Goal: Obtain resource: Download file/media

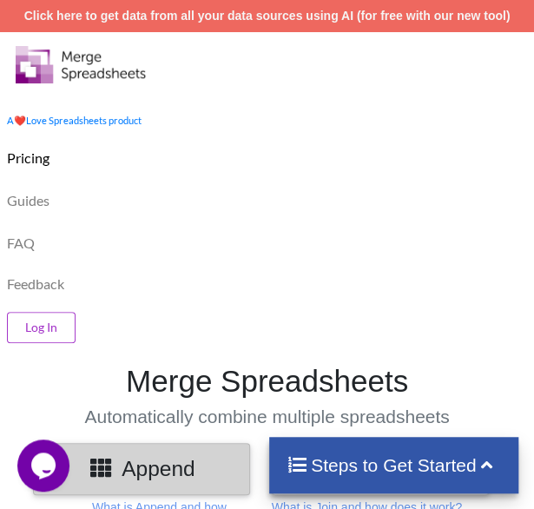
click at [228, 183] on div "Guides" at bounding box center [267, 198] width 543 height 43
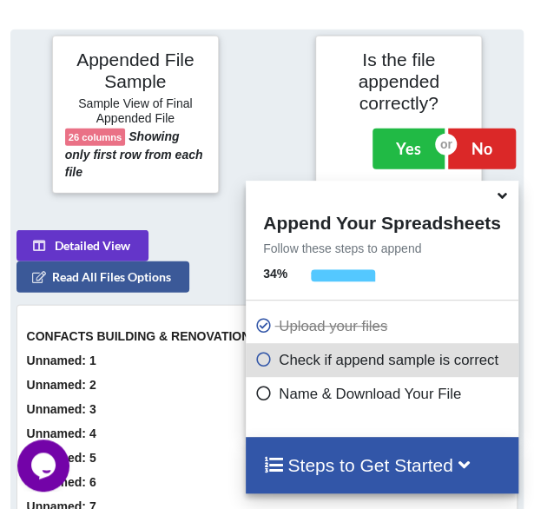
scroll to position [1004, 0]
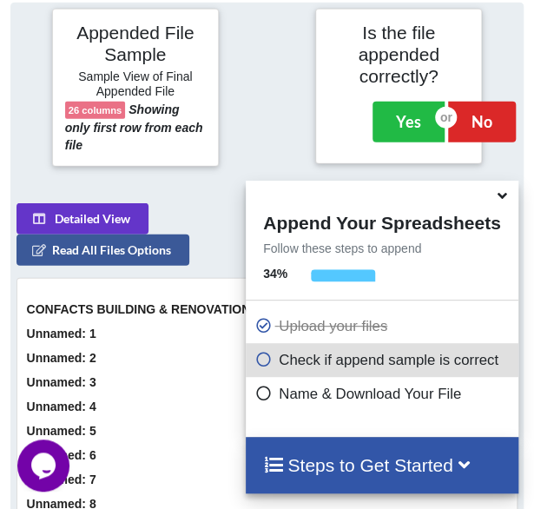
click at [499, 201] on icon at bounding box center [502, 193] width 18 height 16
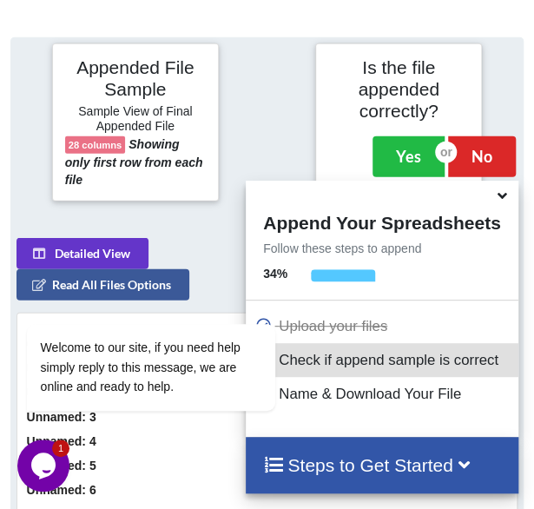
scroll to position [1003, 0]
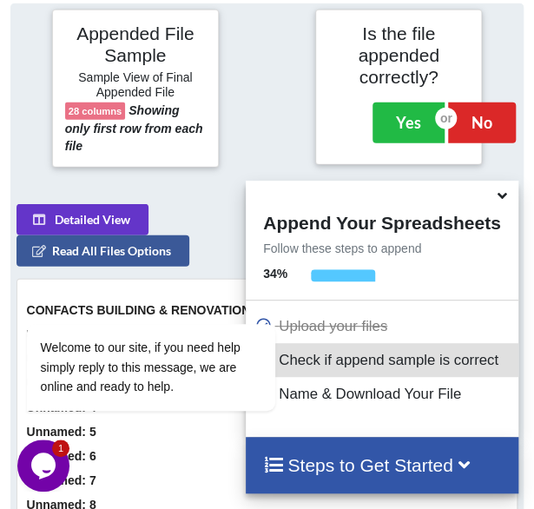
click at [502, 201] on icon at bounding box center [502, 193] width 18 height 16
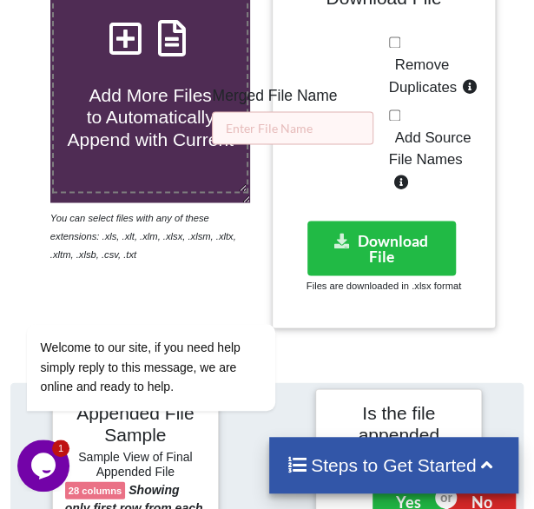
scroll to position [620, 0]
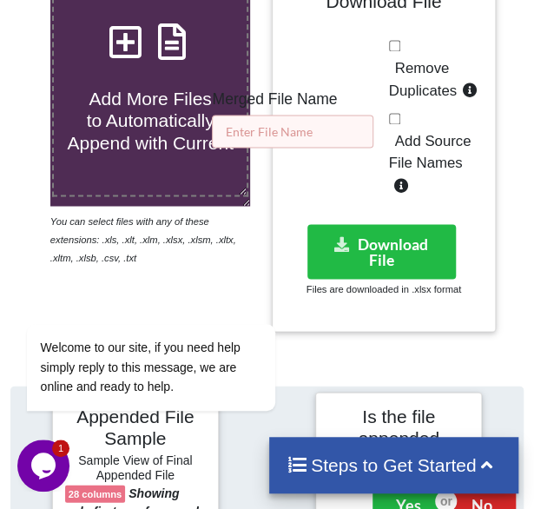
click at [326, 130] on input "text" at bounding box center [293, 131] width 162 height 33
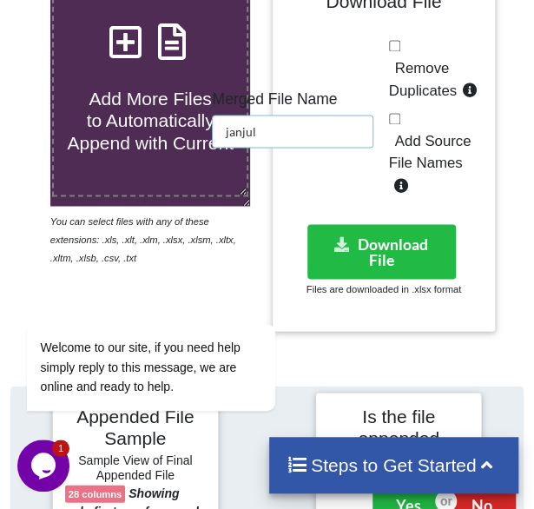
type input "janjul"
click at [407, 64] on span "Remove Duplicates" at bounding box center [423, 79] width 68 height 39
click at [401, 51] on input "Remove Duplicates" at bounding box center [394, 45] width 11 height 11
checkbox input "true"
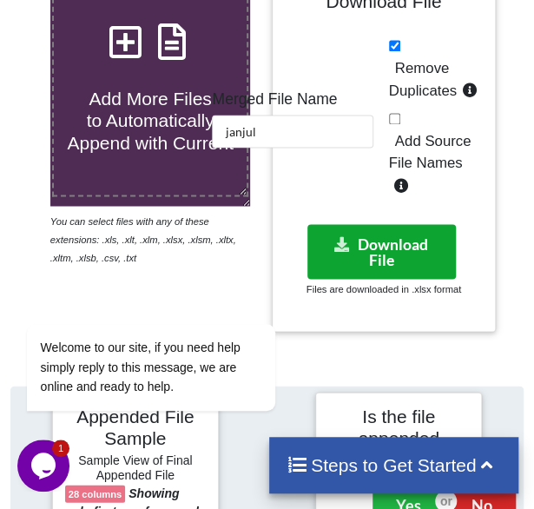
click at [361, 254] on button "Download File" at bounding box center [382, 251] width 149 height 55
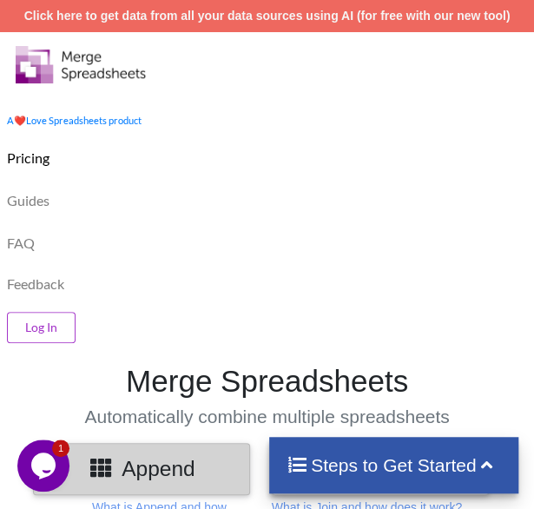
click at [265, 238] on div "FAQ" at bounding box center [267, 241] width 543 height 43
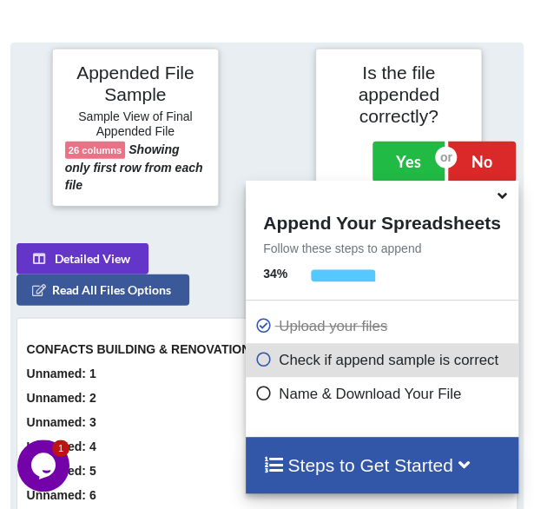
scroll to position [1004, 0]
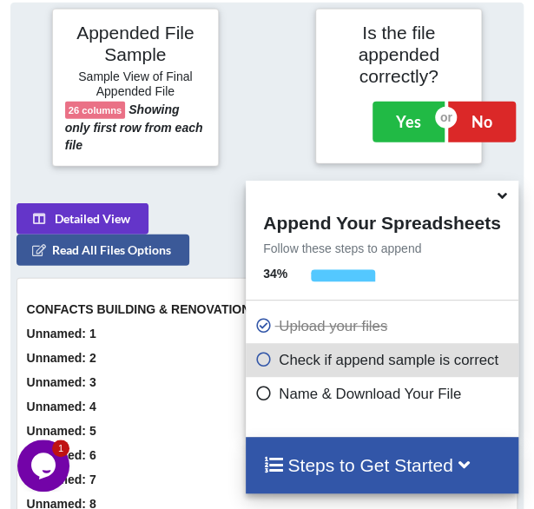
click at [295, 123] on div at bounding box center [267, 88] width 88 height 158
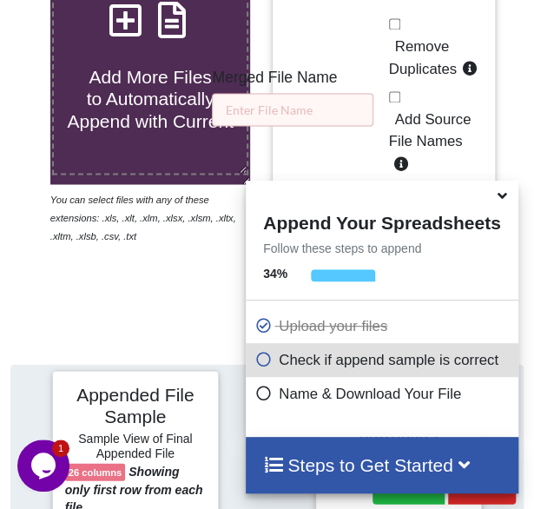
scroll to position [621, 0]
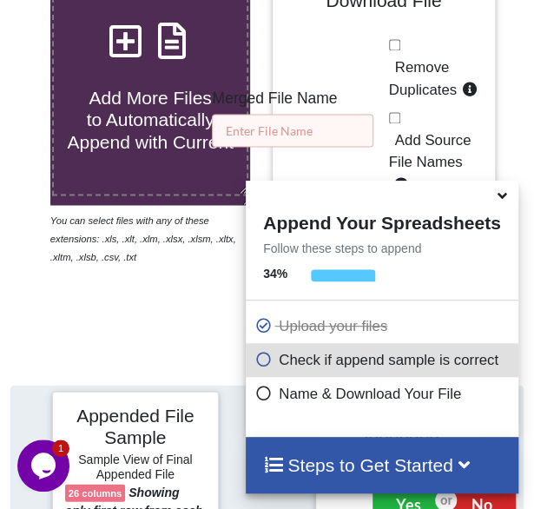
click at [295, 123] on input "text" at bounding box center [293, 130] width 162 height 33
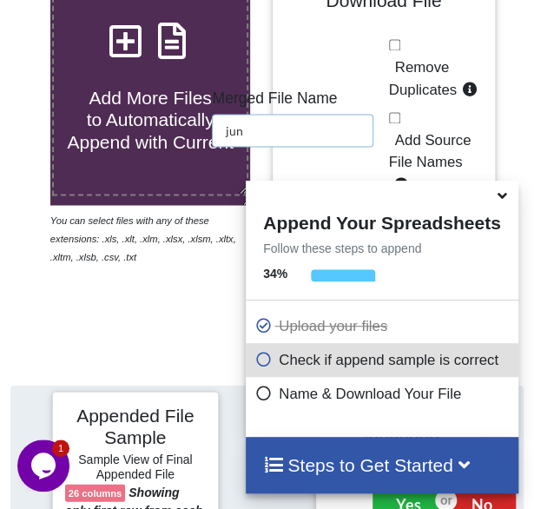
type input "jun"
click at [427, 76] on label "Remove Duplicates" at bounding box center [436, 78] width 95 height 44
click at [401, 50] on input "Remove Duplicates" at bounding box center [394, 44] width 11 height 11
checkbox input "true"
click at [502, 196] on icon at bounding box center [502, 193] width 18 height 16
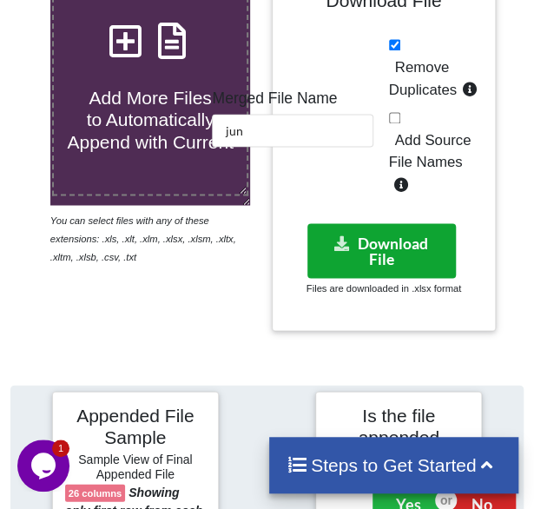
click at [385, 261] on button "Download File" at bounding box center [382, 250] width 149 height 55
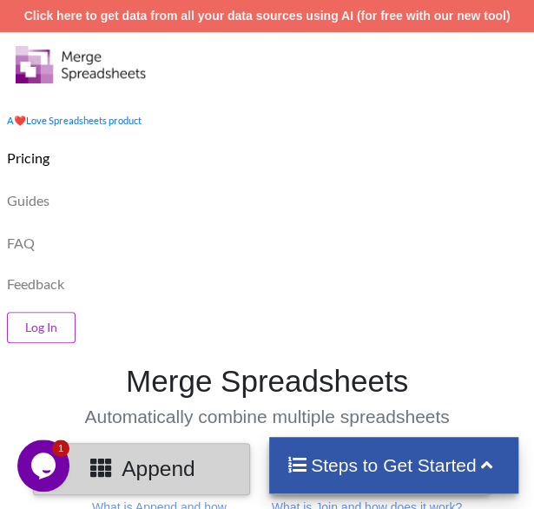
click at [189, 249] on div "FAQ" at bounding box center [267, 241] width 543 height 43
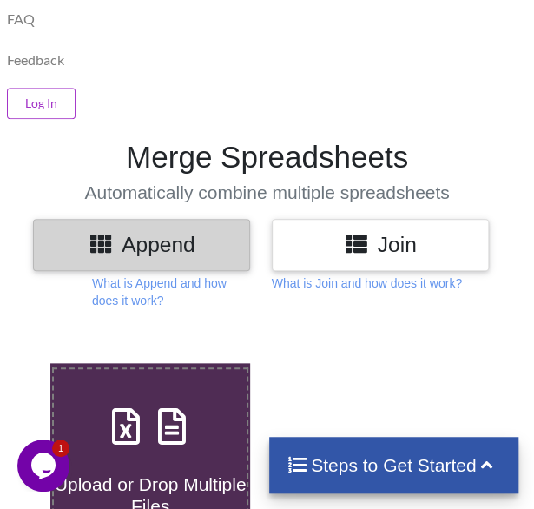
scroll to position [278, 0]
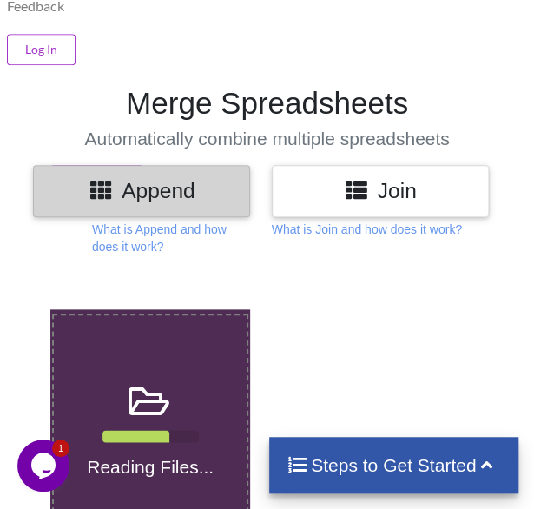
click at [302, 328] on div at bounding box center [385, 458] width 234 height 299
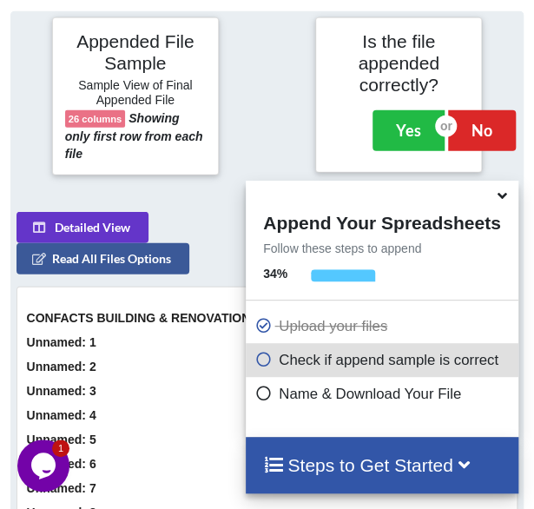
scroll to position [1004, 0]
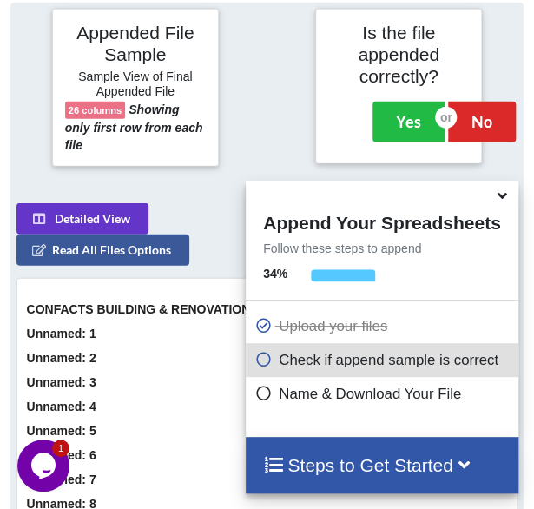
click at [504, 200] on icon at bounding box center [502, 193] width 18 height 16
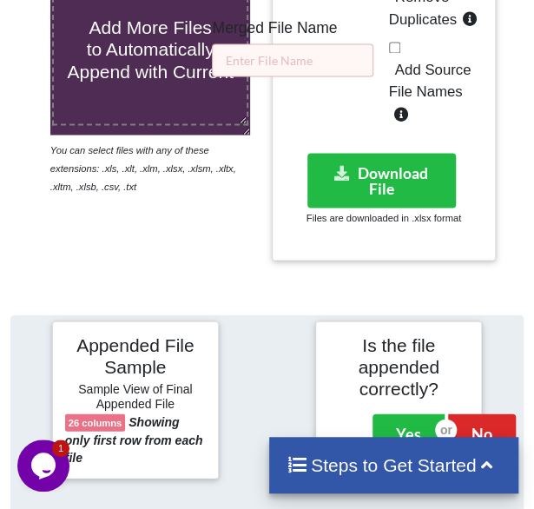
scroll to position [691, 0]
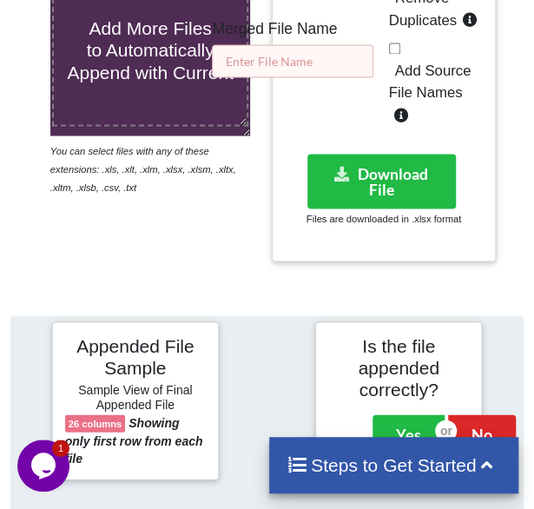
click at [327, 66] on input "text" at bounding box center [293, 60] width 162 height 33
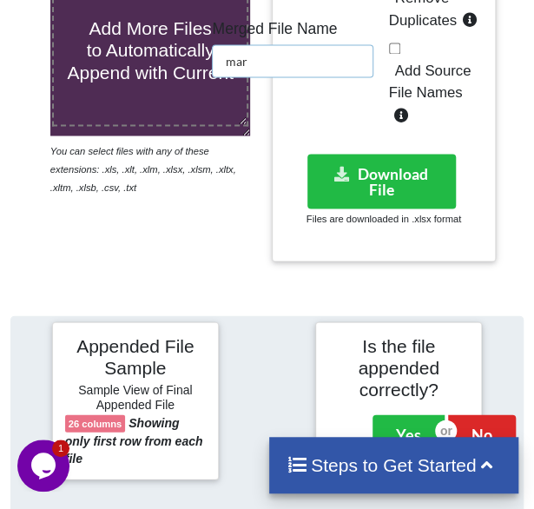
type input "mar"
click at [405, 17] on span "Remove Duplicates" at bounding box center [423, 9] width 68 height 39
checkbox input "true"
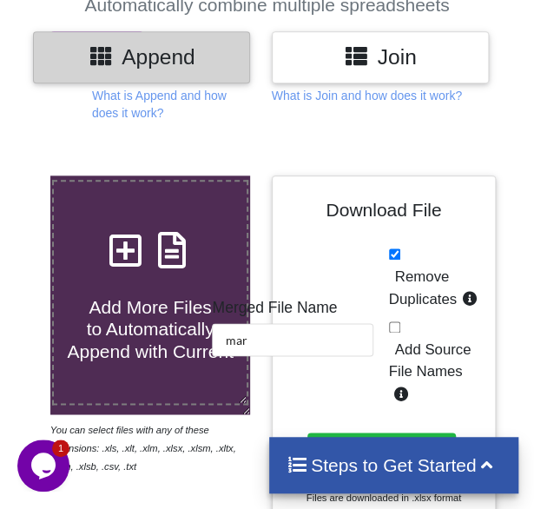
click at [417, 239] on div "Download File Merged File Name mar Remove Duplicates Add Source File Names Down…" at bounding box center [384, 358] width 199 height 339
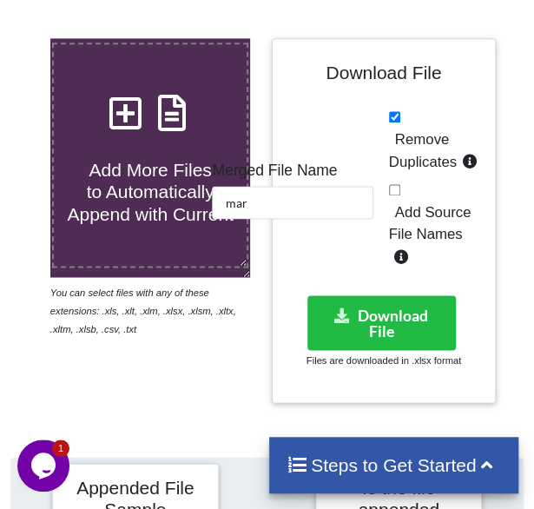
scroll to position [551, 0]
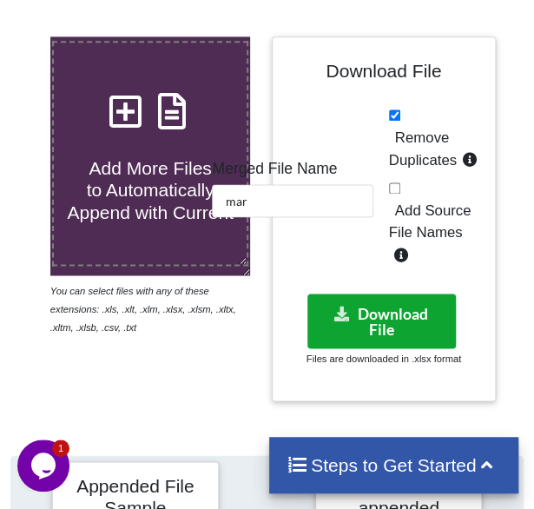
click at [384, 308] on button "Download File" at bounding box center [382, 321] width 149 height 55
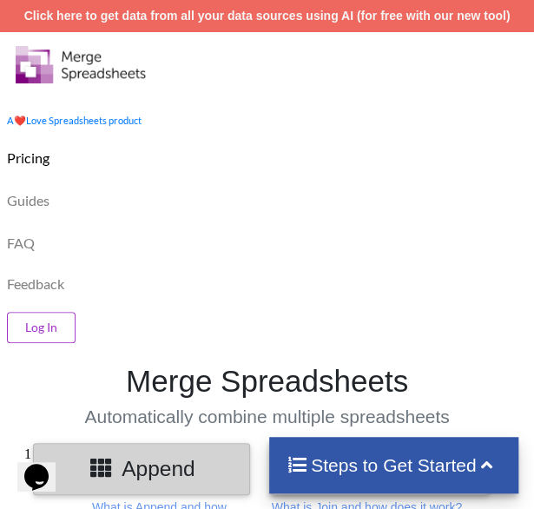
click at [148, 270] on div "Feedback" at bounding box center [267, 281] width 543 height 38
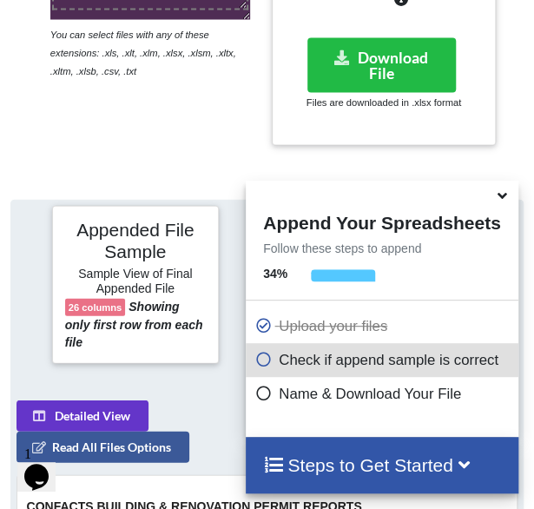
scroll to position [1004, 0]
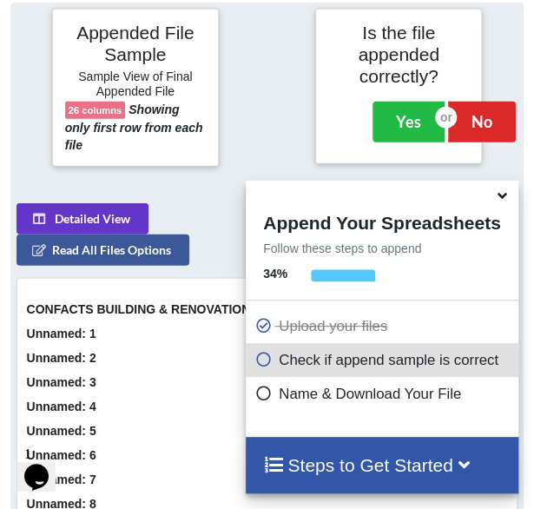
click at [501, 198] on icon at bounding box center [502, 193] width 18 height 16
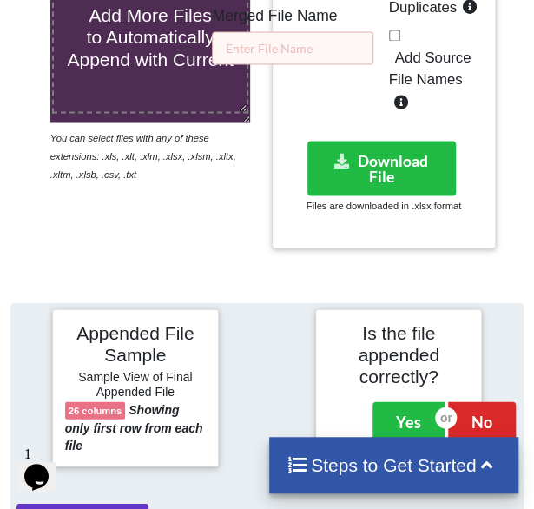
scroll to position [685, 0]
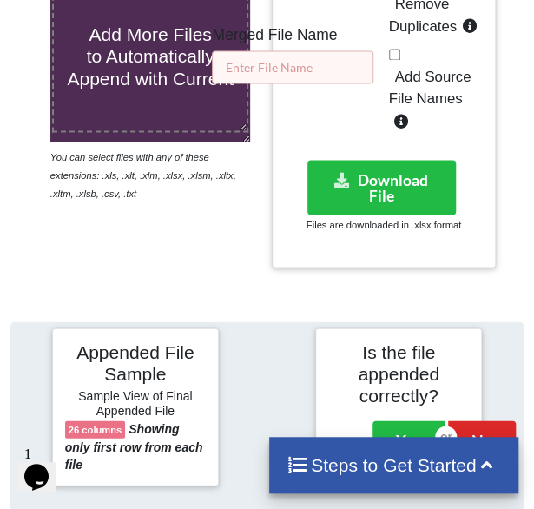
click at [301, 70] on input "text" at bounding box center [293, 66] width 162 height 33
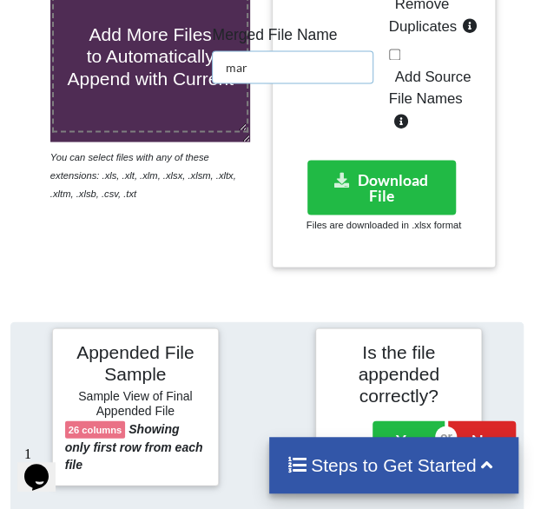
type input "mar"
click at [393, 22] on span "Remove Duplicates" at bounding box center [423, 15] width 68 height 39
checkbox input "true"
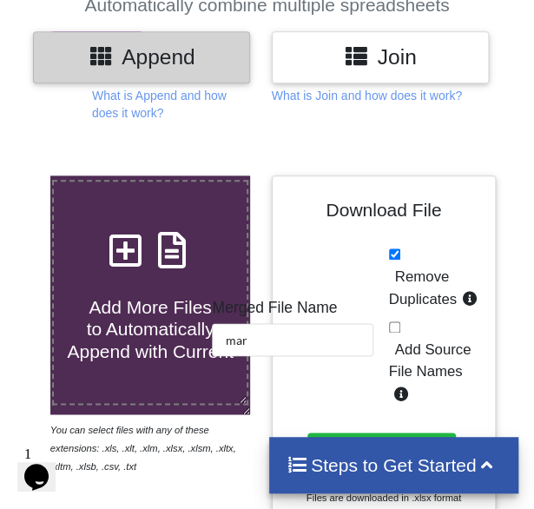
click at [507, 76] on div at bounding box center [524, 56] width 47 height 51
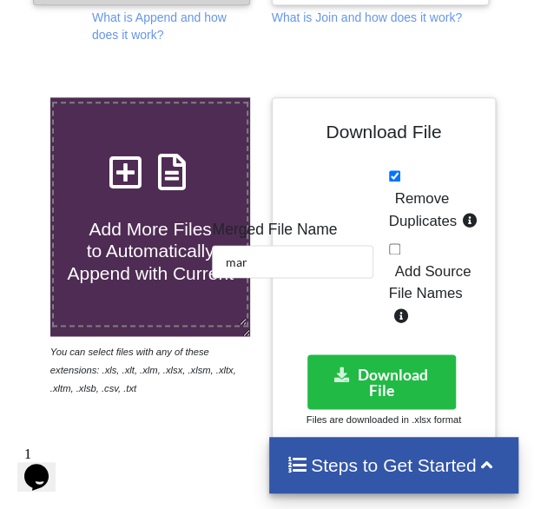
scroll to position [556, 0]
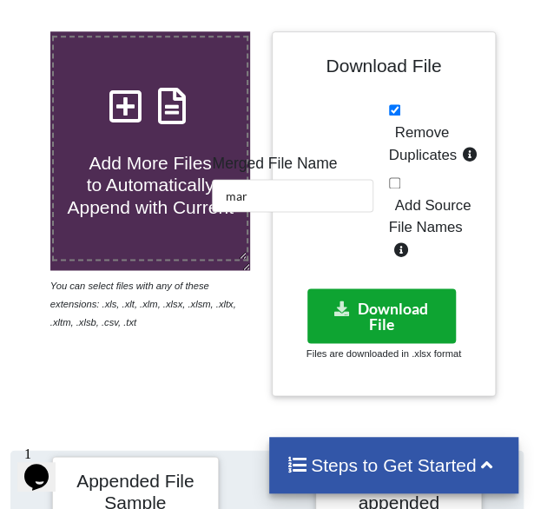
click at [358, 312] on button "Download File" at bounding box center [382, 315] width 149 height 55
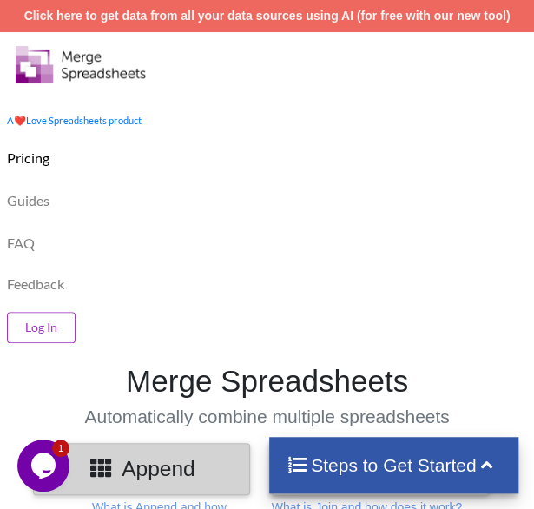
click at [318, 176] on div "Pricing" at bounding box center [267, 156] width 543 height 43
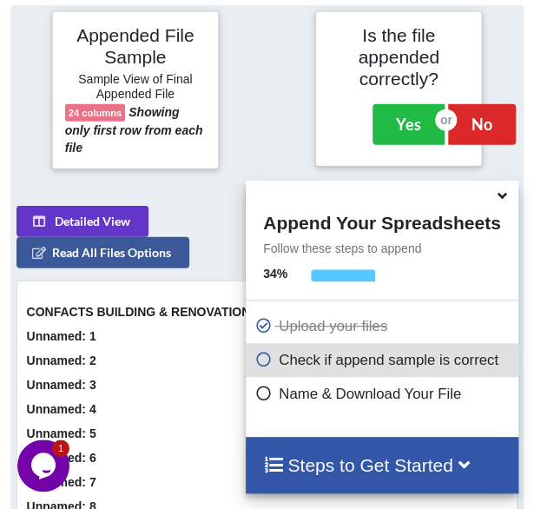
scroll to position [1004, 0]
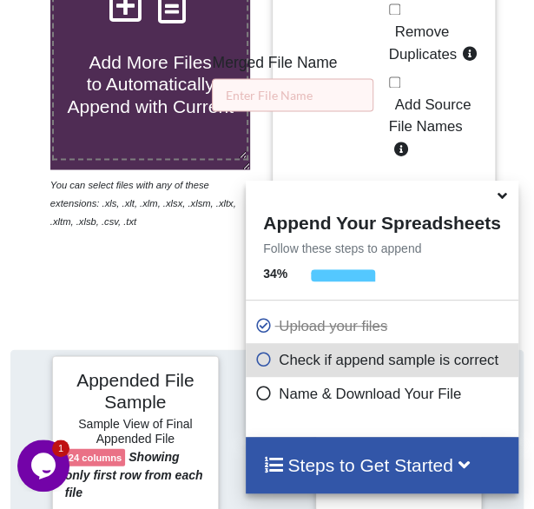
scroll to position [656, 0]
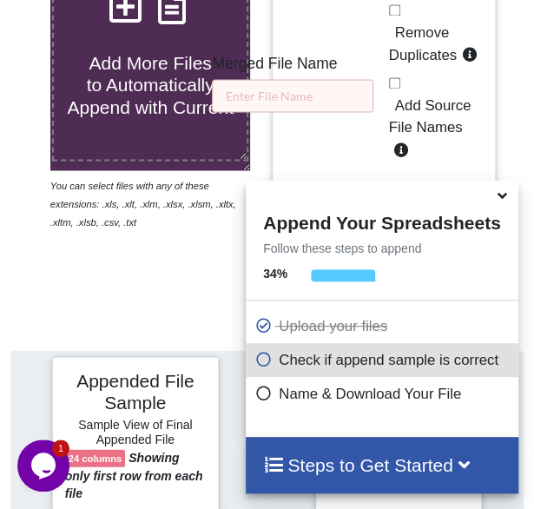
click at [411, 50] on span "Remove Duplicates" at bounding box center [423, 43] width 68 height 39
click at [401, 16] on input "Remove Duplicates" at bounding box center [394, 9] width 11 height 11
checkbox input "true"
click at [511, 201] on span at bounding box center [503, 196] width 21 height 17
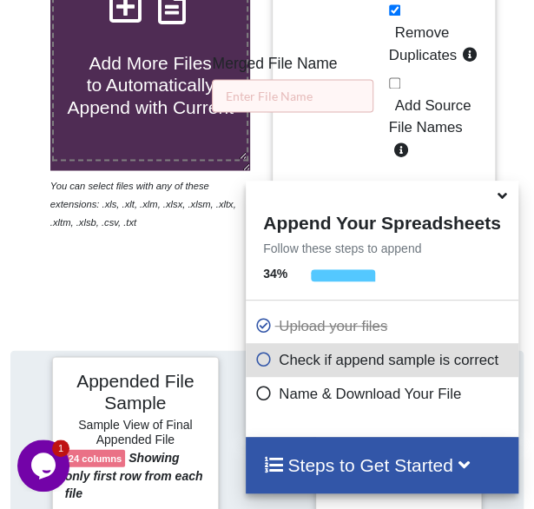
click at [501, 201] on icon at bounding box center [502, 193] width 18 height 16
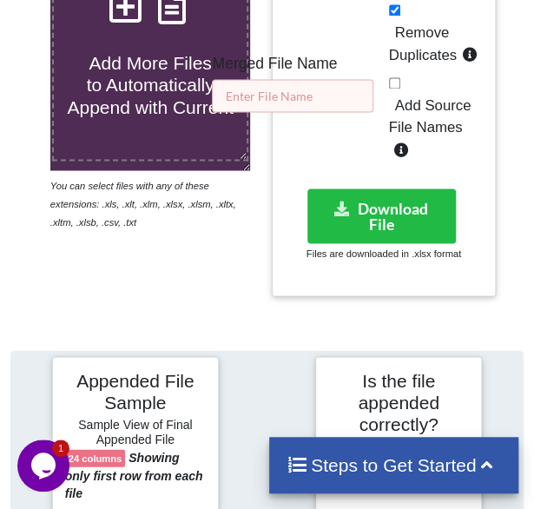
click at [330, 95] on input "text" at bounding box center [293, 95] width 162 height 33
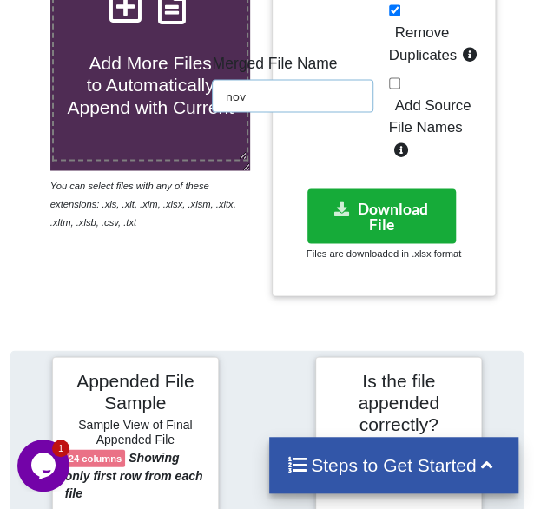
type input "nov"
click at [356, 201] on button "Download File" at bounding box center [382, 216] width 149 height 55
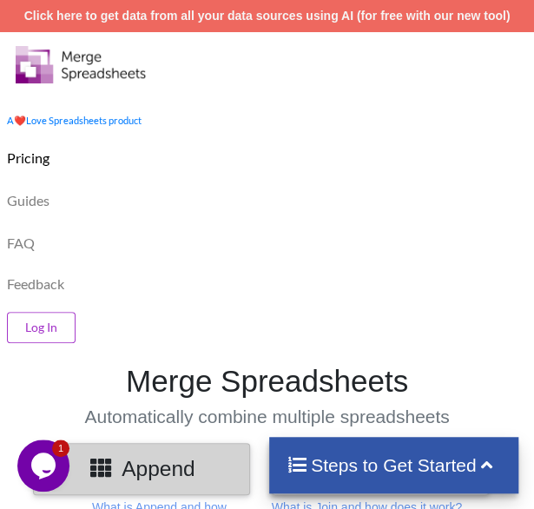
click at [259, 196] on div "Guides" at bounding box center [267, 198] width 543 height 43
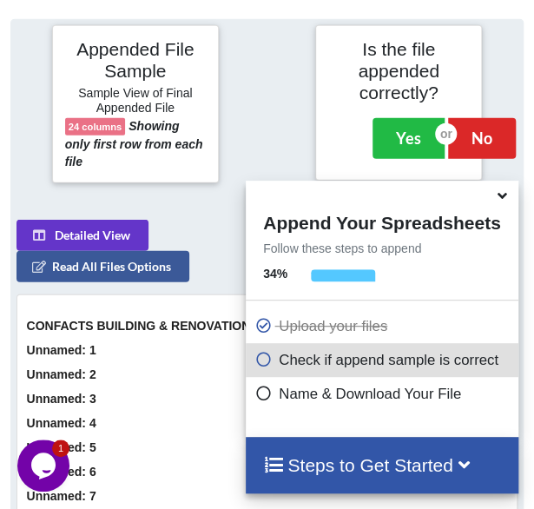
scroll to position [1004, 0]
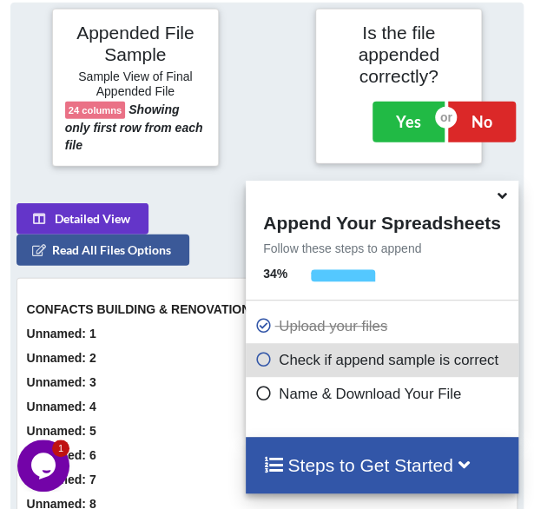
click at [285, 147] on div at bounding box center [267, 88] width 88 height 158
click at [504, 197] on icon at bounding box center [502, 193] width 18 height 16
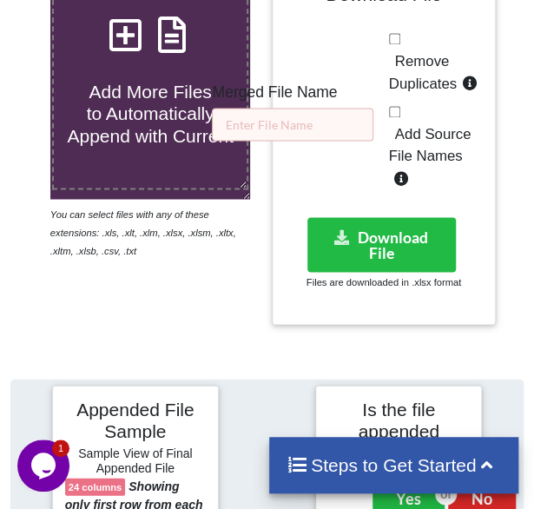
scroll to position [587, 0]
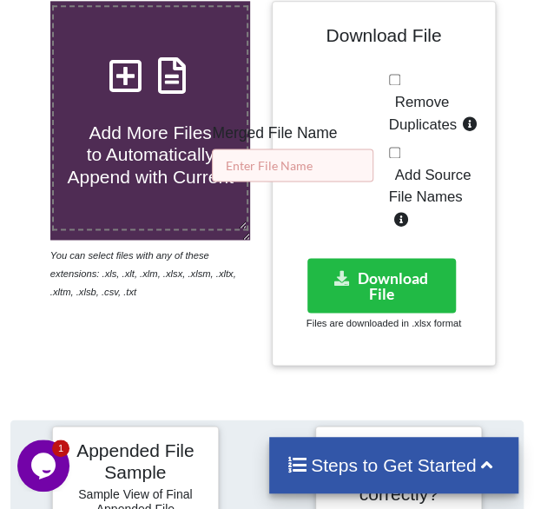
click at [262, 149] on input "text" at bounding box center [293, 165] width 162 height 33
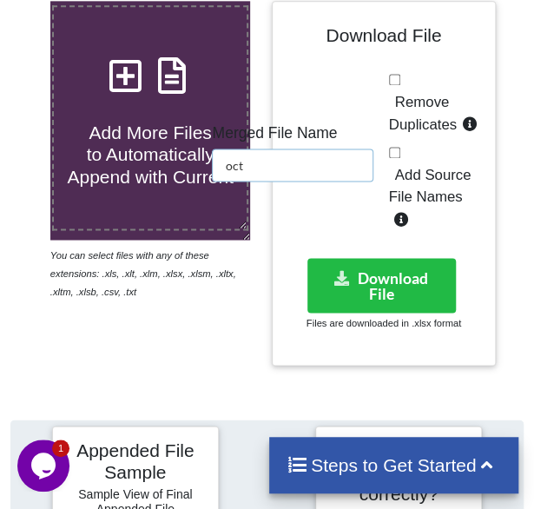
type input "oct"
click at [414, 114] on span "Remove Duplicates" at bounding box center [423, 113] width 68 height 39
click at [401, 85] on input "Remove Duplicates" at bounding box center [394, 79] width 11 height 11
checkbox input "true"
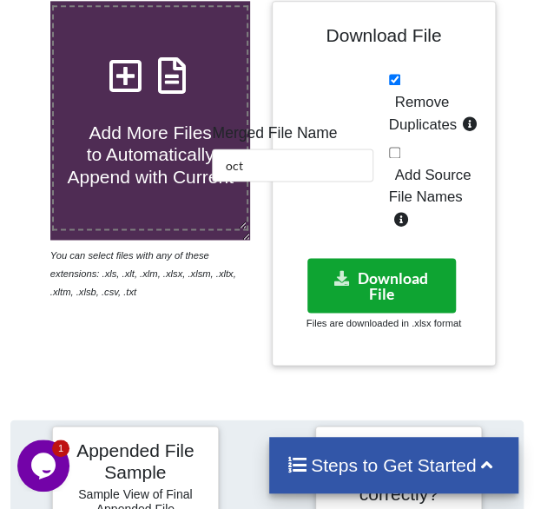
click at [393, 269] on button "Download File" at bounding box center [382, 285] width 149 height 55
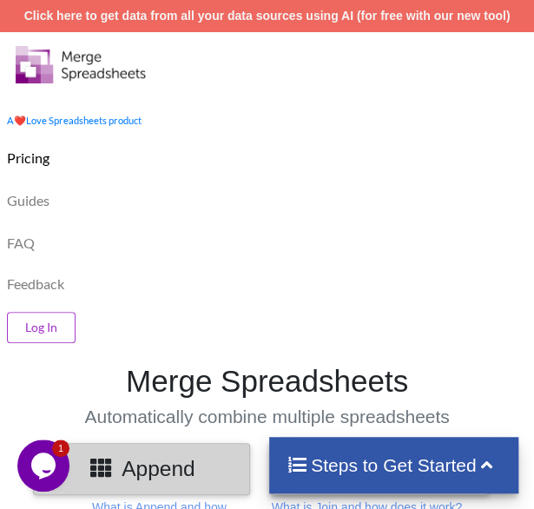
click at [188, 235] on div "FAQ" at bounding box center [267, 241] width 543 height 43
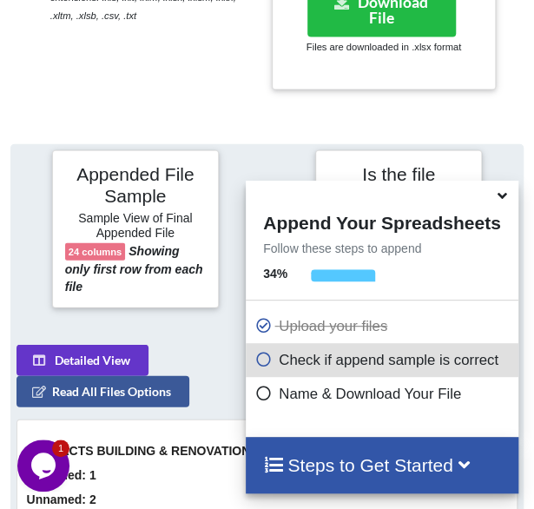
scroll to position [1004, 0]
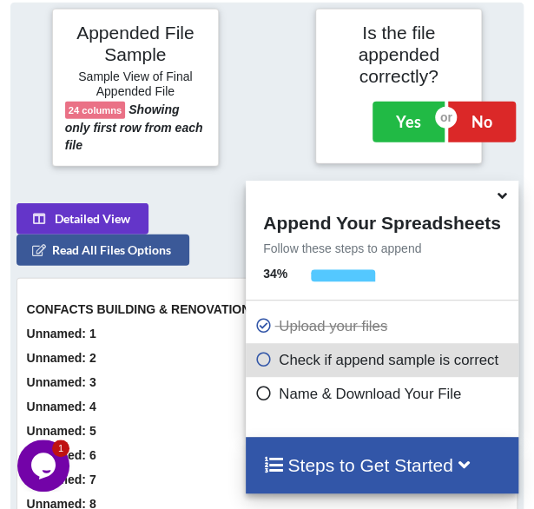
click at [267, 135] on div at bounding box center [267, 88] width 88 height 158
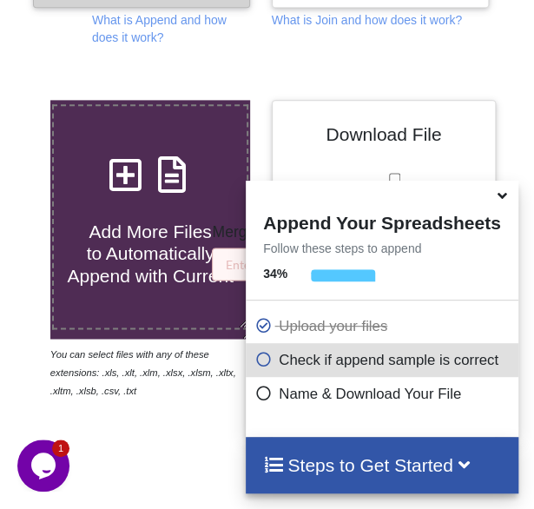
scroll to position [448, 0]
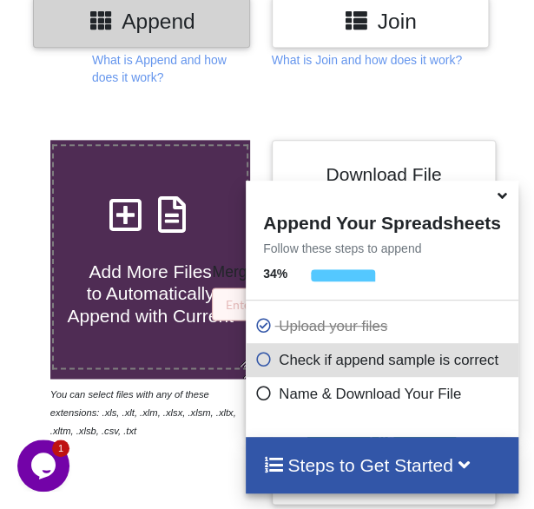
click at [509, 200] on icon at bounding box center [502, 193] width 18 height 16
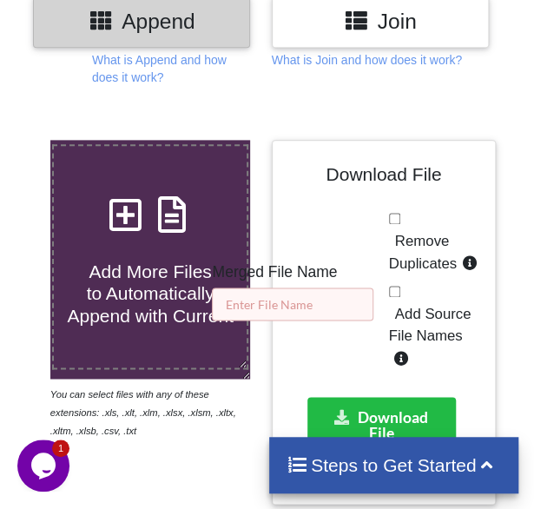
click at [233, 302] on input "text" at bounding box center [293, 304] width 162 height 33
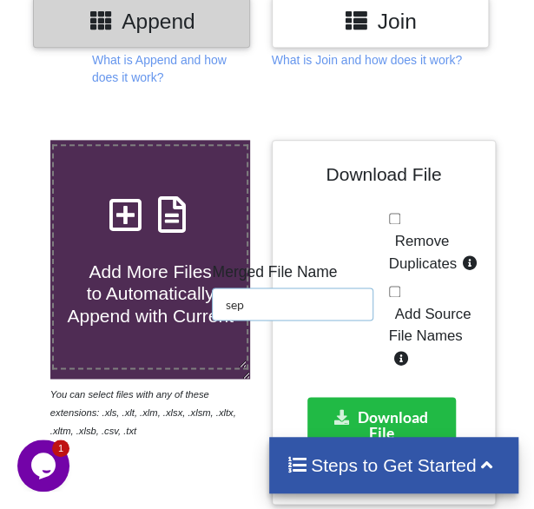
type input "sep"
click at [411, 249] on span "Remove Duplicates" at bounding box center [423, 252] width 68 height 39
click at [401, 224] on input "Remove Duplicates" at bounding box center [394, 218] width 11 height 11
checkbox input "true"
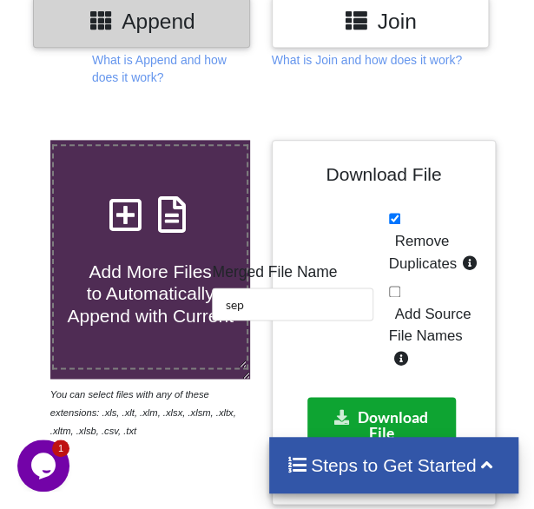
click at [381, 408] on button "Download File" at bounding box center [382, 424] width 149 height 55
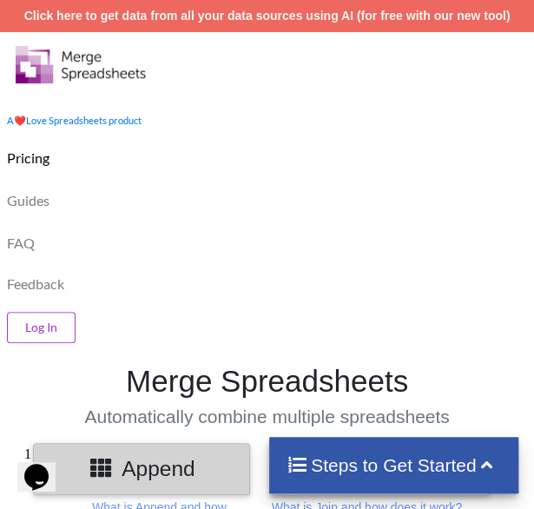
click at [143, 297] on div "Feedback" at bounding box center [267, 281] width 543 height 38
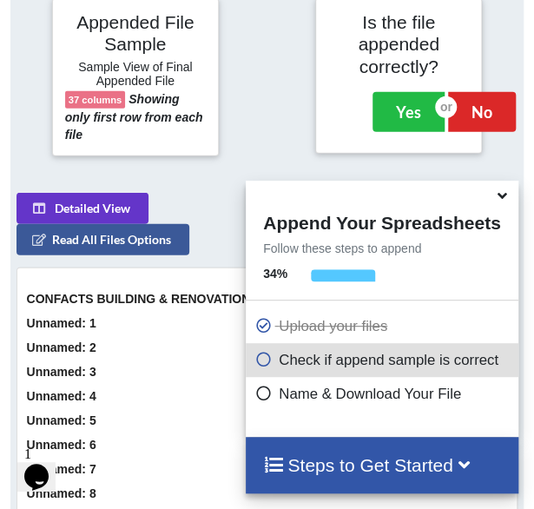
scroll to position [1204, 0]
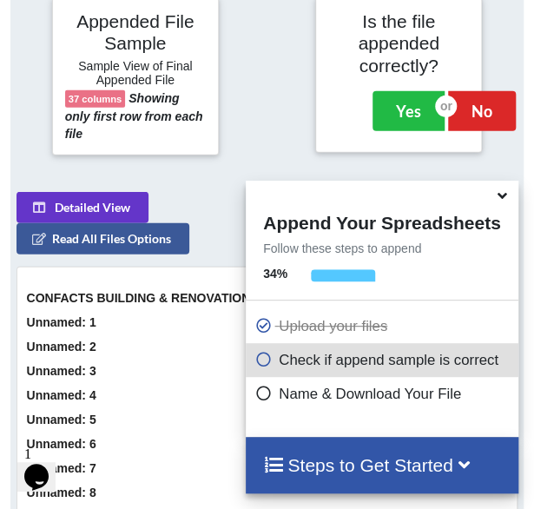
click at [504, 201] on icon at bounding box center [502, 193] width 18 height 16
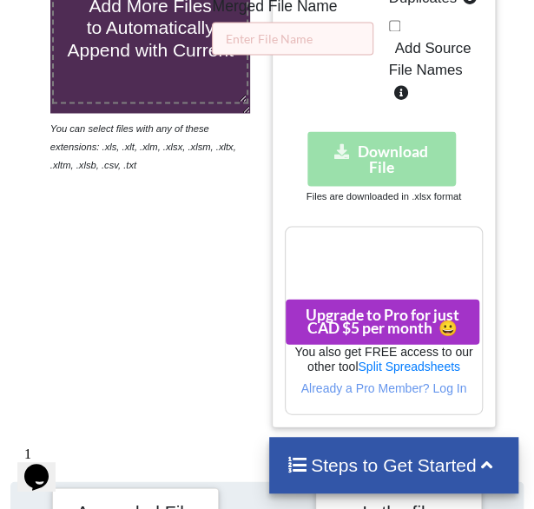
scroll to position [647, 0]
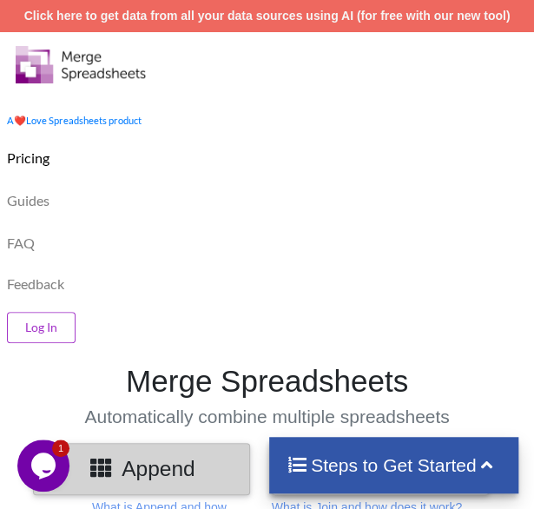
click at [172, 328] on div "Log In" at bounding box center [267, 324] width 543 height 46
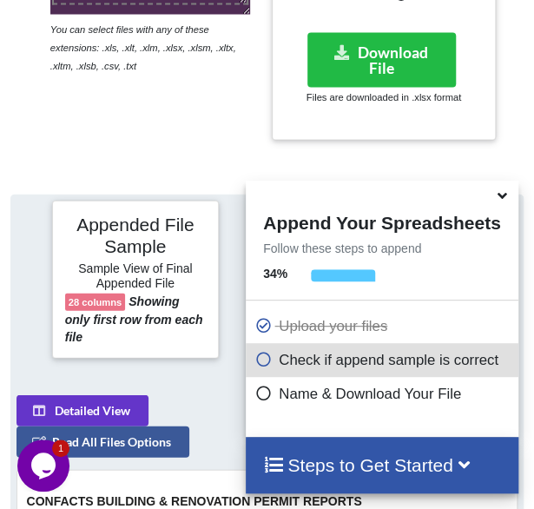
scroll to position [1004, 0]
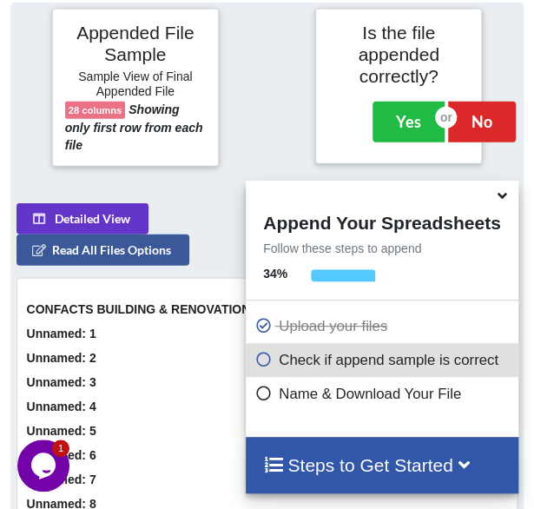
click at [501, 196] on icon at bounding box center [502, 193] width 18 height 16
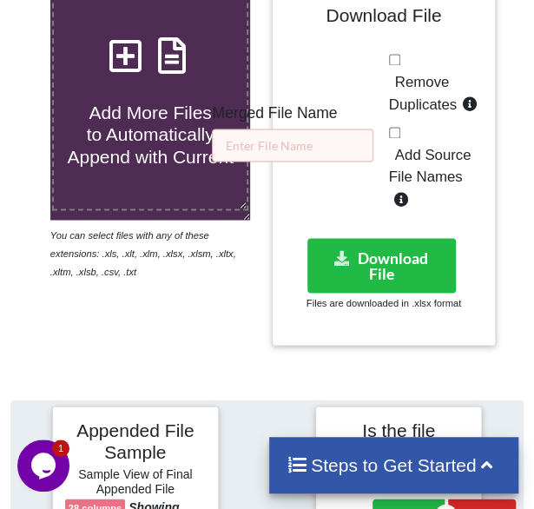
scroll to position [587, 0]
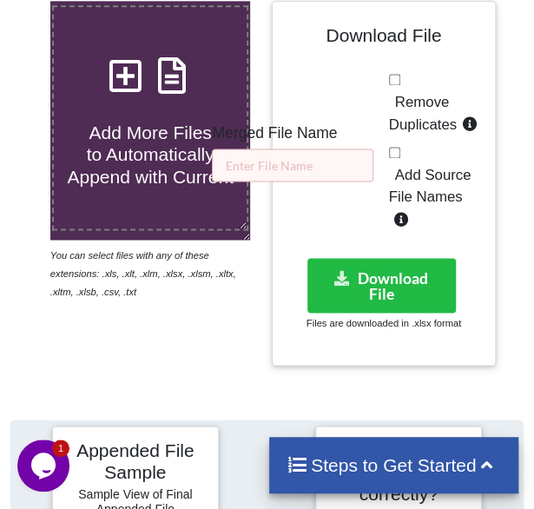
click at [403, 97] on span "Remove Duplicates" at bounding box center [423, 113] width 68 height 39
click at [401, 85] on input "Remove Duplicates" at bounding box center [394, 79] width 11 height 11
checkbox input "true"
click at [322, 162] on input "text" at bounding box center [293, 165] width 162 height 33
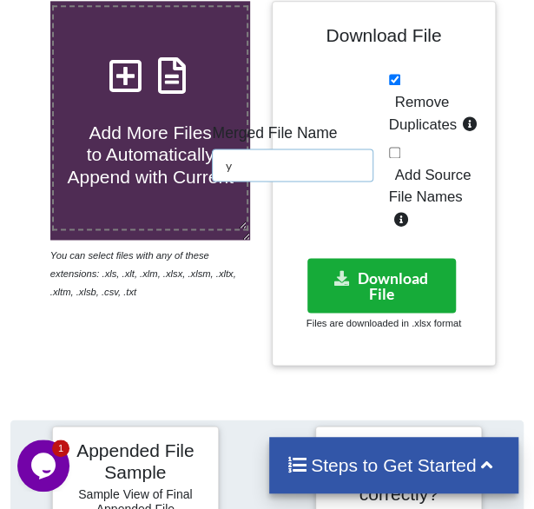
type input "y"
click at [401, 286] on button "Download File" at bounding box center [382, 285] width 149 height 55
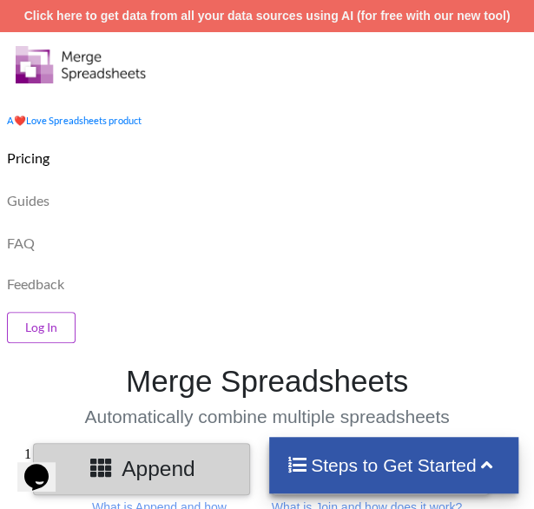
click at [358, 245] on div "FAQ" at bounding box center [267, 241] width 543 height 43
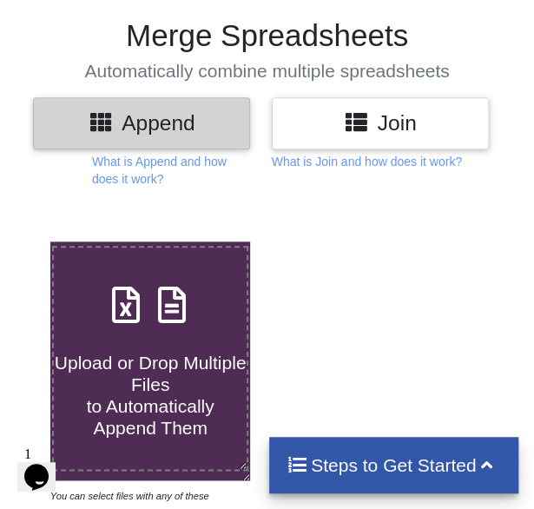
scroll to position [348, 0]
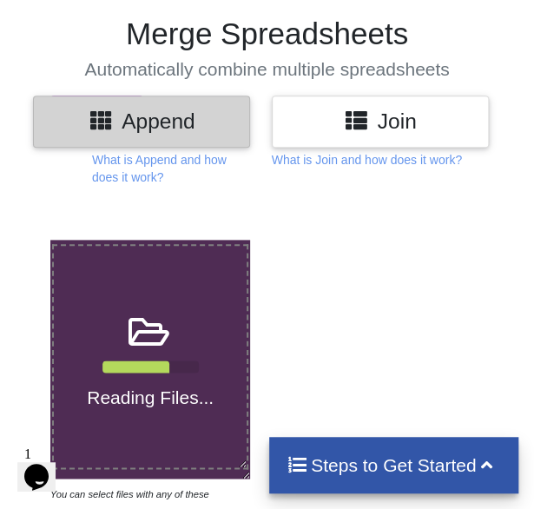
click at [376, 286] on div at bounding box center [385, 389] width 234 height 299
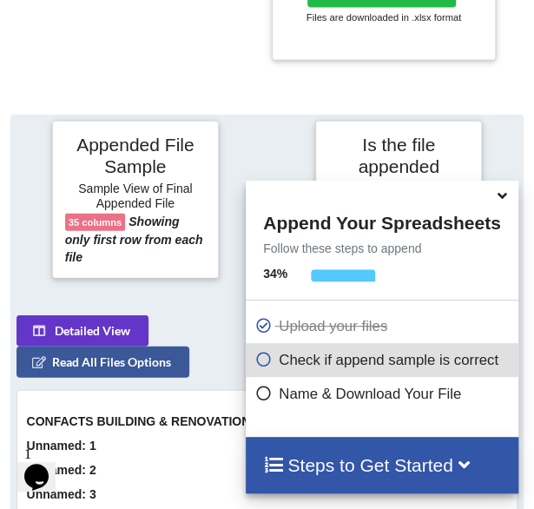
scroll to position [1004, 0]
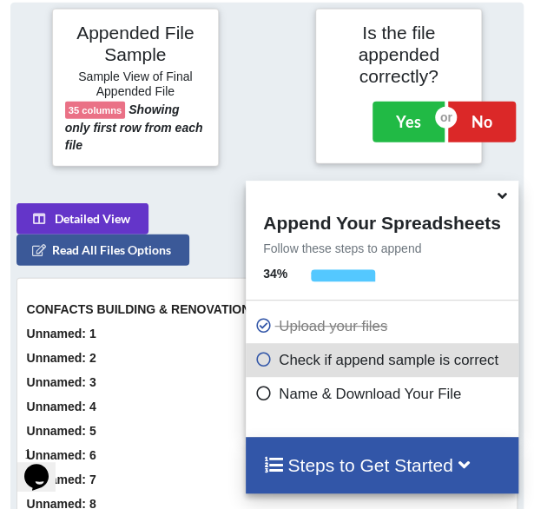
click at [502, 194] on icon at bounding box center [502, 193] width 18 height 16
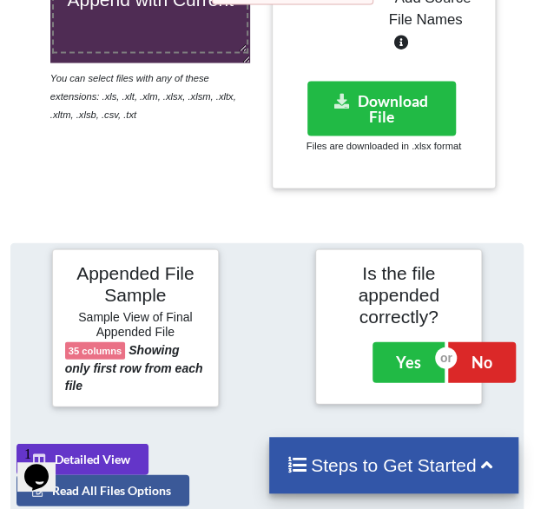
scroll to position [587, 0]
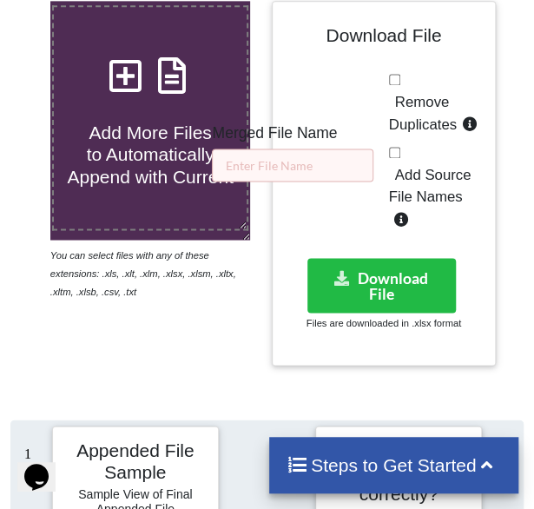
click at [448, 108] on label "Remove Duplicates" at bounding box center [436, 113] width 95 height 44
click at [401, 85] on input "Remove Duplicates" at bounding box center [394, 79] width 11 height 11
checkbox input "true"
click at [303, 160] on input "text" at bounding box center [293, 165] width 162 height 33
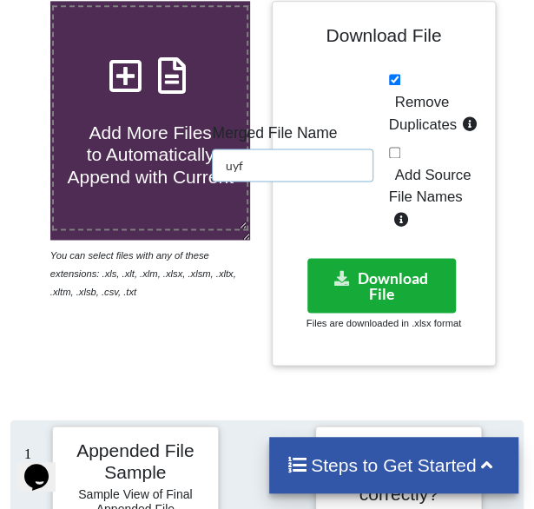
type input "uyf"
click at [377, 286] on button "Download File" at bounding box center [382, 285] width 149 height 55
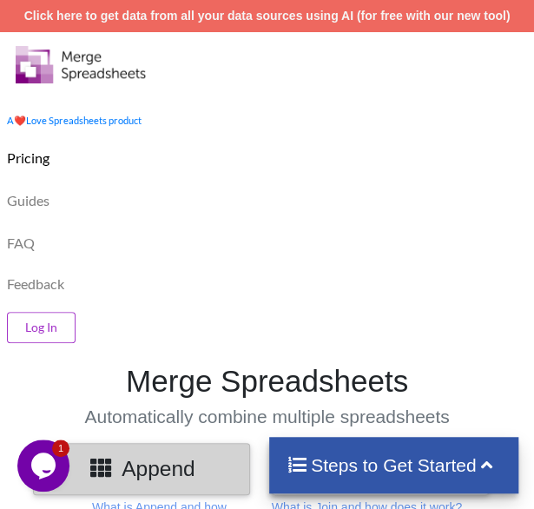
click at [202, 199] on div "Guides" at bounding box center [267, 198] width 543 height 43
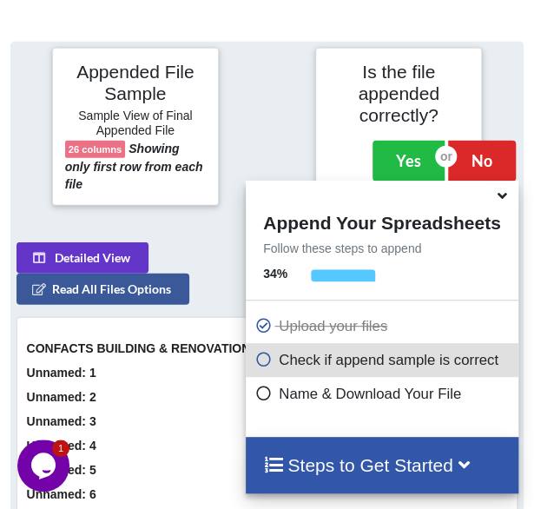
scroll to position [1004, 0]
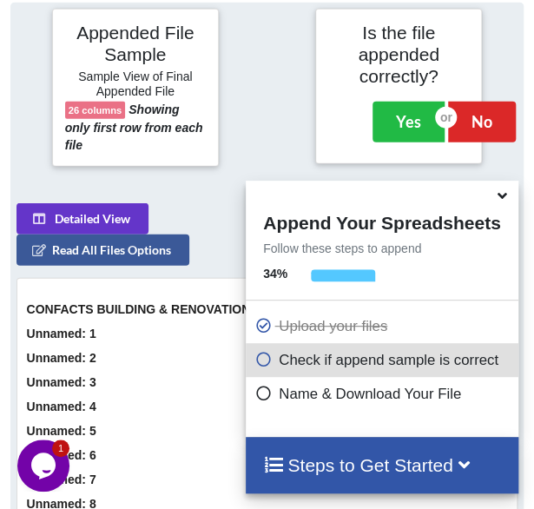
click at [278, 134] on div at bounding box center [267, 88] width 88 height 158
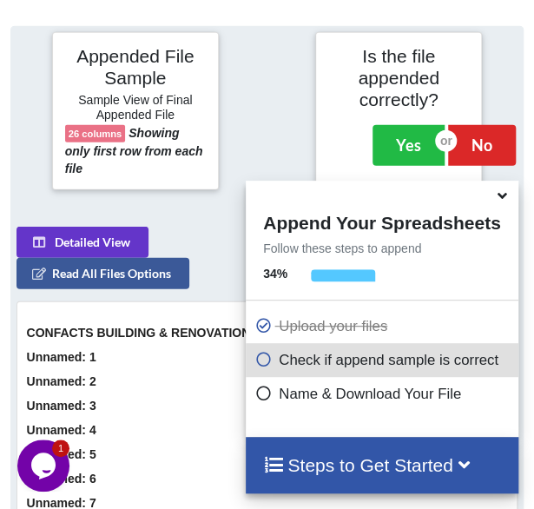
scroll to position [1003, 0]
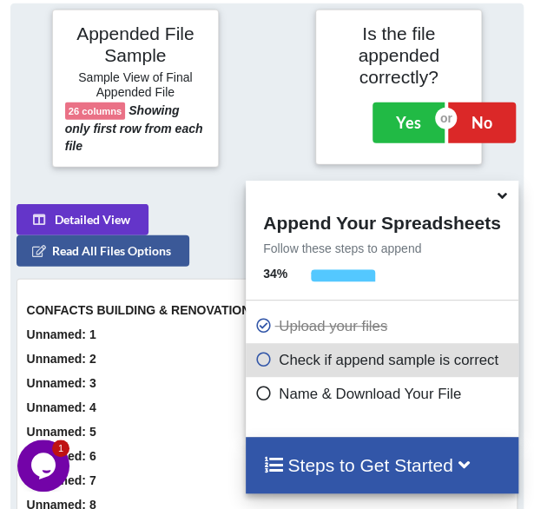
click at [506, 205] on span at bounding box center [503, 196] width 21 height 17
click at [502, 191] on icon at bounding box center [502, 193] width 18 height 16
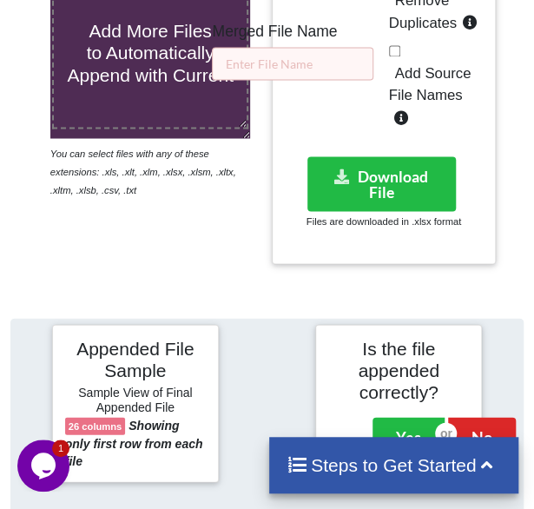
scroll to position [655, 0]
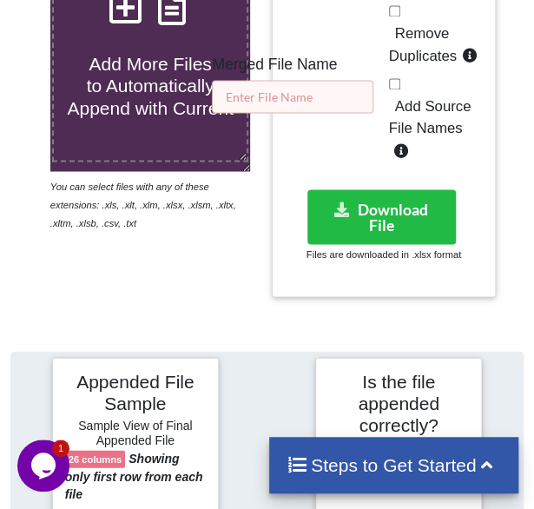
click at [335, 88] on input "text" at bounding box center [293, 96] width 162 height 33
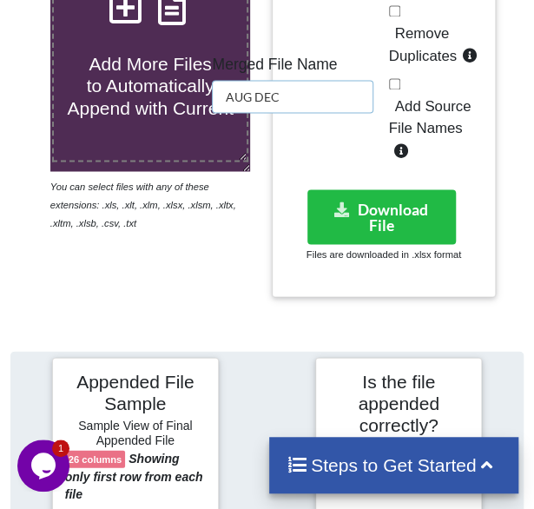
type input "AUG DEC"
click at [412, 39] on span "Remove Duplicates" at bounding box center [423, 44] width 68 height 39
click at [401, 17] on input "Remove Duplicates" at bounding box center [394, 10] width 11 height 11
checkbox input "true"
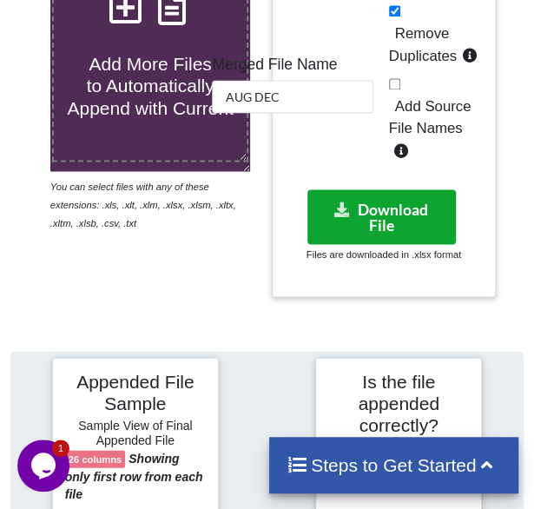
click at [390, 201] on button "Download File" at bounding box center [382, 216] width 149 height 55
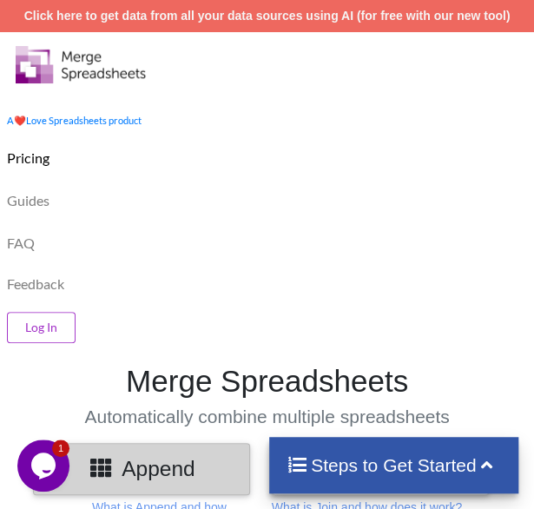
click at [264, 209] on div "Guides" at bounding box center [267, 198] width 543 height 43
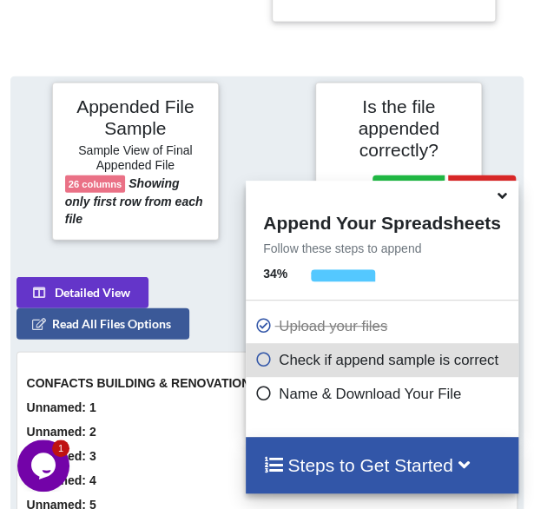
scroll to position [1004, 0]
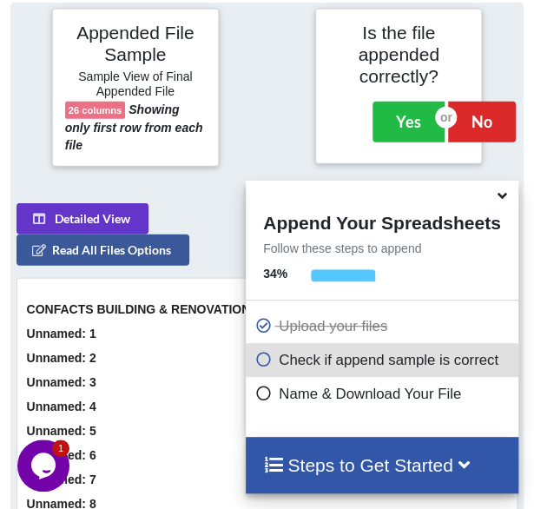
click at [287, 131] on div at bounding box center [267, 88] width 88 height 158
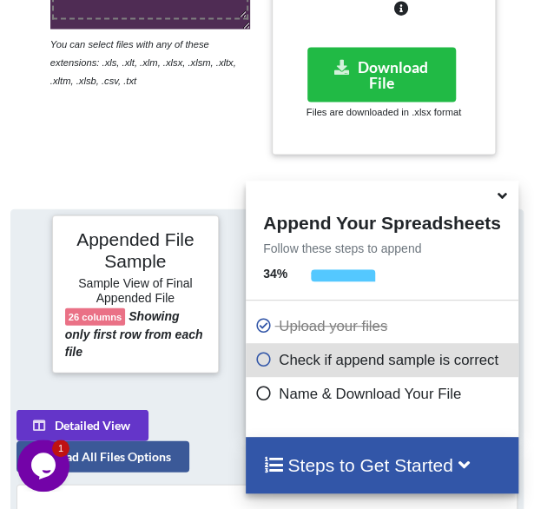
scroll to position [726, 0]
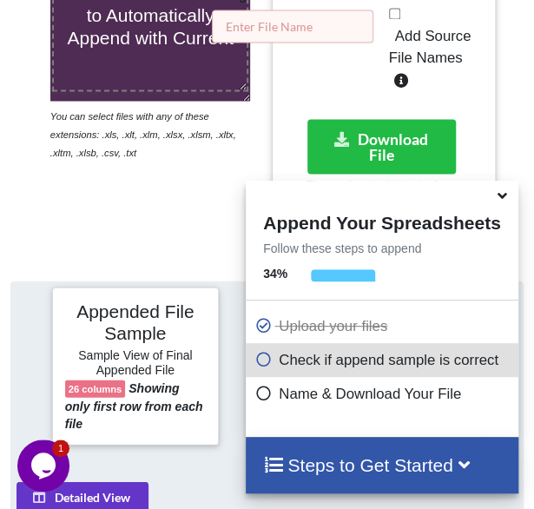
click at [314, 20] on input "text" at bounding box center [293, 26] width 162 height 33
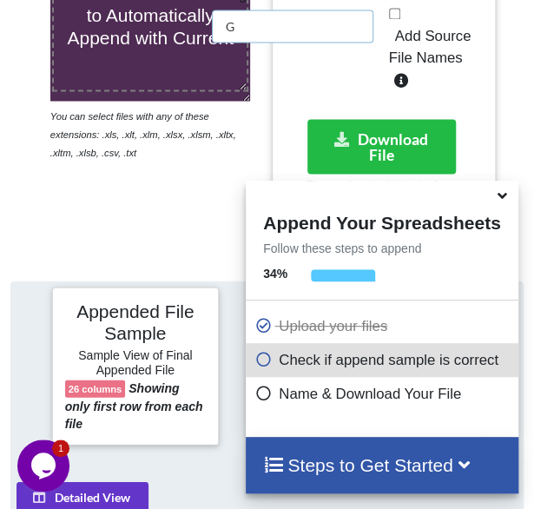
type input "G"
click at [464, 81] on label "Add Source File Names" at bounding box center [436, 58] width 95 height 67
click at [401, 19] on input "Add Source File Names" at bounding box center [394, 13] width 11 height 11
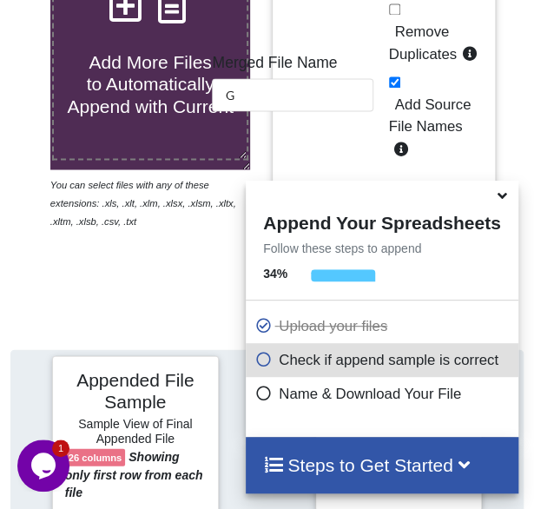
scroll to position [656, 0]
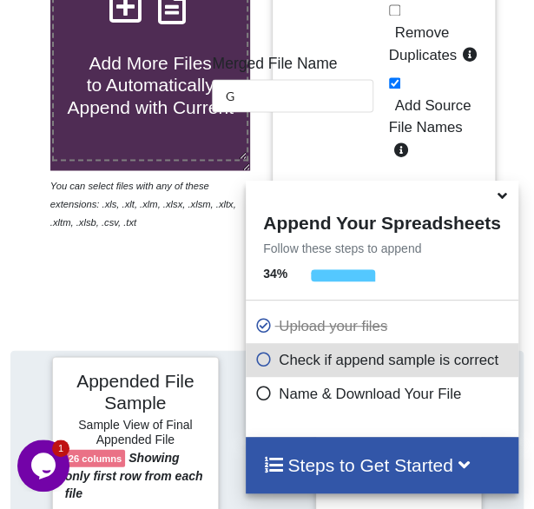
click at [415, 102] on span "Add Source File Names" at bounding box center [430, 116] width 83 height 38
click at [401, 89] on input "Add Source File Names" at bounding box center [394, 82] width 11 height 11
checkbox input "false"
click at [410, 53] on span "Remove Duplicates" at bounding box center [423, 43] width 68 height 39
click at [401, 16] on input "Remove Duplicates" at bounding box center [394, 9] width 11 height 11
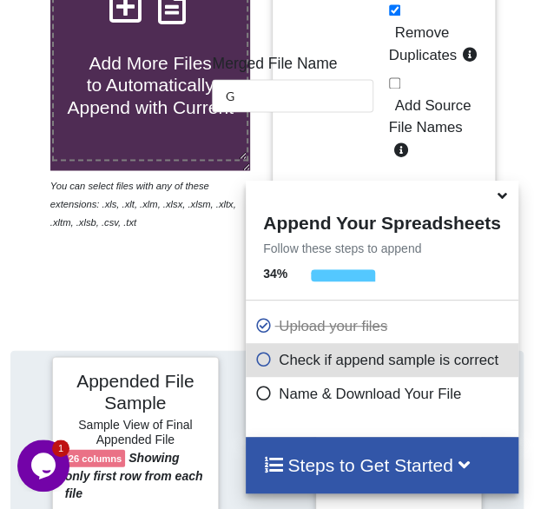
checkbox input "true"
click at [503, 196] on icon at bounding box center [502, 193] width 18 height 16
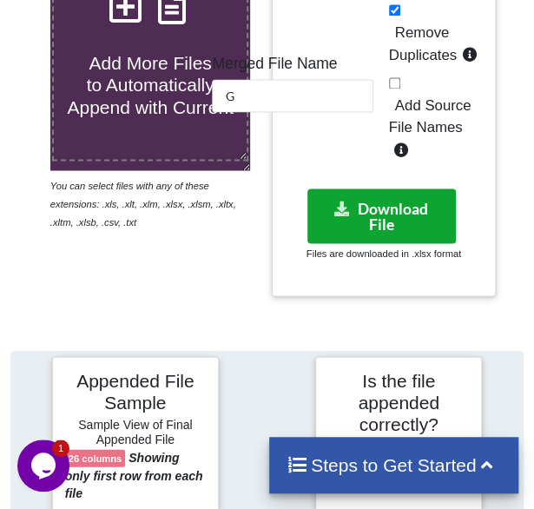
click at [400, 230] on button "Download File" at bounding box center [382, 216] width 149 height 55
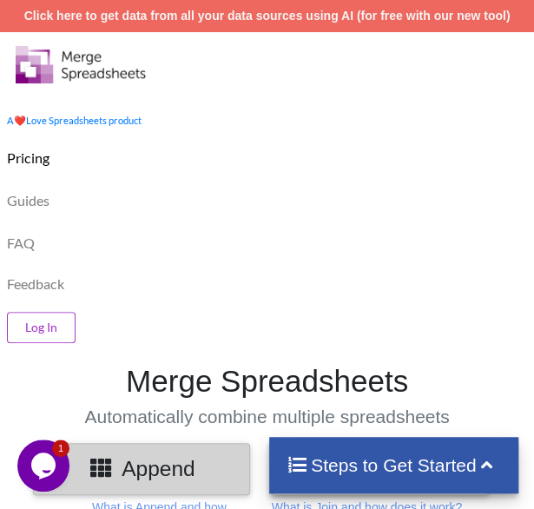
click at [426, 189] on div "Guides" at bounding box center [267, 198] width 543 height 43
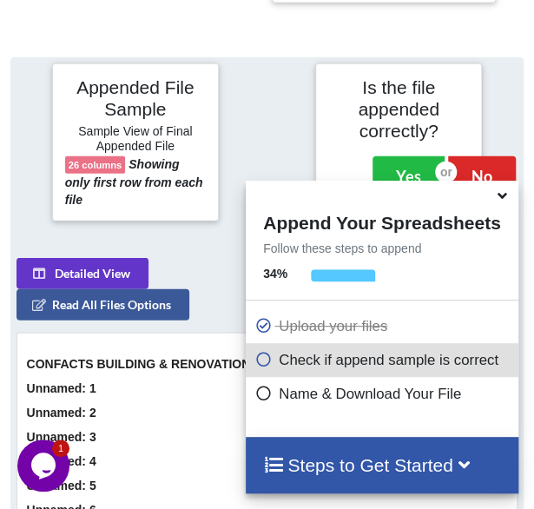
scroll to position [1004, 0]
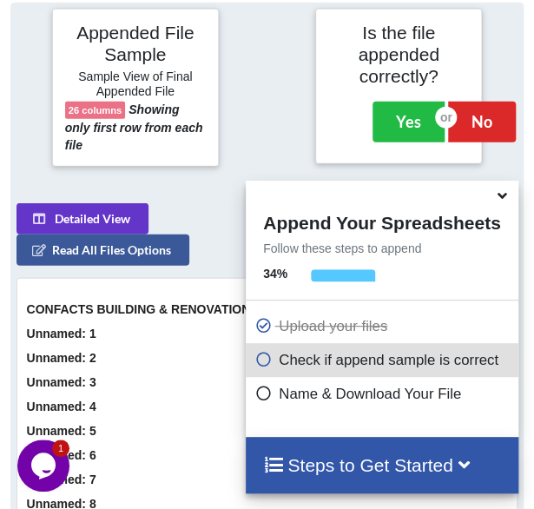
click at [502, 194] on icon at bounding box center [502, 193] width 18 height 16
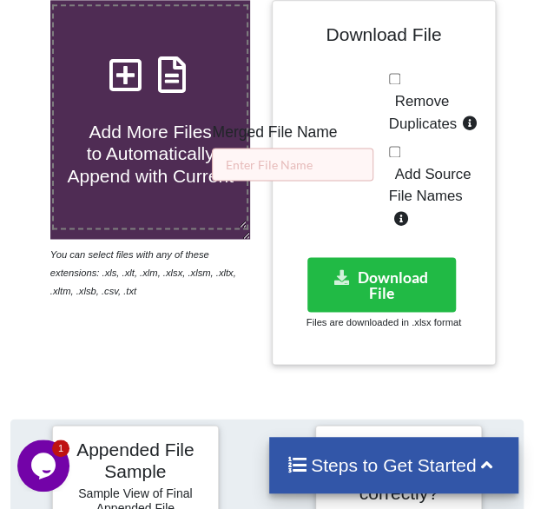
scroll to position [587, 0]
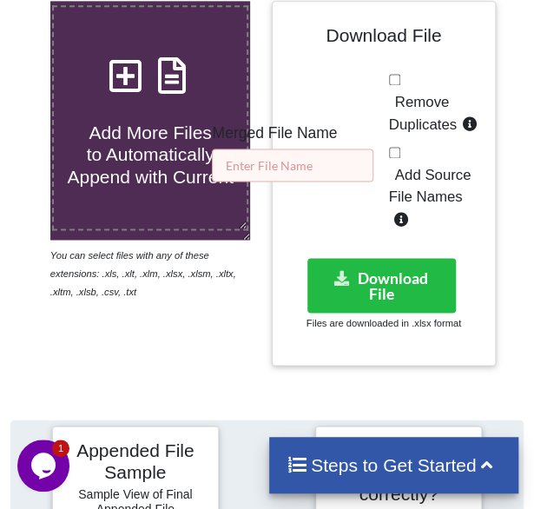
click at [365, 152] on input "text" at bounding box center [293, 165] width 162 height 33
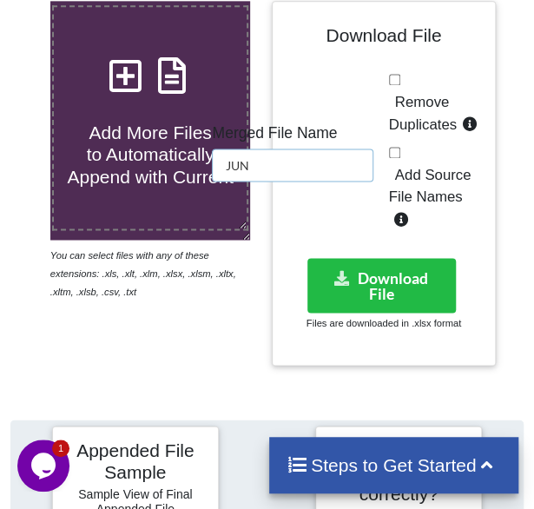
type input "JUN"
click at [418, 105] on span "Remove Duplicates" at bounding box center [423, 113] width 68 height 39
click at [401, 85] on input "Remove Duplicates" at bounding box center [394, 79] width 11 height 11
checkbox input "true"
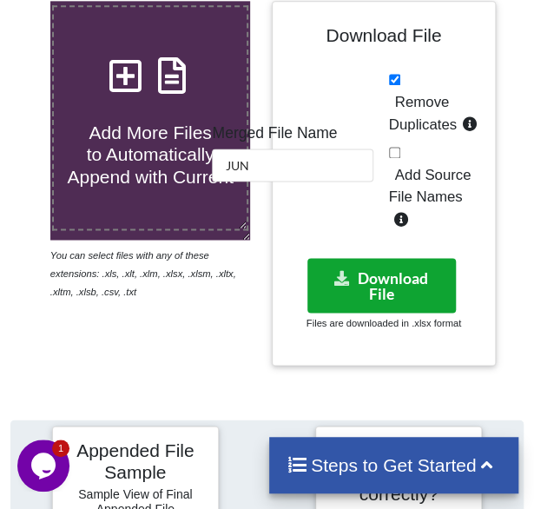
click at [372, 277] on button "Download File" at bounding box center [382, 285] width 149 height 55
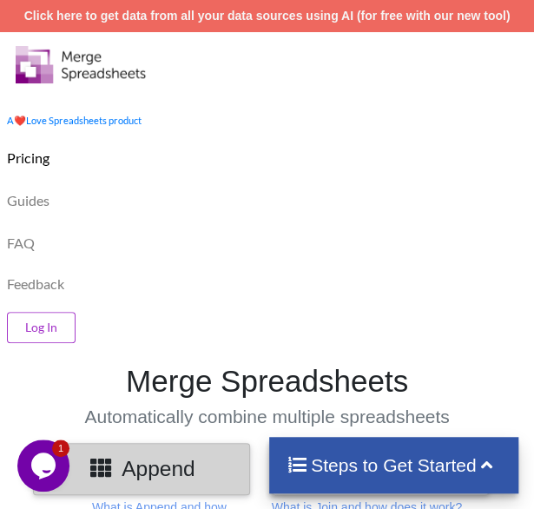
click at [323, 273] on div "Feedback" at bounding box center [267, 281] width 543 height 38
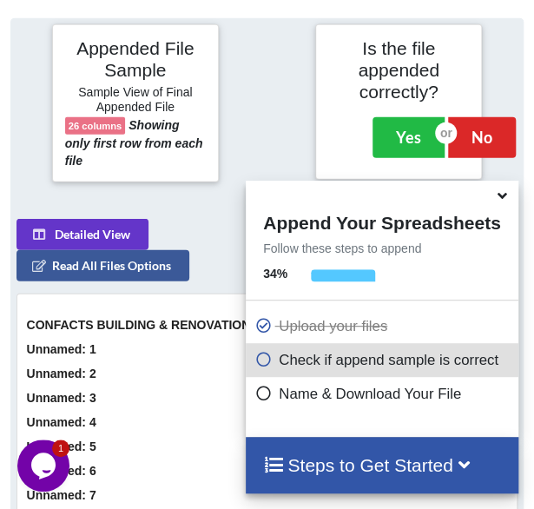
scroll to position [1004, 0]
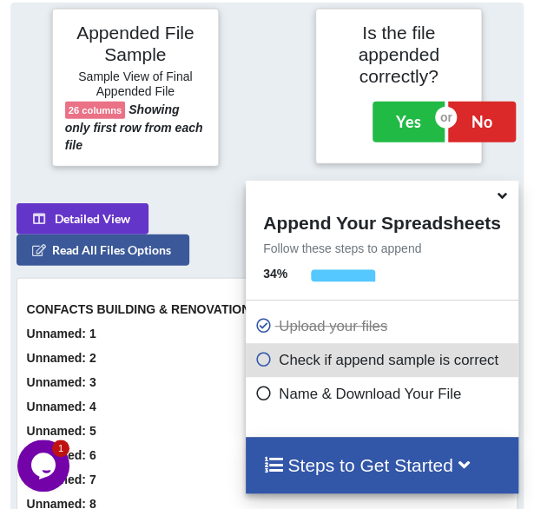
click at [288, 120] on div at bounding box center [267, 88] width 88 height 158
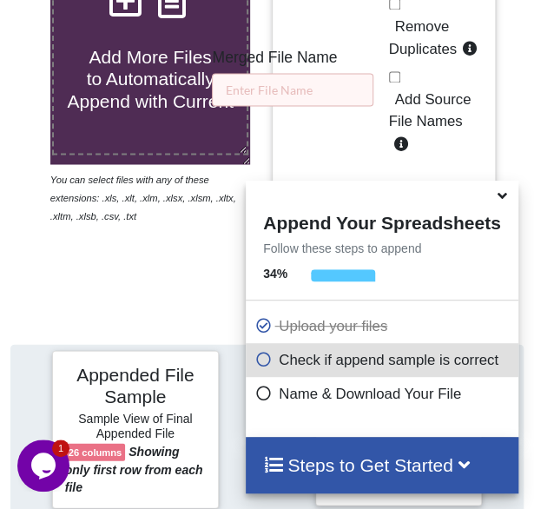
scroll to position [656, 0]
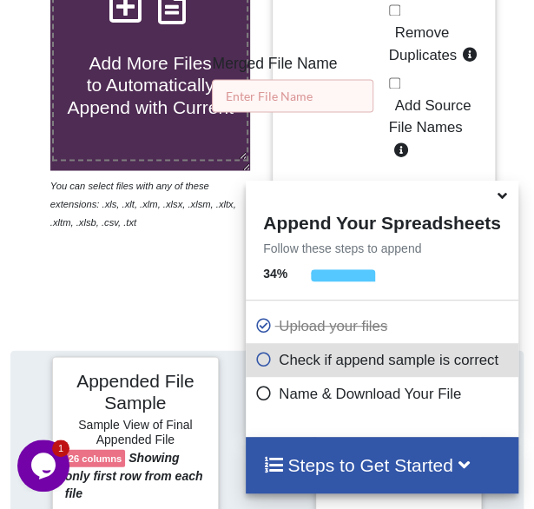
click at [298, 96] on input "text" at bounding box center [293, 95] width 162 height 33
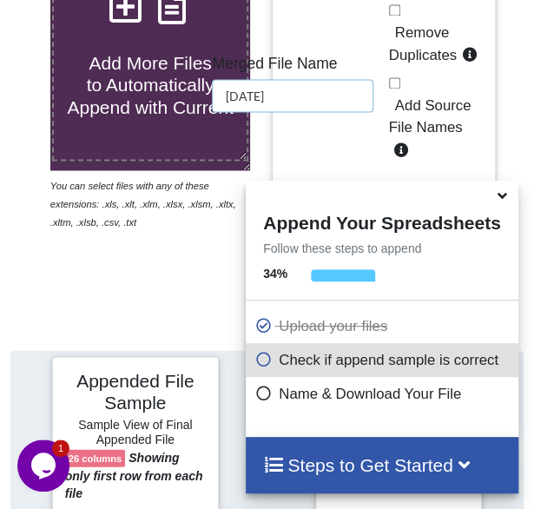
type input "JUL"
click at [503, 199] on icon at bounding box center [502, 193] width 18 height 16
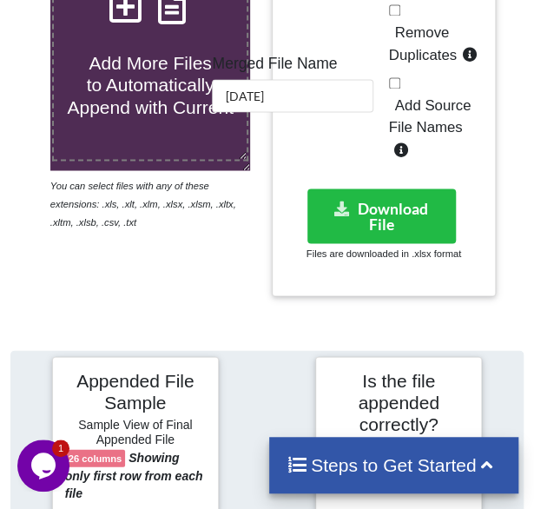
click at [438, 55] on span "Remove Duplicates" at bounding box center [423, 43] width 68 height 39
click at [401, 16] on input "Remove Duplicates" at bounding box center [394, 9] width 11 height 11
checkbox input "true"
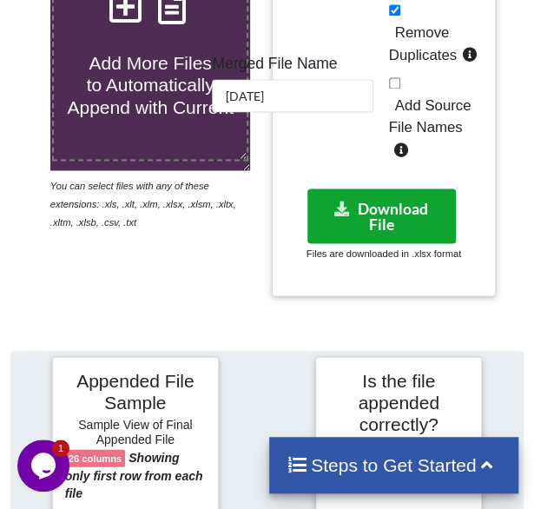
click at [376, 199] on button "Download File" at bounding box center [382, 216] width 149 height 55
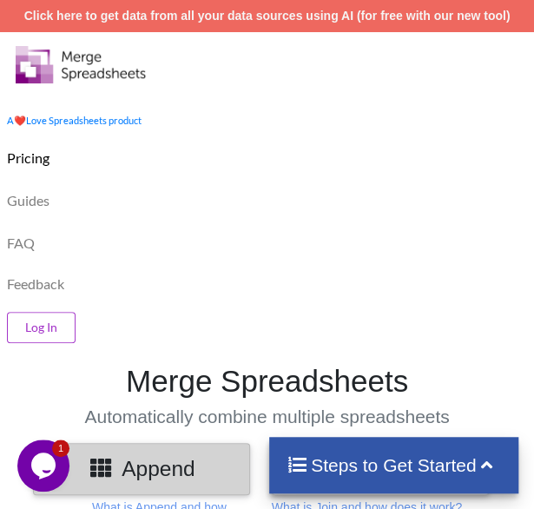
click at [216, 255] on div "FAQ" at bounding box center [267, 241] width 543 height 43
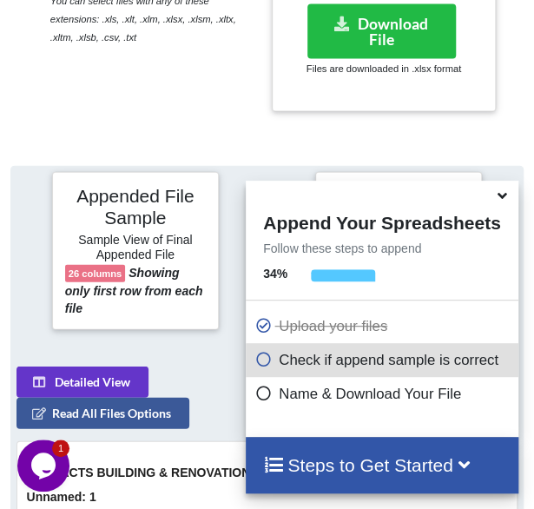
scroll to position [1004, 0]
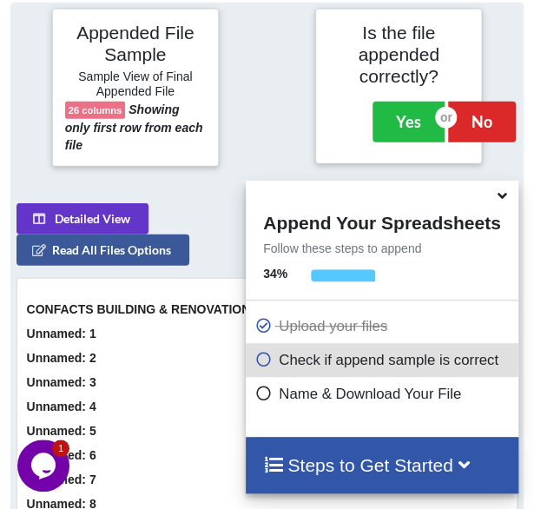
click at [246, 104] on div at bounding box center [267, 88] width 88 height 158
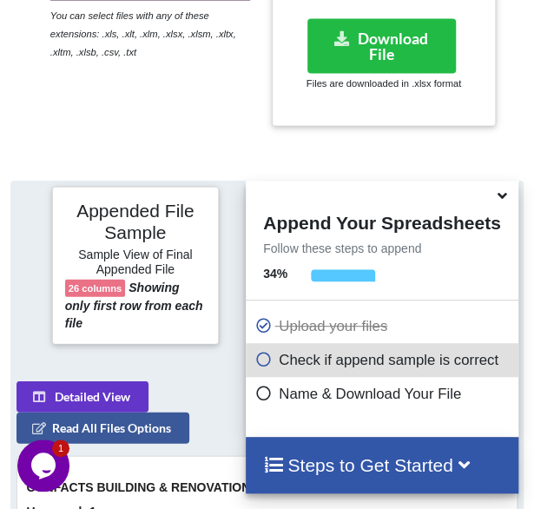
scroll to position [691, 0]
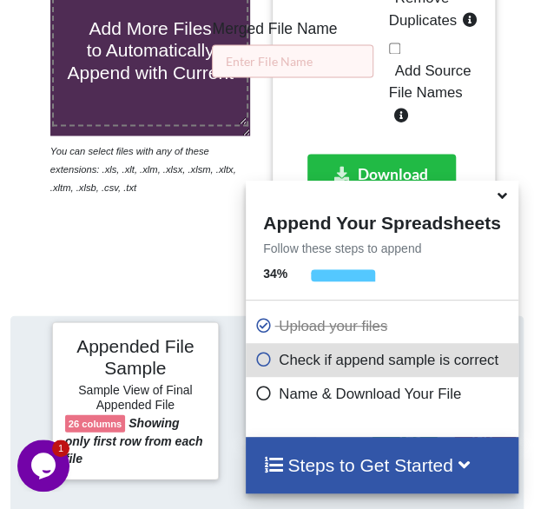
click at [428, 17] on span "Remove Duplicates" at bounding box center [423, 9] width 68 height 39
checkbox input "true"
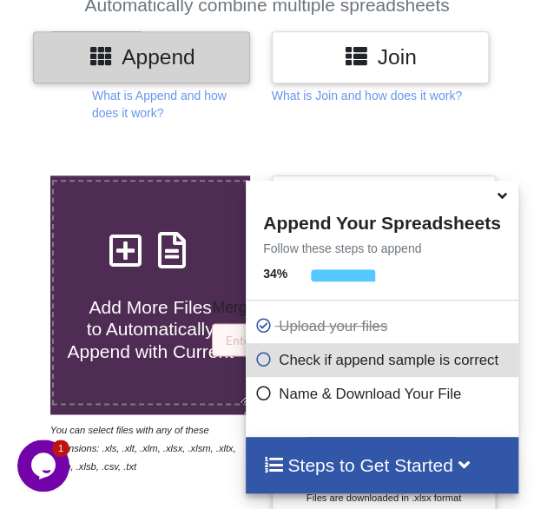
click at [503, 200] on icon at bounding box center [502, 193] width 18 height 16
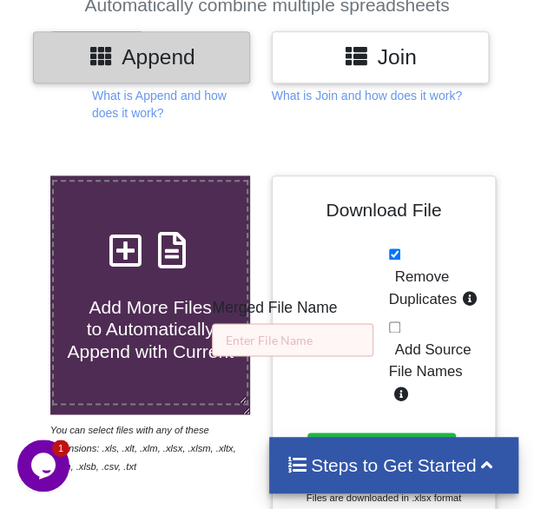
click at [525, 365] on div at bounding box center [524, 358] width 47 height 365
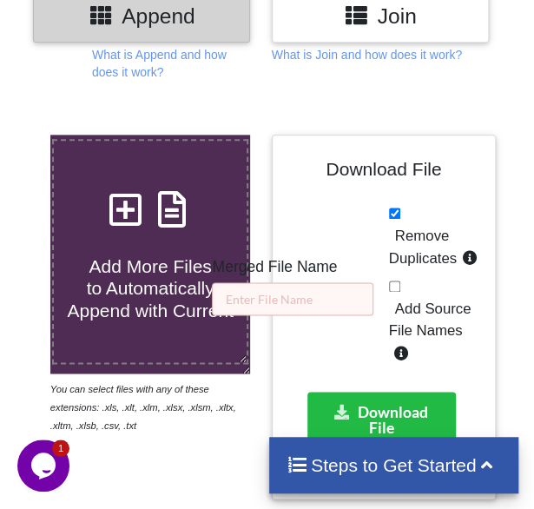
scroll to position [481, 0]
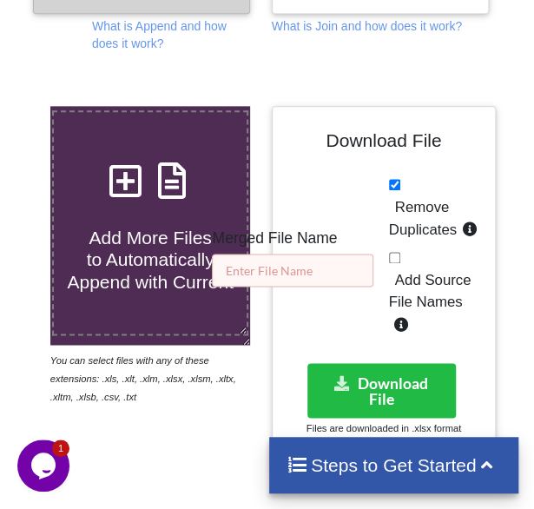
click at [291, 275] on input "text" at bounding box center [293, 270] width 162 height 33
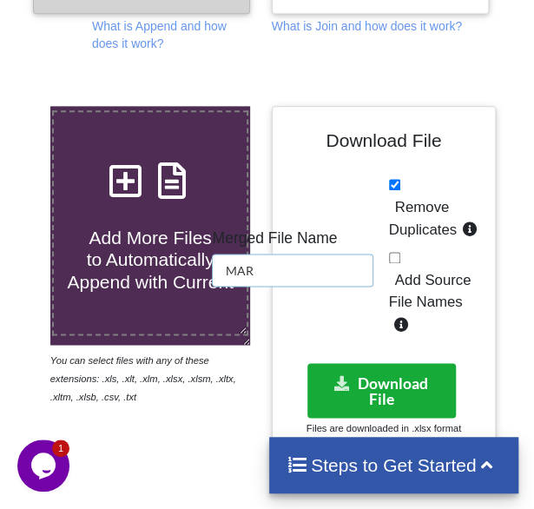
type input "MAR"
click at [355, 385] on button "Download File" at bounding box center [382, 390] width 149 height 55
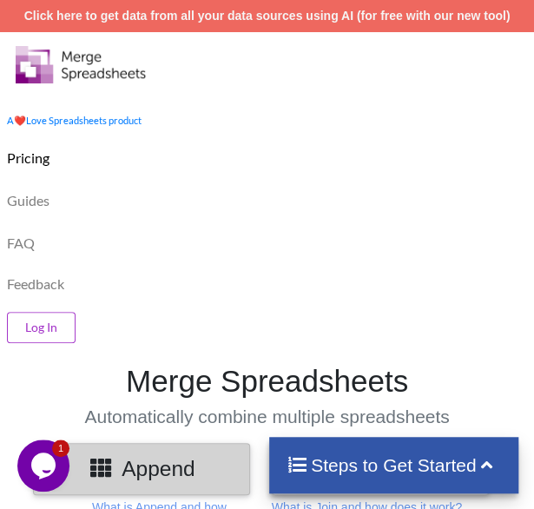
click at [318, 268] on div "Feedback" at bounding box center [267, 281] width 543 height 38
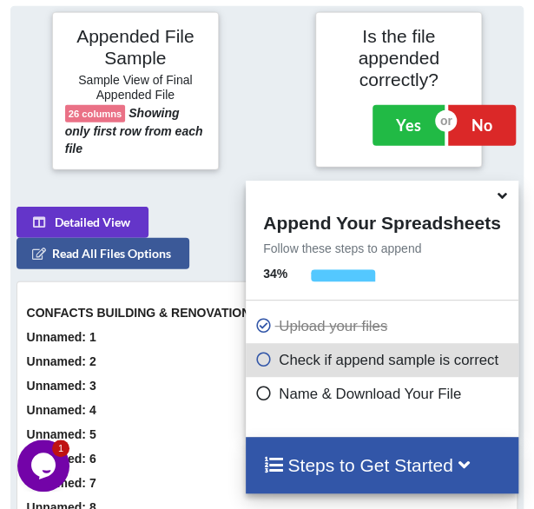
scroll to position [1004, 0]
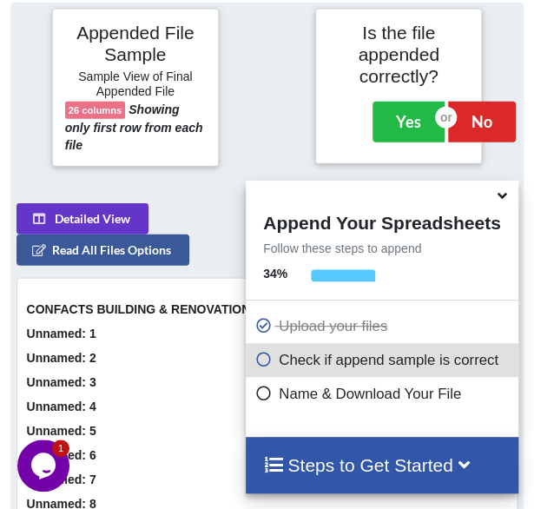
click at [504, 201] on icon at bounding box center [502, 193] width 18 height 16
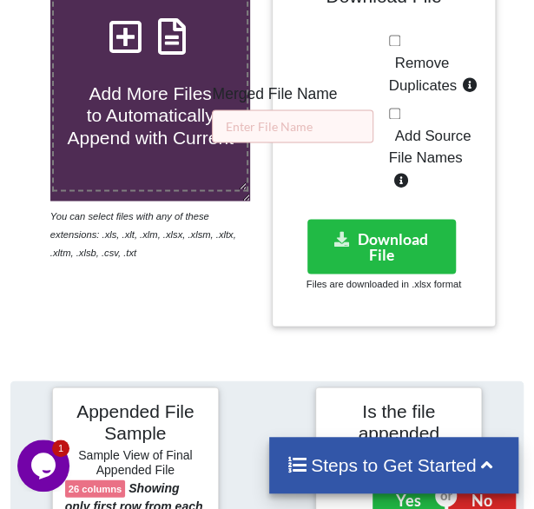
scroll to position [621, 0]
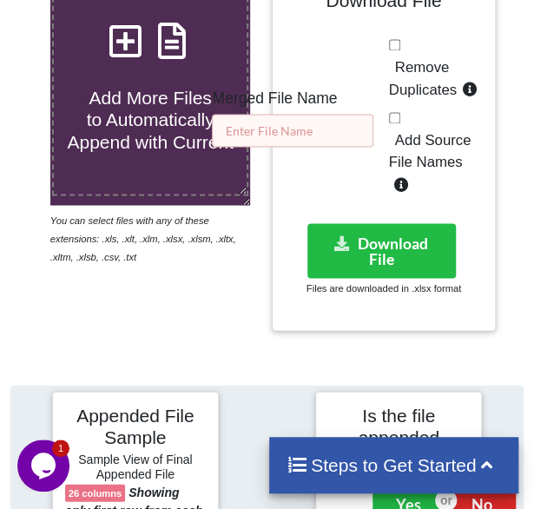
click at [361, 120] on input "text" at bounding box center [293, 130] width 162 height 33
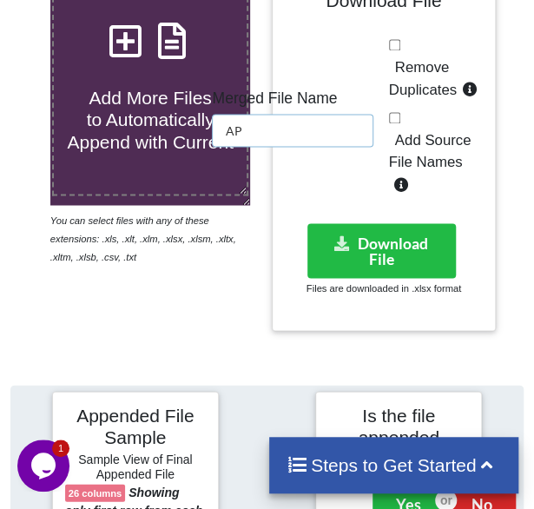
type input "AP"
click at [434, 76] on label "Remove Duplicates" at bounding box center [436, 78] width 95 height 44
click at [401, 50] on input "Remove Duplicates" at bounding box center [394, 44] width 11 height 11
checkbox input "true"
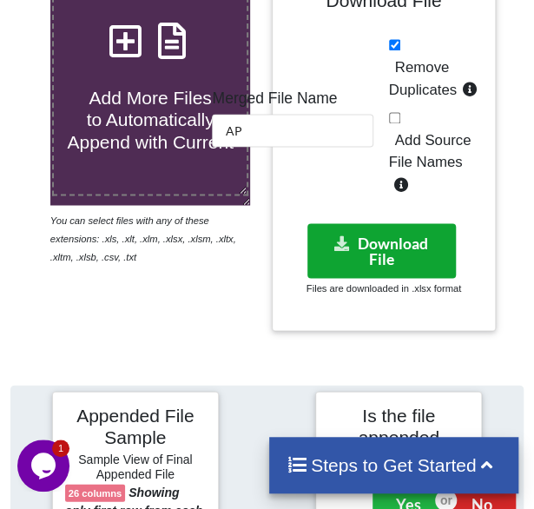
click at [403, 241] on button "Download File" at bounding box center [382, 250] width 149 height 55
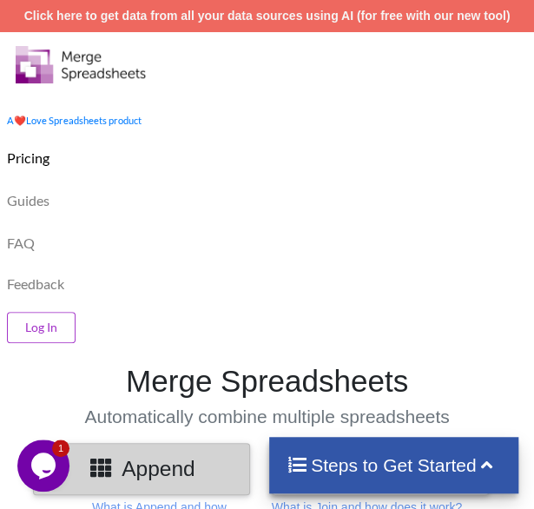
click at [232, 281] on div "Feedback" at bounding box center [267, 281] width 543 height 38
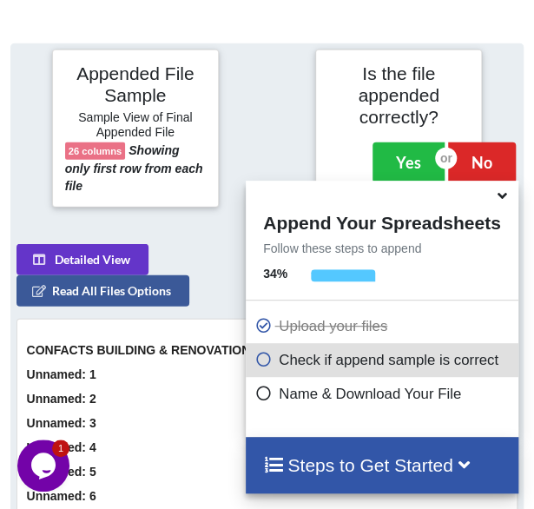
scroll to position [1004, 0]
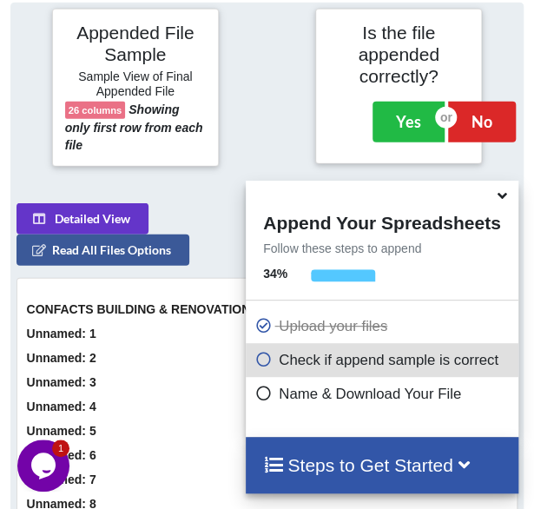
click at [294, 96] on div at bounding box center [267, 88] width 88 height 158
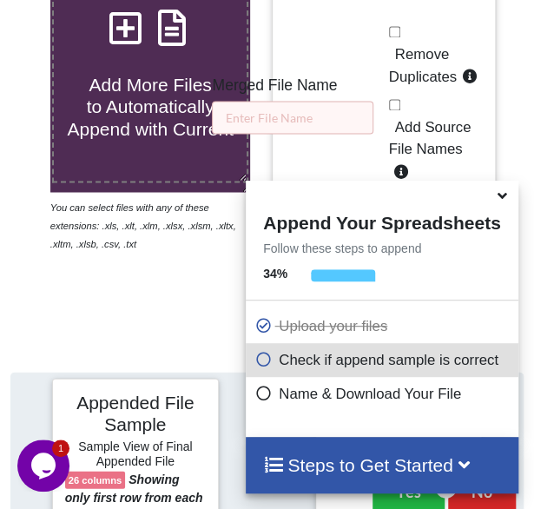
scroll to position [587, 0]
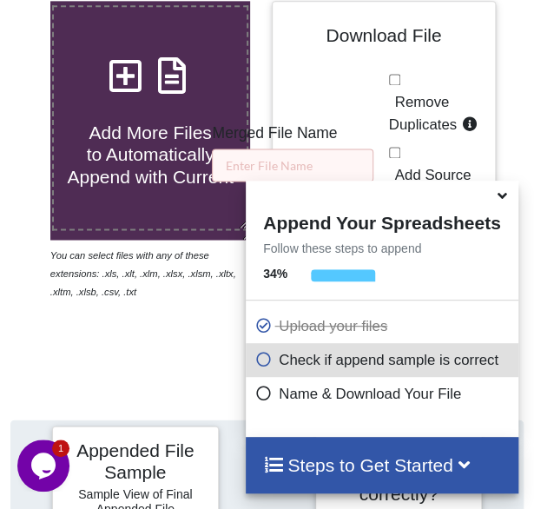
click at [506, 194] on icon at bounding box center [502, 193] width 18 height 16
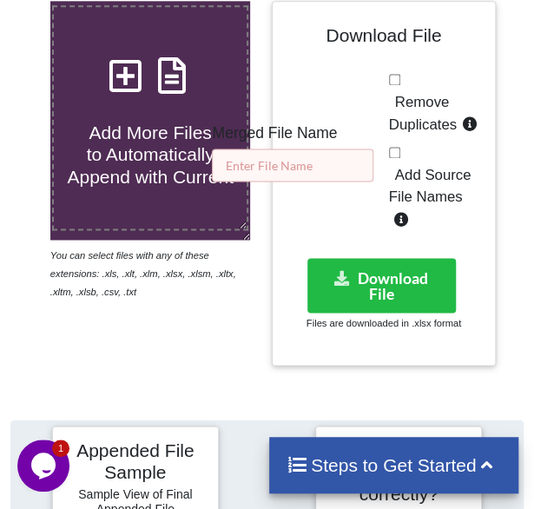
click at [372, 161] on input "text" at bounding box center [293, 165] width 162 height 33
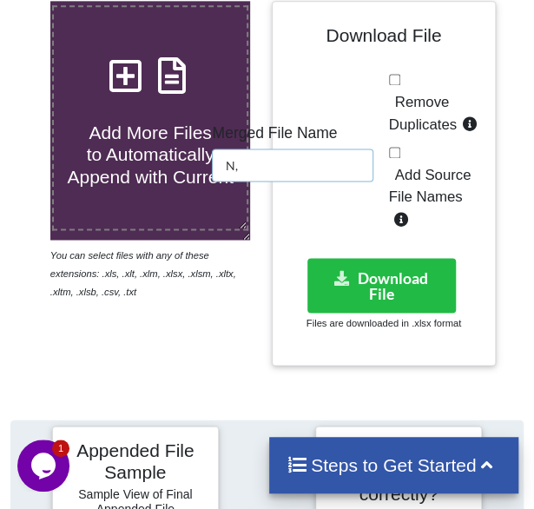
type input "N,"
click at [443, 110] on label "Remove Duplicates" at bounding box center [436, 113] width 95 height 44
click at [401, 85] on input "Remove Duplicates" at bounding box center [394, 79] width 11 height 11
checkbox input "true"
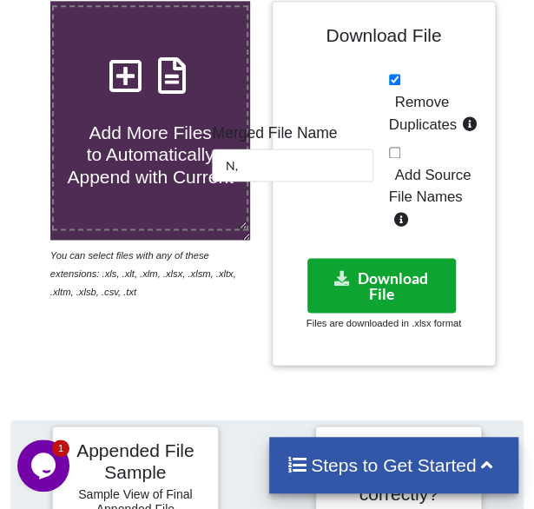
click at [367, 265] on button "Download File" at bounding box center [382, 285] width 149 height 55
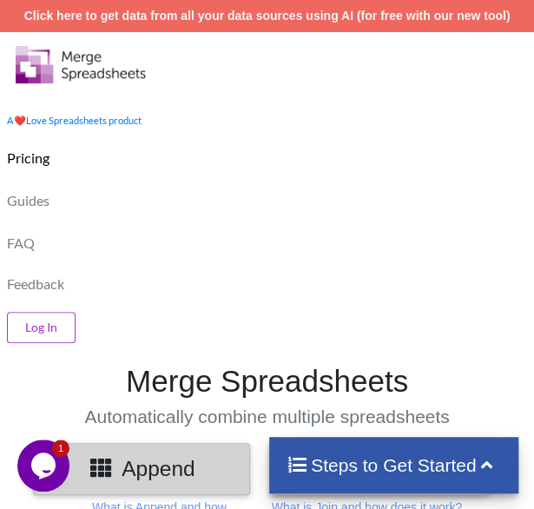
click at [250, 268] on div "Feedback" at bounding box center [267, 281] width 543 height 38
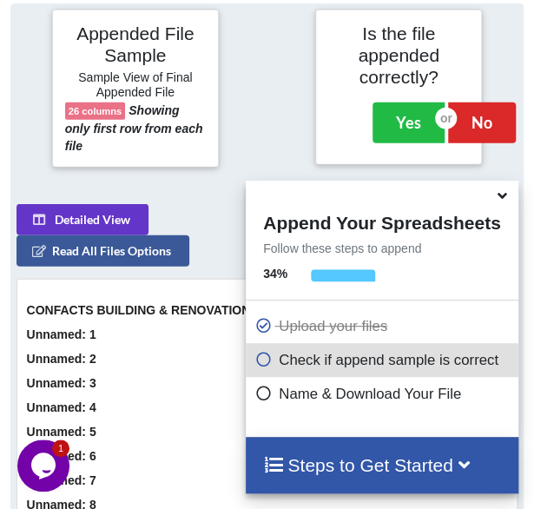
scroll to position [1004, 0]
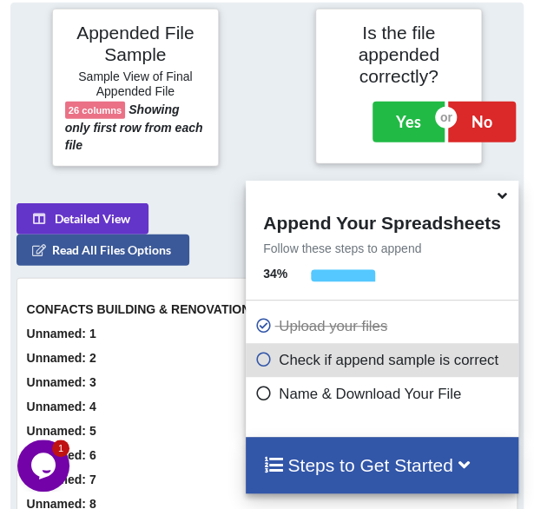
click at [273, 104] on div at bounding box center [267, 88] width 88 height 158
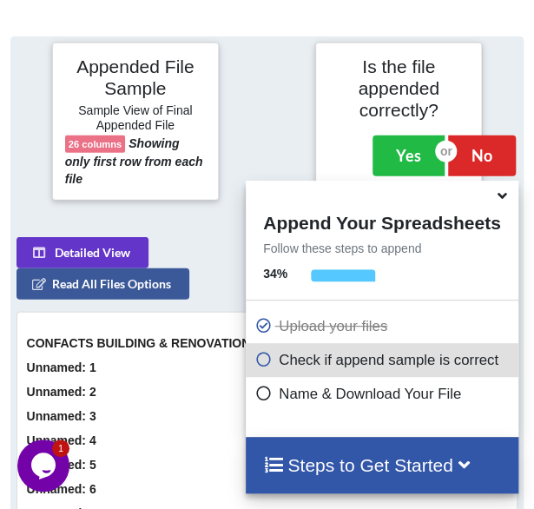
scroll to position [969, 0]
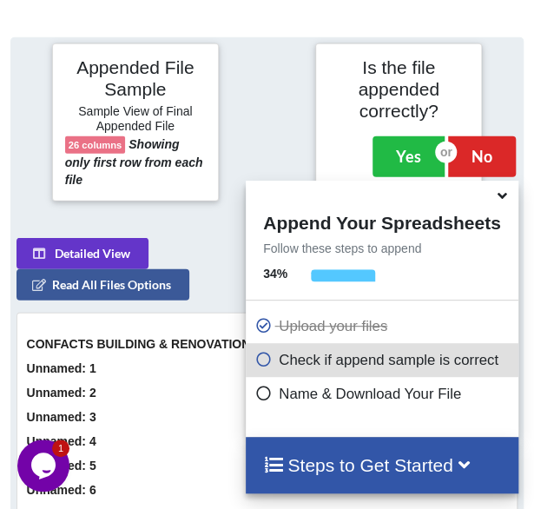
click at [507, 205] on span at bounding box center [503, 196] width 21 height 17
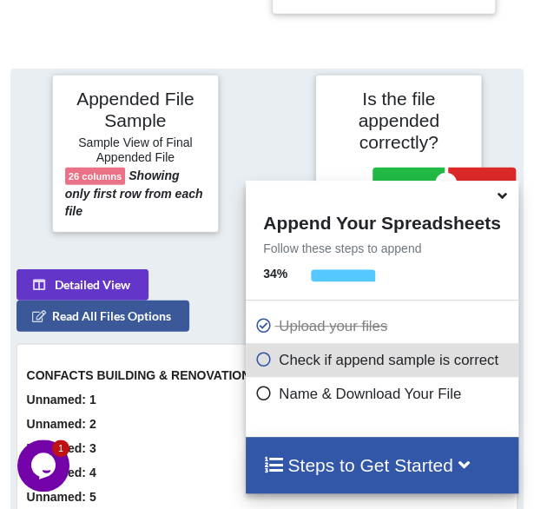
scroll to position [934, 0]
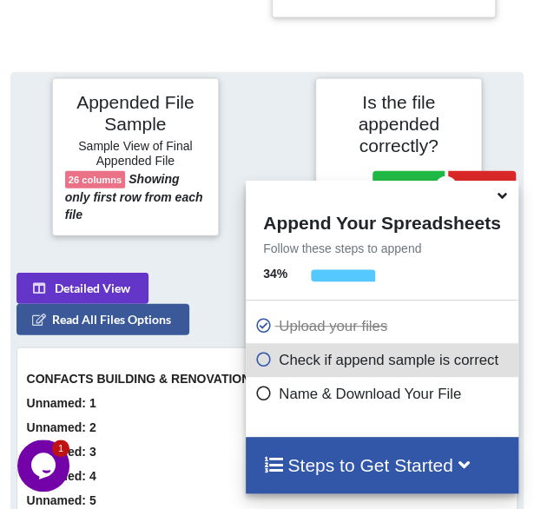
click at [502, 198] on icon at bounding box center [502, 193] width 18 height 16
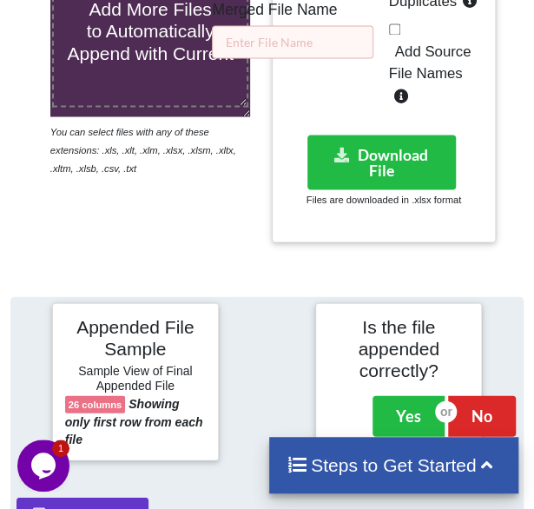
scroll to position [656, 0]
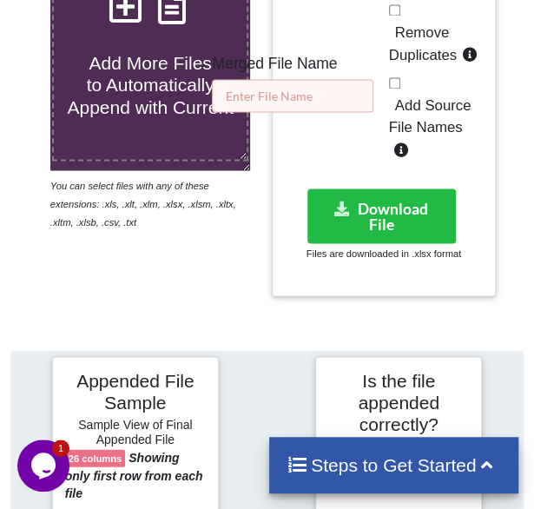
click at [336, 81] on input "text" at bounding box center [293, 95] width 162 height 33
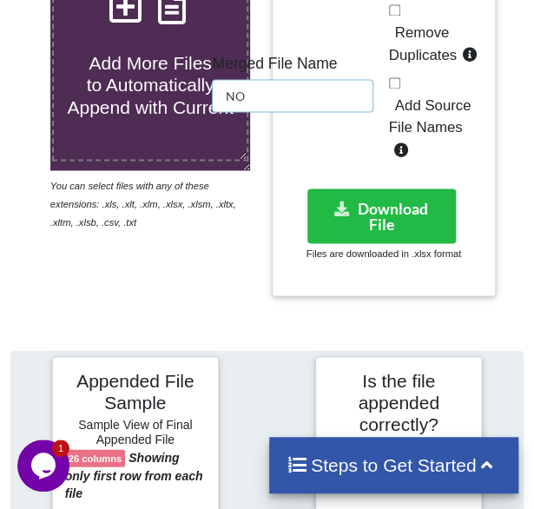
type input "NO"
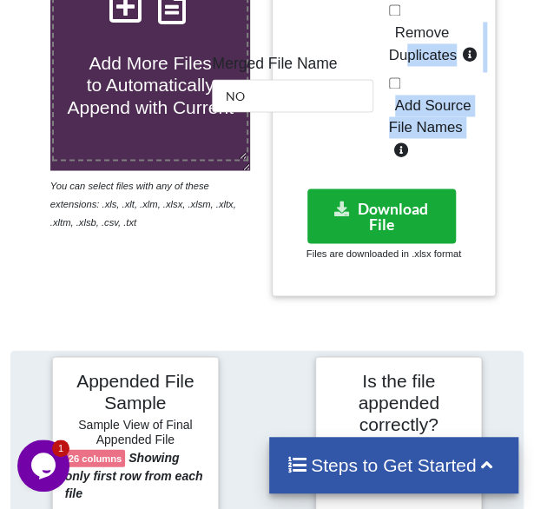
drag, startPoint x: 408, startPoint y: 52, endPoint x: 355, endPoint y: 213, distance: 169.5
click at [355, 213] on div "Download File Merged File Name NO Remove Duplicates Add Source File Names Downl…" at bounding box center [384, 113] width 199 height 339
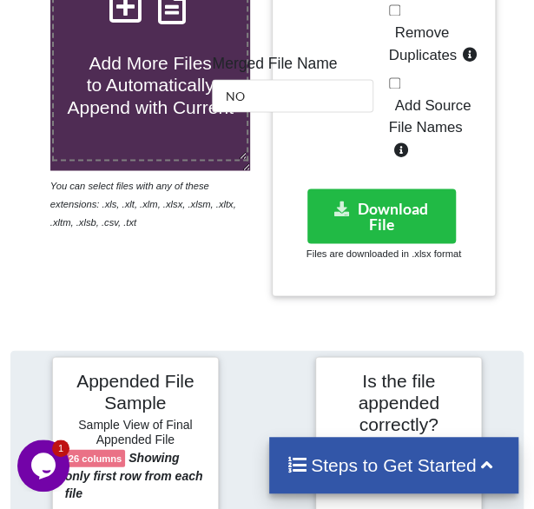
drag, startPoint x: 355, startPoint y: 213, endPoint x: 407, endPoint y: 26, distance: 194.0
click at [407, 26] on span "Remove Duplicates" at bounding box center [423, 43] width 68 height 39
click at [401, 16] on input "Remove Duplicates" at bounding box center [394, 9] width 11 height 11
checkbox input "true"
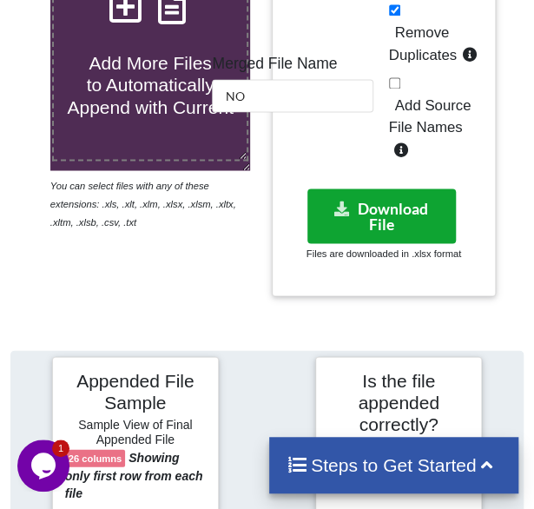
click at [378, 193] on button "Download File" at bounding box center [382, 216] width 149 height 55
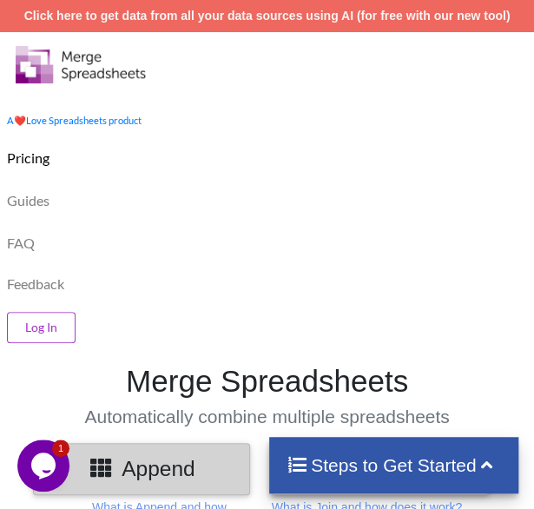
click at [355, 183] on div "Guides" at bounding box center [267, 198] width 543 height 43
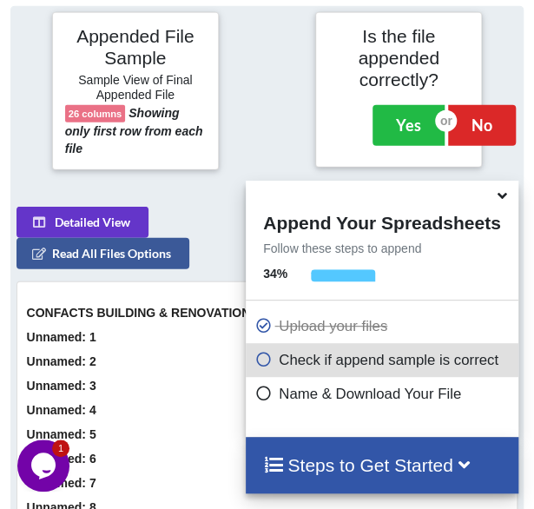
scroll to position [1004, 0]
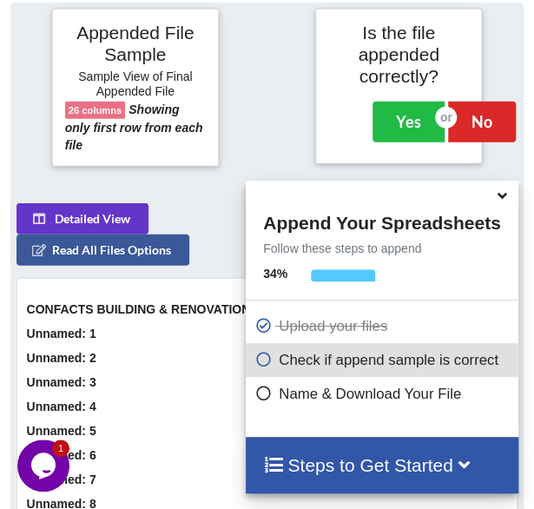
click at [264, 115] on div at bounding box center [267, 88] width 88 height 158
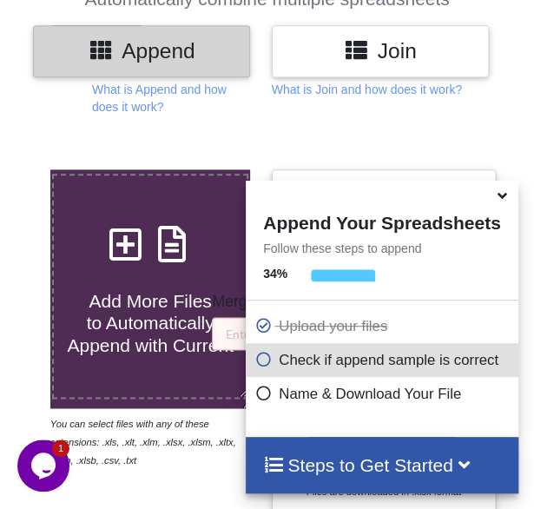
scroll to position [378, 0]
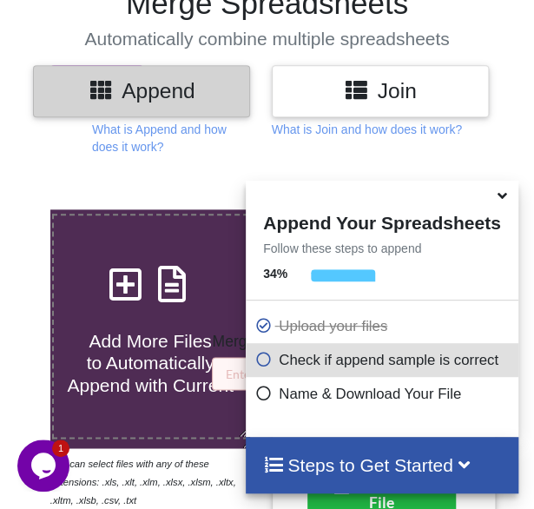
click at [506, 196] on icon at bounding box center [502, 193] width 18 height 16
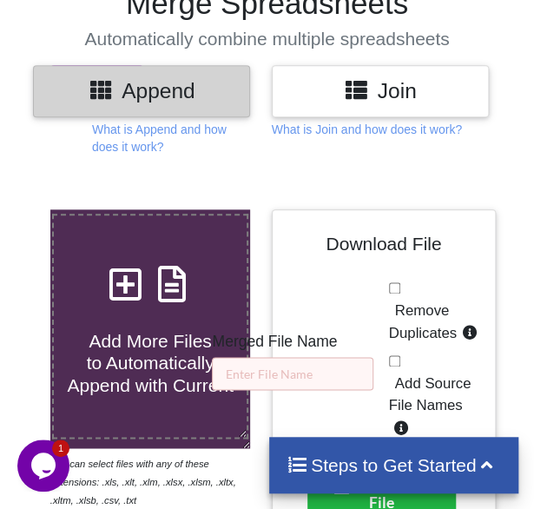
click at [413, 314] on span "Remove Duplicates" at bounding box center [423, 321] width 68 height 39
click at [401, 294] on input "Remove Duplicates" at bounding box center [394, 287] width 11 height 11
checkbox input "true"
click at [324, 373] on input "text" at bounding box center [293, 373] width 162 height 33
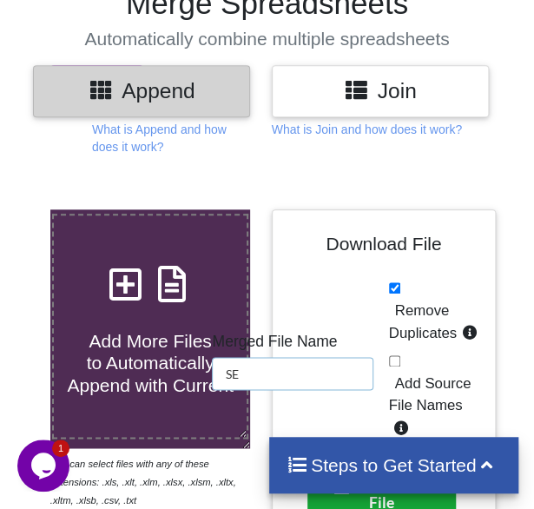
type input "SE"
click at [363, 500] on button "Download File" at bounding box center [382, 494] width 149 height 55
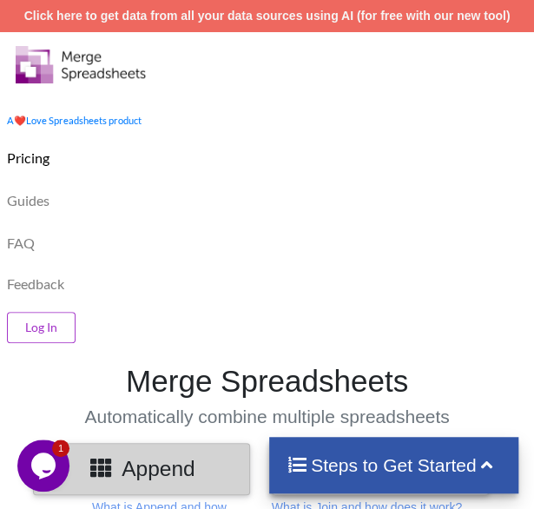
click at [361, 192] on div "Guides" at bounding box center [267, 198] width 543 height 43
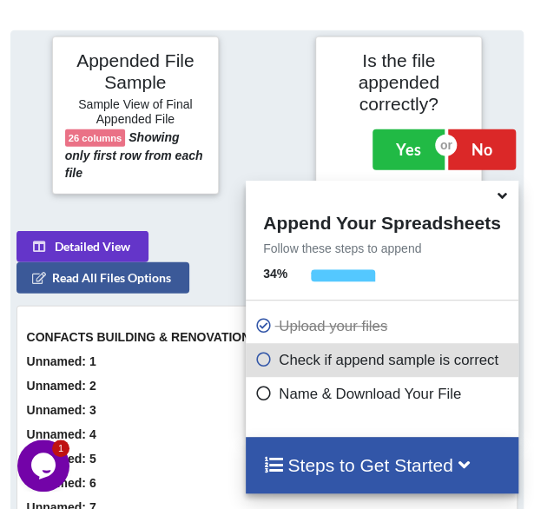
scroll to position [1004, 0]
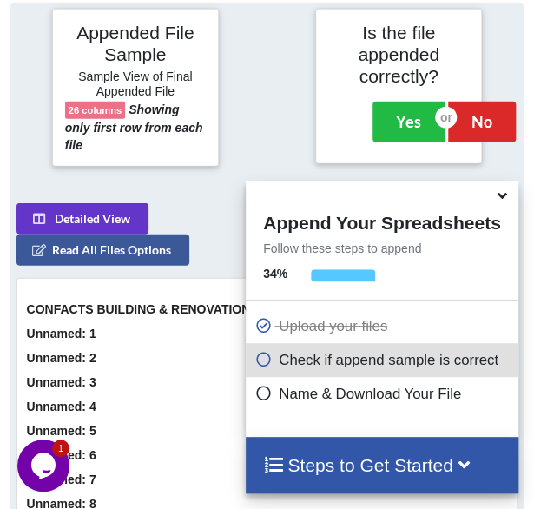
click at [504, 196] on icon at bounding box center [502, 193] width 18 height 16
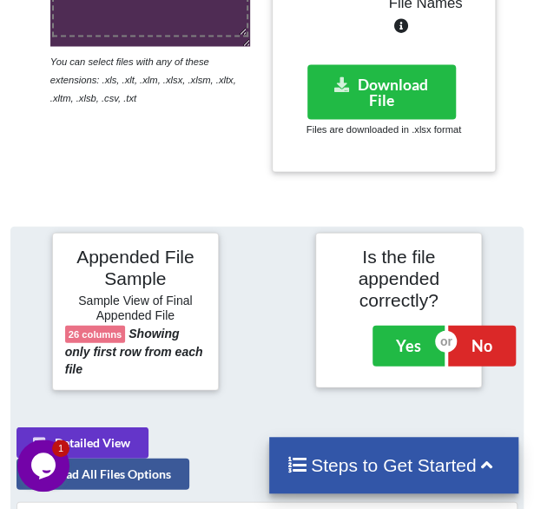
scroll to position [621, 0]
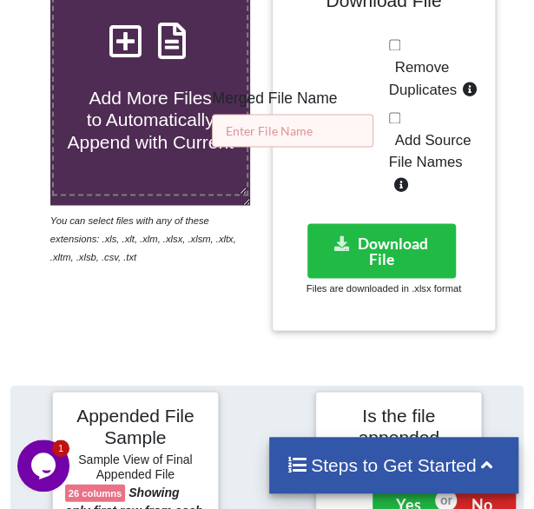
click at [368, 124] on input "text" at bounding box center [293, 130] width 162 height 33
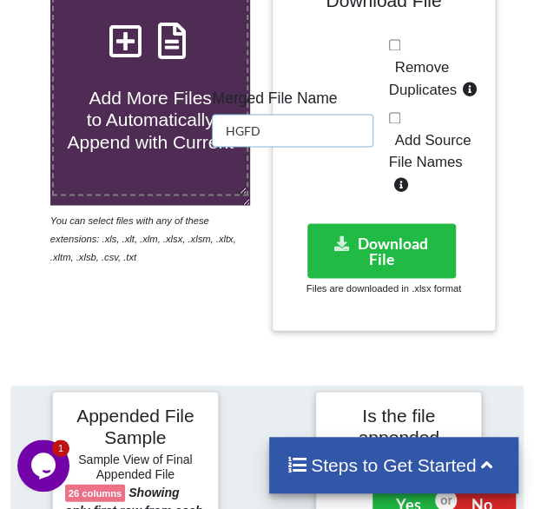
type input "HGFD"
click at [428, 70] on span "Remove Duplicates" at bounding box center [423, 78] width 68 height 39
click at [401, 50] on input "Remove Duplicates" at bounding box center [394, 44] width 11 height 11
checkbox input "true"
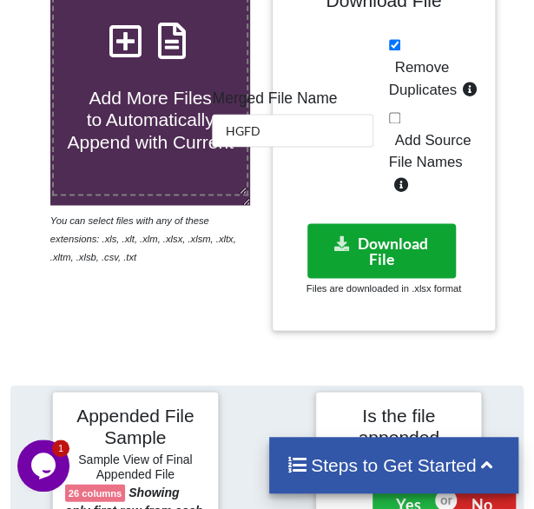
click at [386, 244] on button "Download File" at bounding box center [382, 250] width 149 height 55
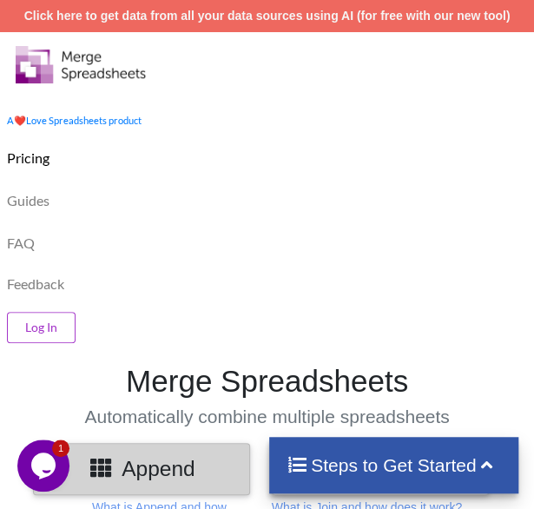
click at [261, 229] on div "FAQ" at bounding box center [267, 241] width 543 height 43
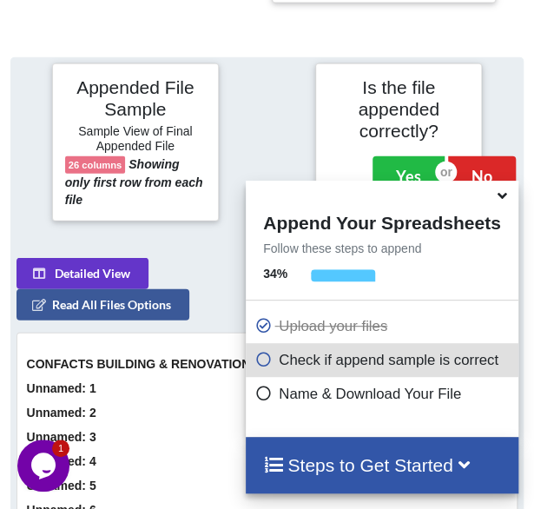
scroll to position [1004, 0]
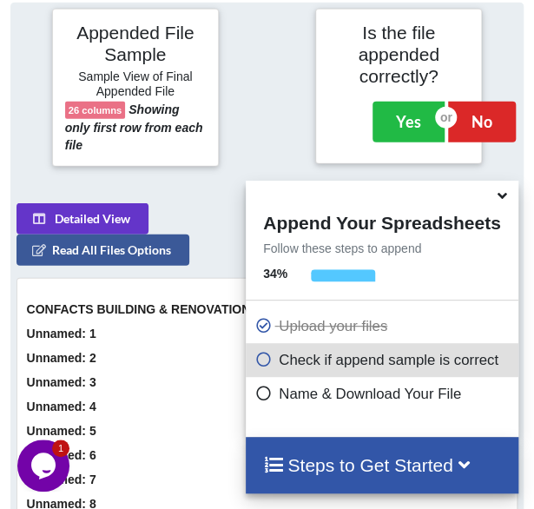
click at [502, 201] on icon at bounding box center [502, 193] width 18 height 16
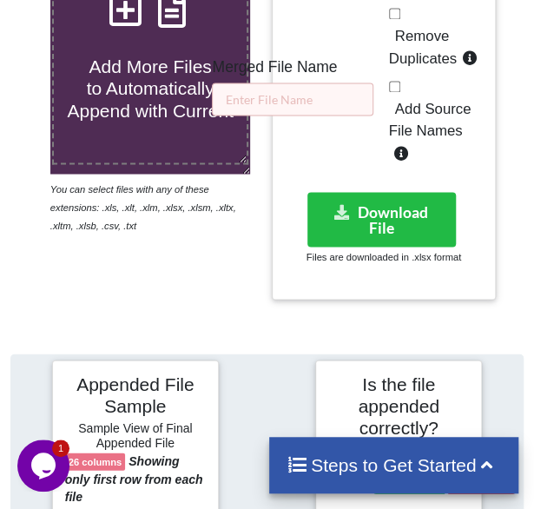
scroll to position [621, 0]
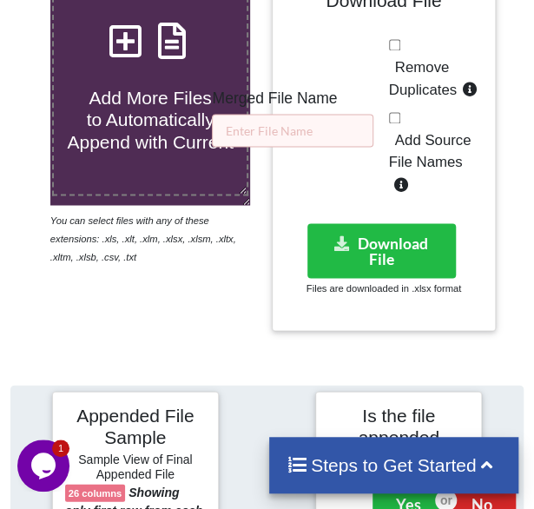
click at [414, 86] on span "Remove Duplicates" at bounding box center [423, 78] width 68 height 39
click at [401, 50] on input "Remove Duplicates" at bounding box center [394, 44] width 11 height 11
checkbox input "true"
click at [326, 126] on input "text" at bounding box center [293, 130] width 162 height 33
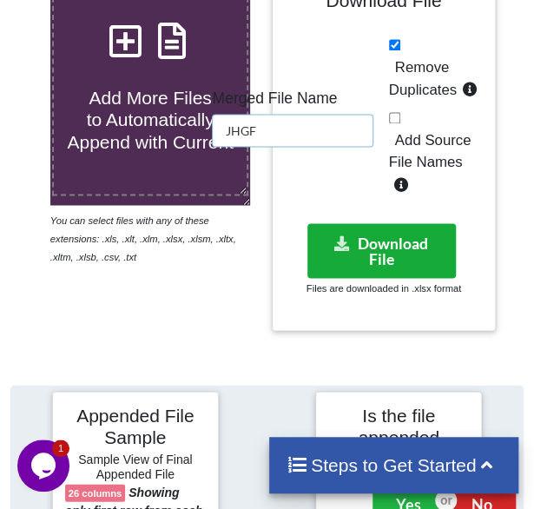
type input "JHGF"
click at [409, 260] on button "Download File" at bounding box center [382, 250] width 149 height 55
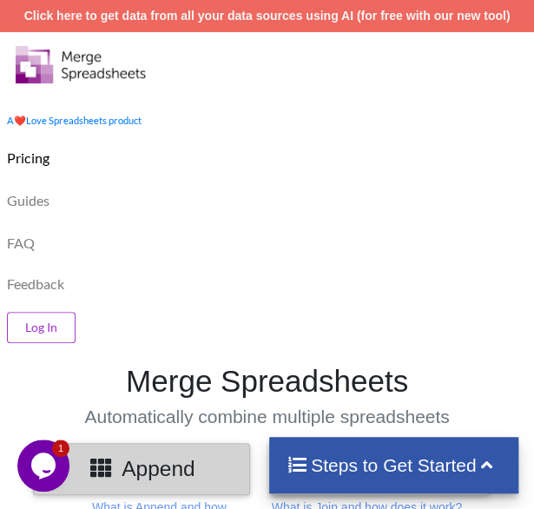
click at [251, 214] on div "Guides" at bounding box center [267, 198] width 543 height 43
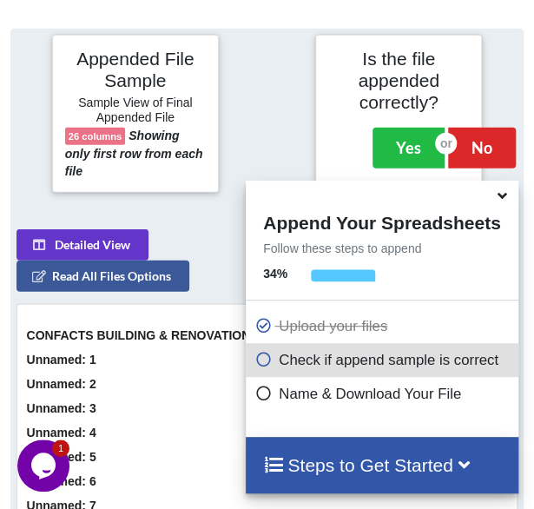
scroll to position [1004, 0]
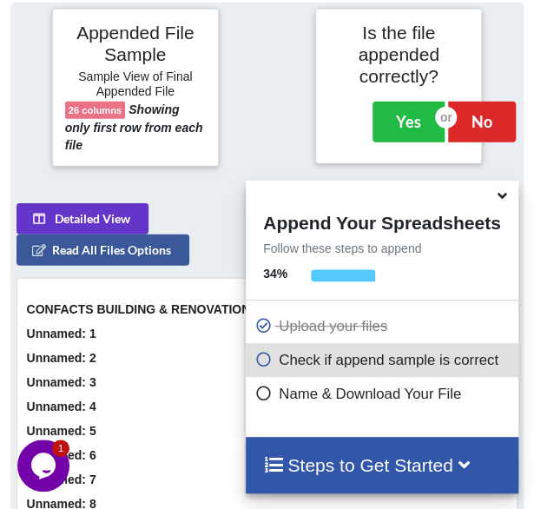
click at [499, 197] on icon at bounding box center [502, 193] width 18 height 16
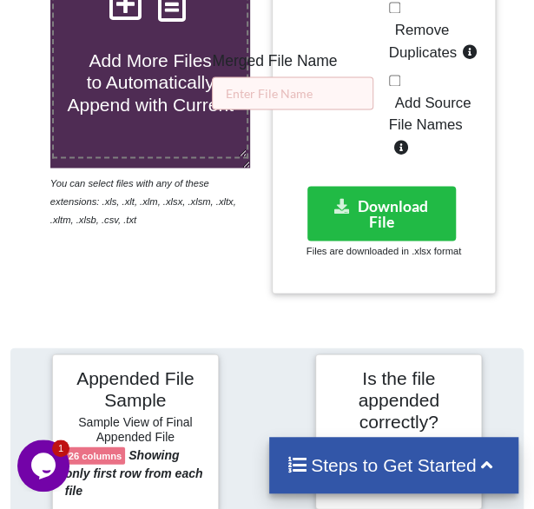
scroll to position [621, 0]
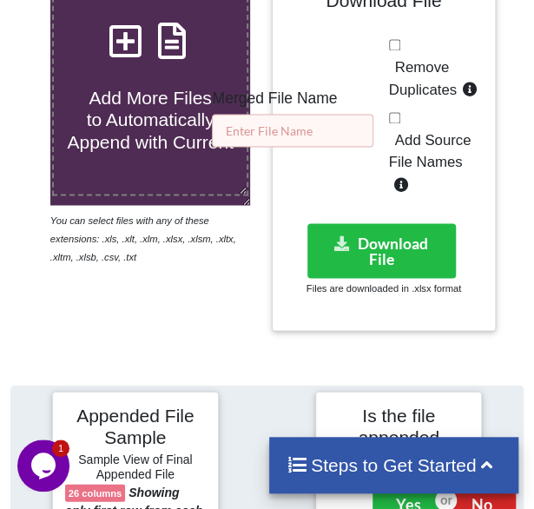
click at [337, 129] on input "text" at bounding box center [293, 130] width 162 height 33
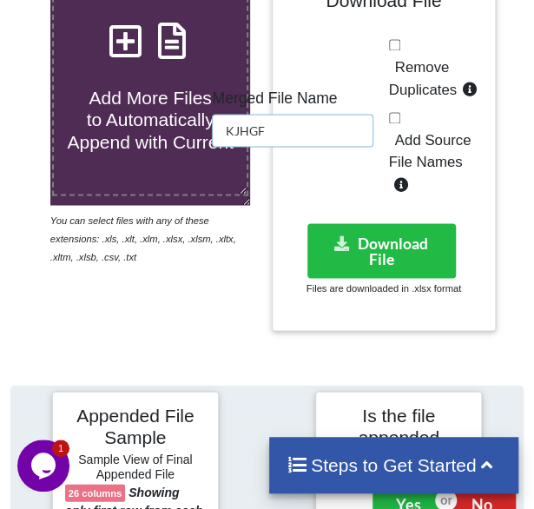
type input "KJHGF"
drag, startPoint x: 422, startPoint y: 65, endPoint x: 414, endPoint y: 83, distance: 19.1
click at [414, 83] on span "Remove Duplicates" at bounding box center [423, 78] width 68 height 39
click at [401, 50] on input "Remove Duplicates" at bounding box center [394, 44] width 11 height 11
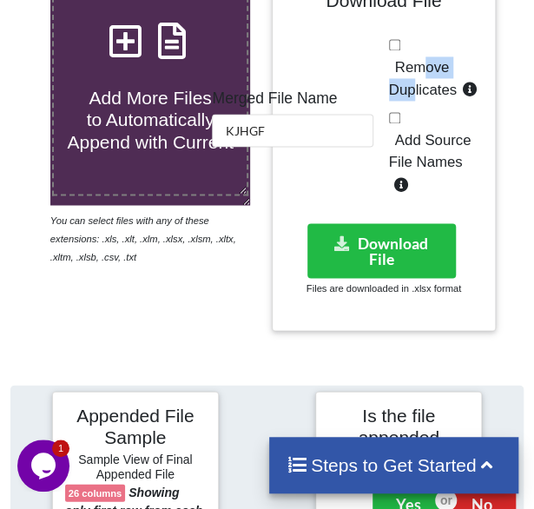
checkbox input "true"
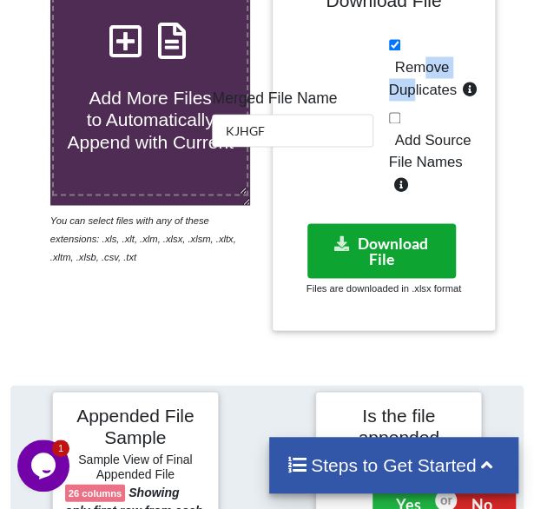
click at [394, 244] on button "Download File" at bounding box center [382, 250] width 149 height 55
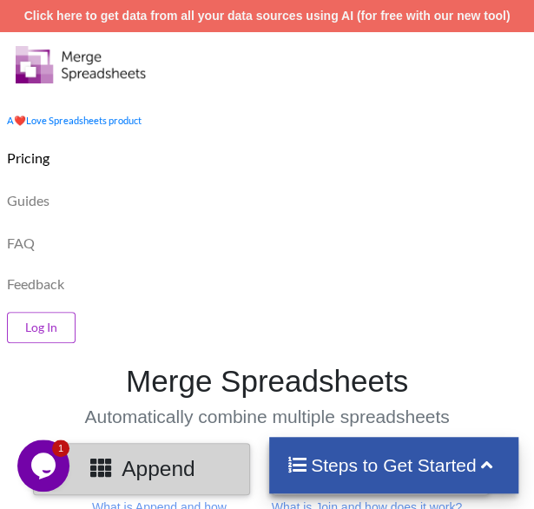
click at [276, 199] on div "Guides" at bounding box center [267, 198] width 543 height 43
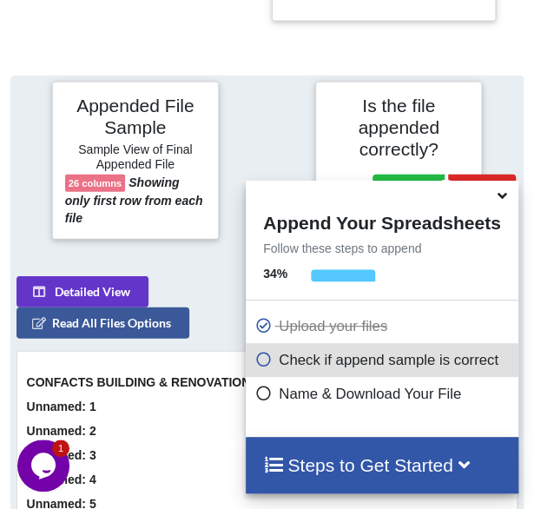
scroll to position [1004, 0]
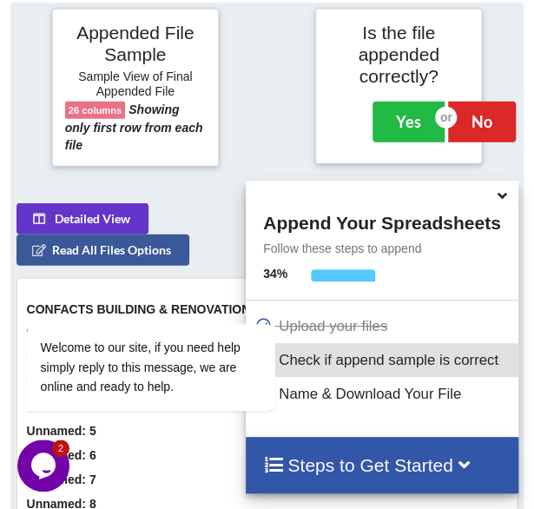
click at [290, 79] on div at bounding box center [267, 88] width 88 height 158
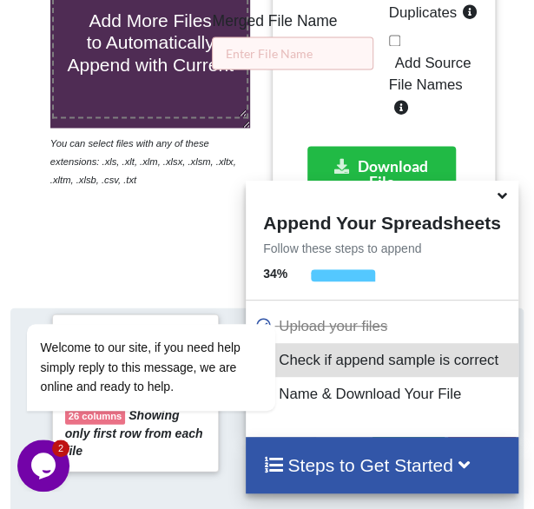
scroll to position [656, 0]
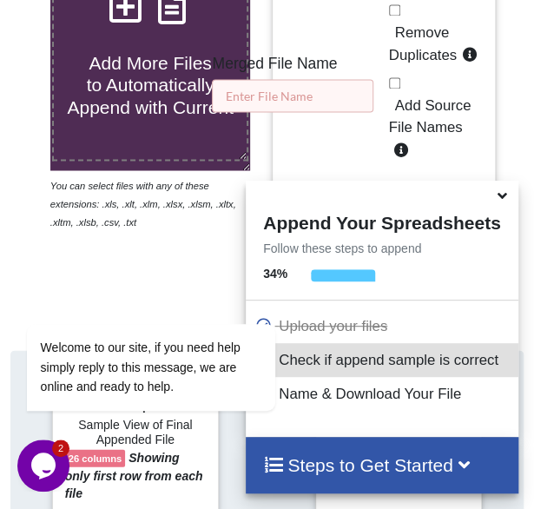
click at [290, 79] on input "text" at bounding box center [293, 95] width 162 height 33
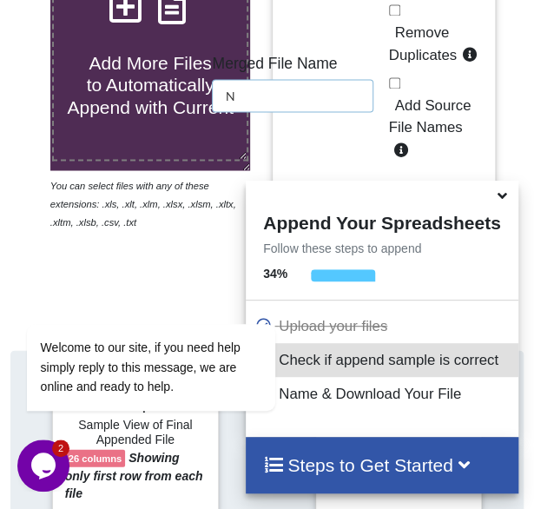
type input "N"
click at [412, 43] on span "Remove Duplicates" at bounding box center [423, 43] width 68 height 39
click at [401, 16] on input "Remove Duplicates" at bounding box center [394, 9] width 11 height 11
checkbox input "true"
click at [502, 201] on icon at bounding box center [502, 193] width 18 height 16
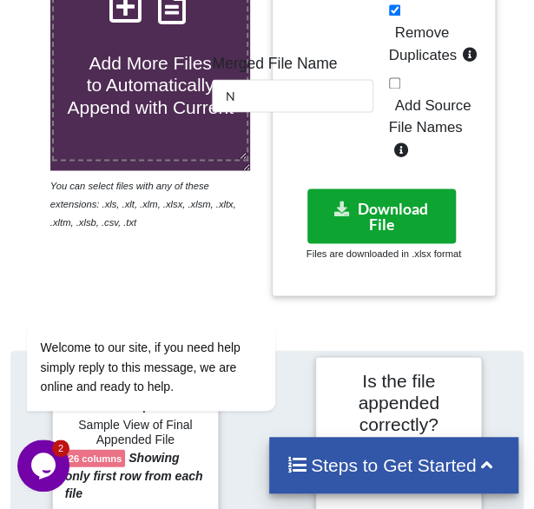
click at [416, 220] on button "Download File" at bounding box center [382, 216] width 149 height 55
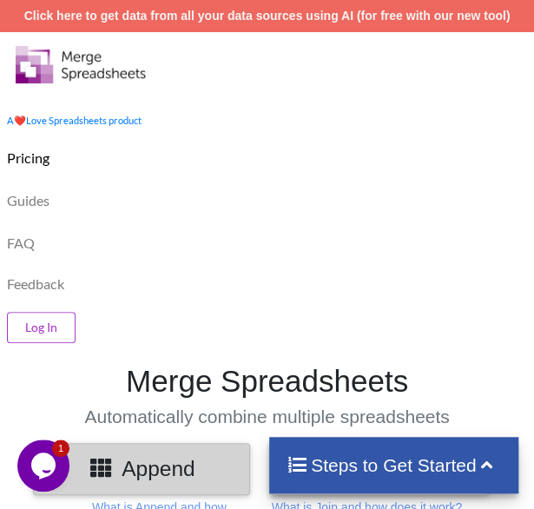
click at [300, 255] on div "FAQ" at bounding box center [267, 241] width 543 height 43
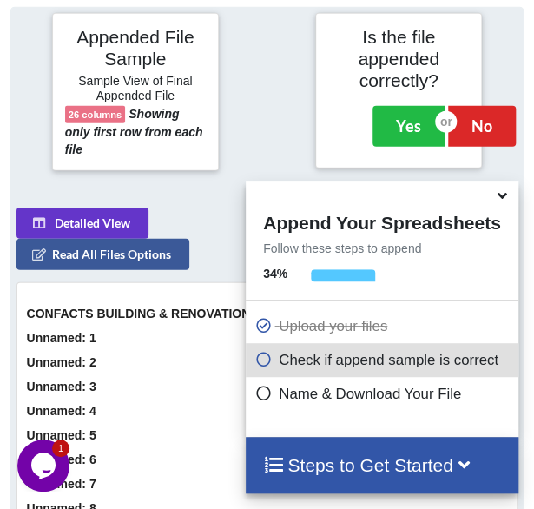
scroll to position [1004, 0]
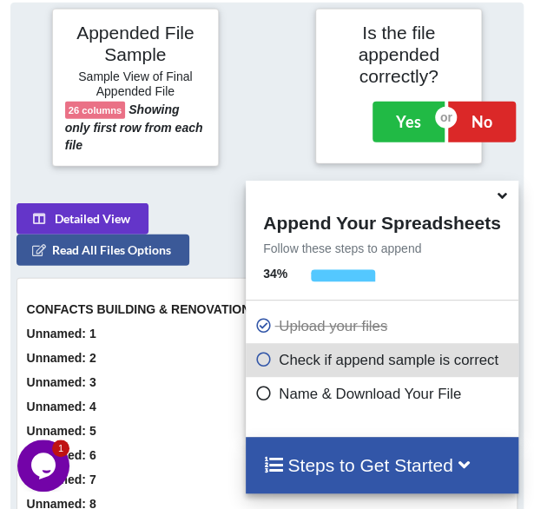
click at [238, 150] on div at bounding box center [267, 88] width 88 height 158
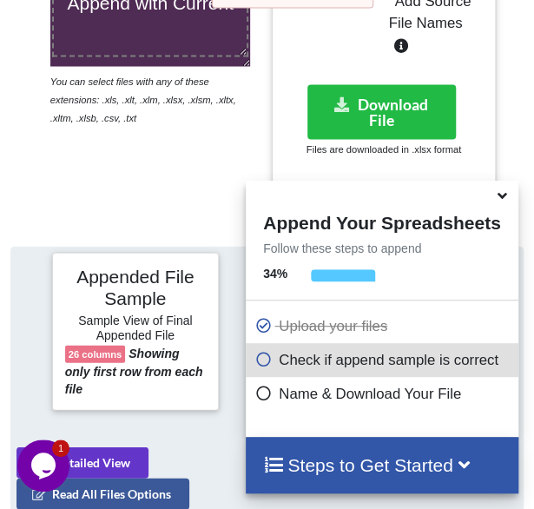
click at [238, 150] on div "Add More Files to Automatically Append with Current You can select files with a…" at bounding box center [151, 9] width 234 height 365
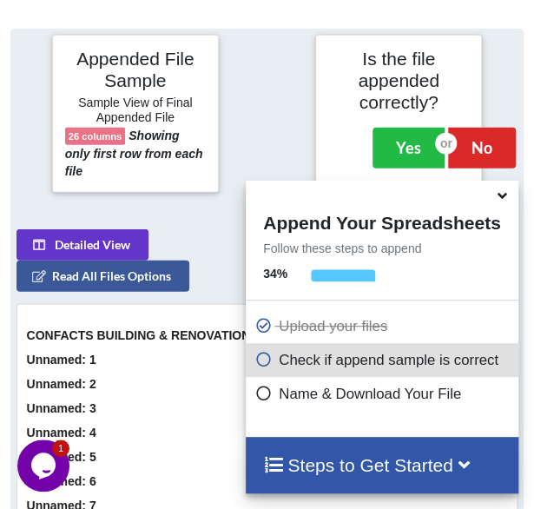
scroll to position [1003, 0]
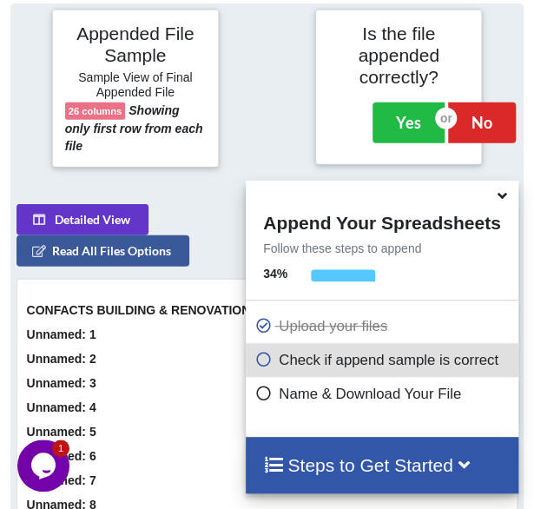
click at [501, 200] on icon at bounding box center [502, 193] width 18 height 16
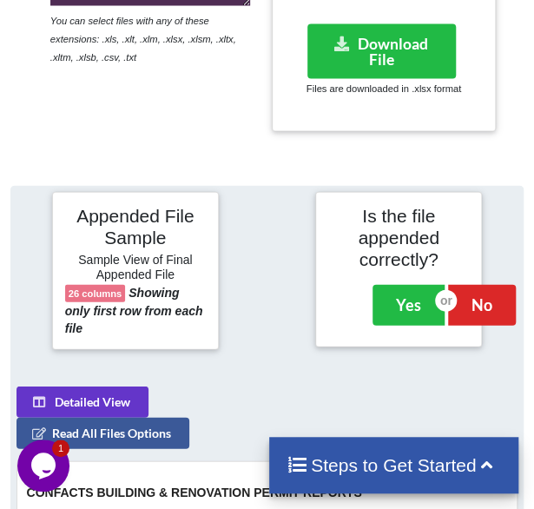
scroll to position [655, 0]
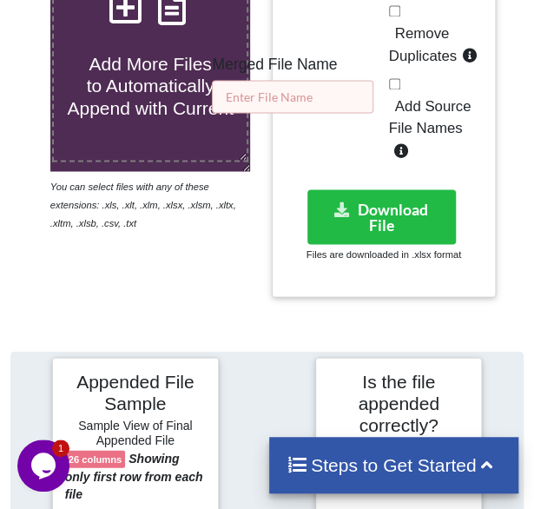
click at [229, 99] on input "text" at bounding box center [293, 96] width 162 height 33
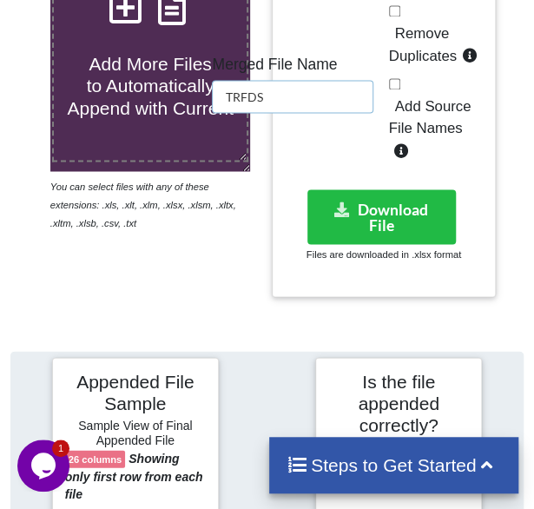
type input "TRFDS"
click at [410, 48] on span "Remove Duplicates" at bounding box center [423, 44] width 68 height 39
click at [401, 17] on input "Remove Duplicates" at bounding box center [394, 10] width 11 height 11
checkbox input "true"
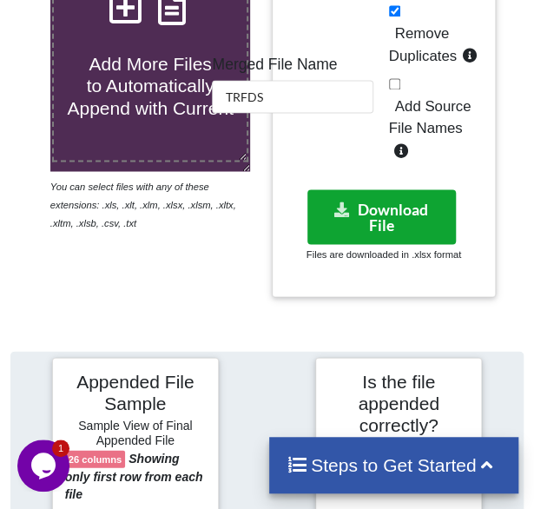
click at [377, 202] on button "Download File" at bounding box center [382, 216] width 149 height 55
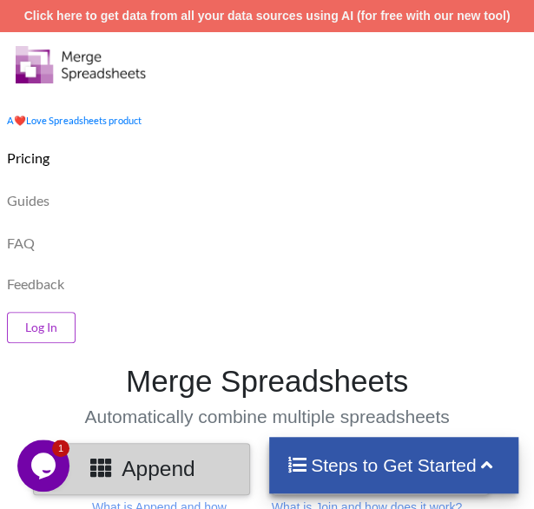
click at [166, 202] on div "Guides" at bounding box center [267, 198] width 543 height 43
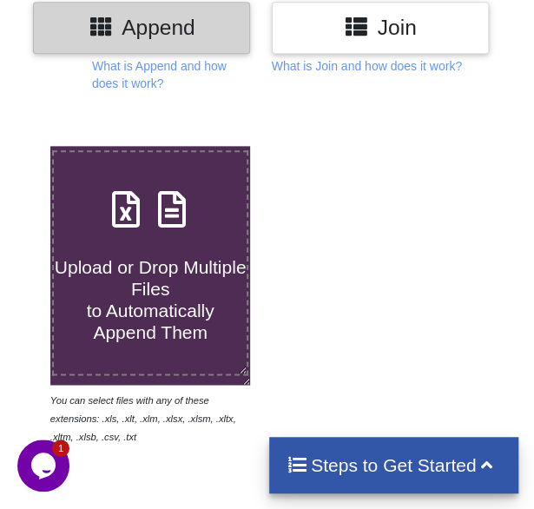
scroll to position [452, 0]
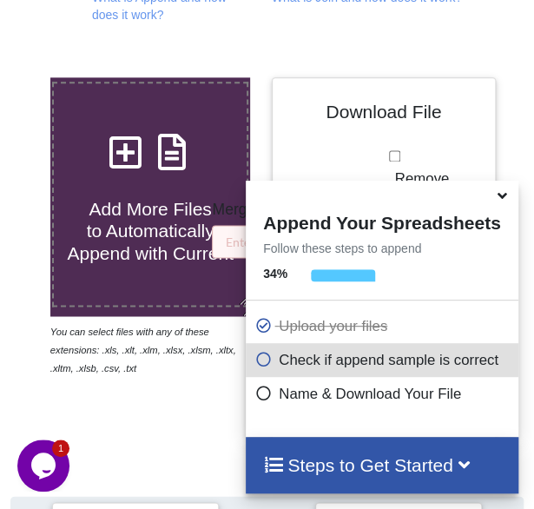
click at [305, 161] on div "Download File Merged File Name Remove Duplicates Add Source File Names Download…" at bounding box center [384, 259] width 199 height 339
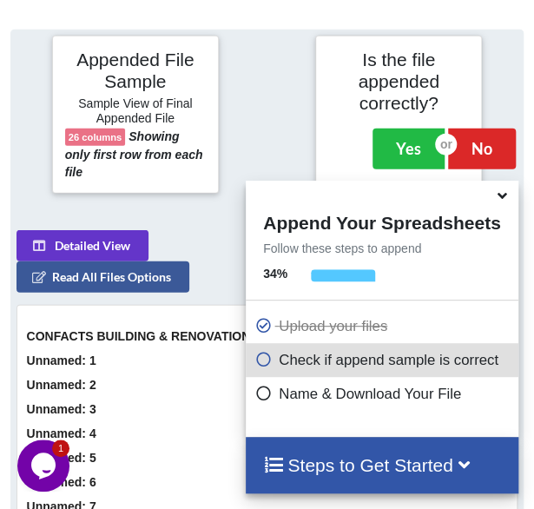
scroll to position [1004, 0]
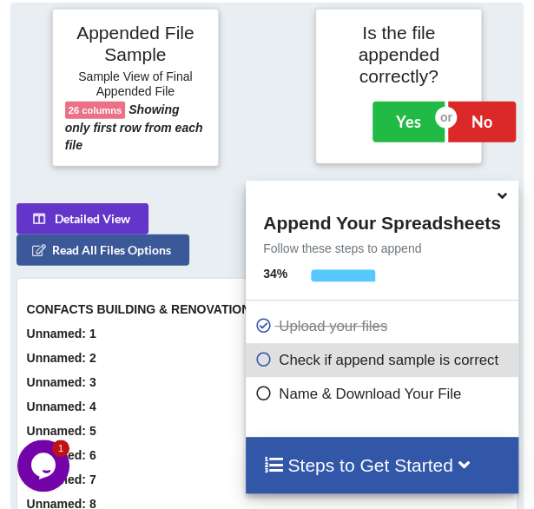
click at [272, 122] on div at bounding box center [267, 88] width 88 height 158
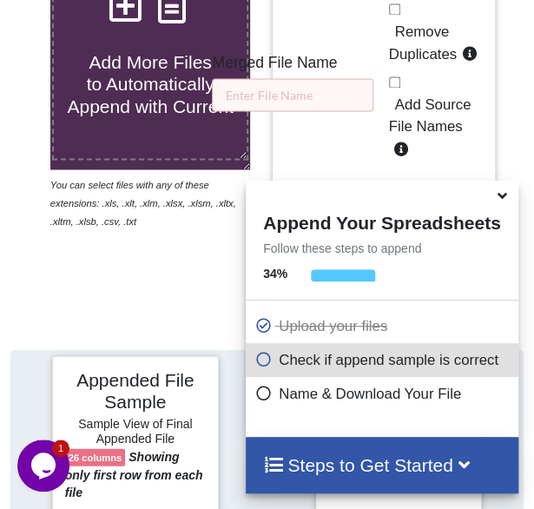
scroll to position [656, 0]
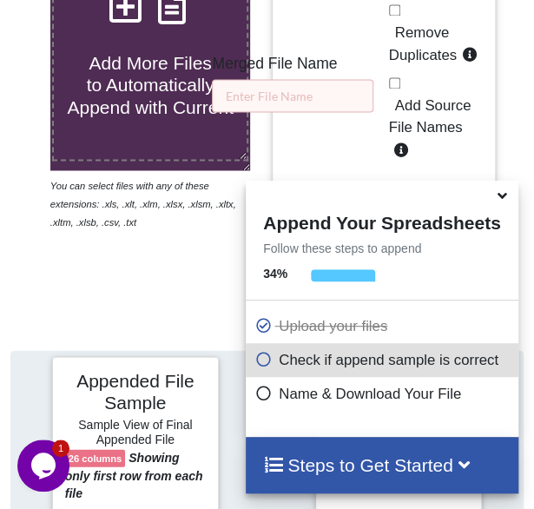
click at [493, 194] on icon at bounding box center [502, 193] width 18 height 16
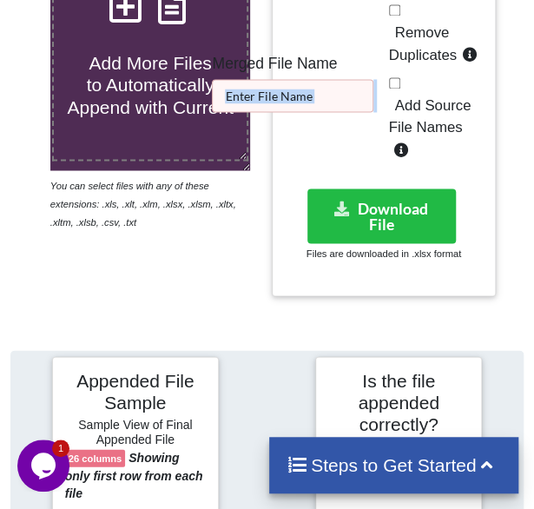
drag, startPoint x: 395, startPoint y: 42, endPoint x: 314, endPoint y: 94, distance: 96.2
click at [314, 94] on div "Download File Merged File Name Remove Duplicates Add Source File Names Download…" at bounding box center [384, 113] width 199 height 339
click at [314, 94] on input "text" at bounding box center [293, 95] width 162 height 33
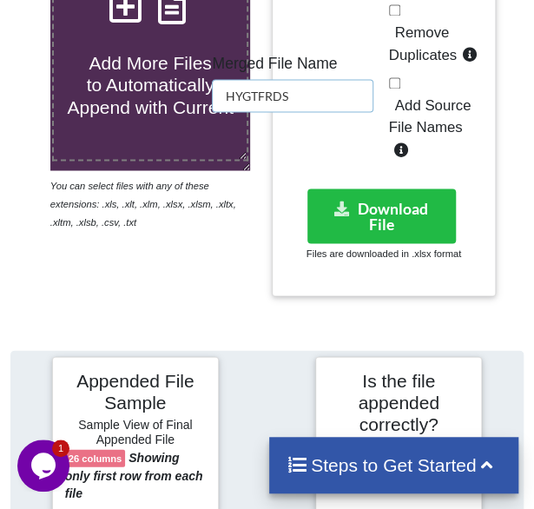
type input "HYGTFRDS"
click at [428, 49] on span "Remove Duplicates" at bounding box center [423, 43] width 68 height 39
click at [401, 16] on input "Remove Duplicates" at bounding box center [394, 9] width 11 height 11
checkbox input "true"
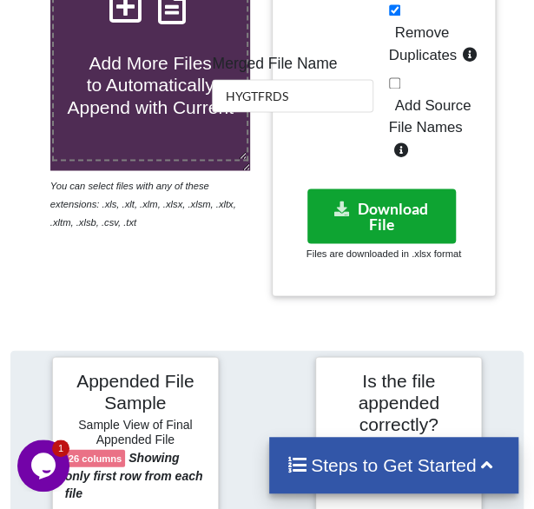
click at [379, 197] on button "Download File" at bounding box center [382, 216] width 149 height 55
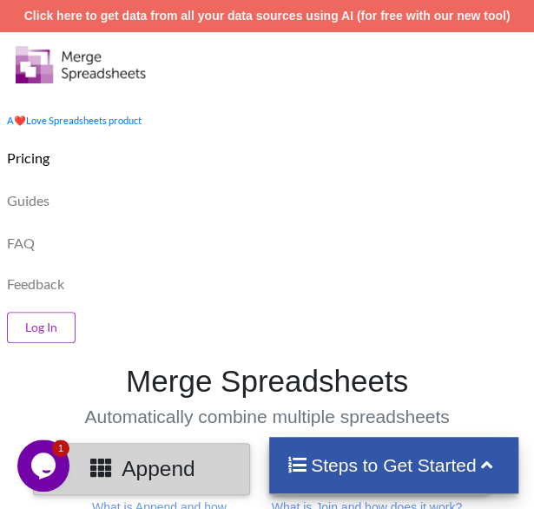
click at [464, 162] on div "Pricing" at bounding box center [267, 156] width 543 height 43
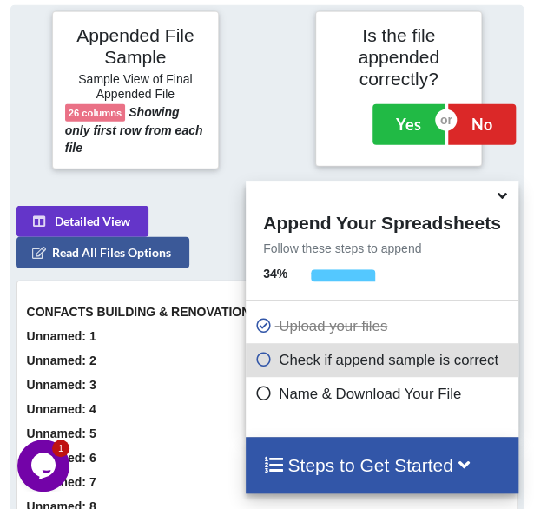
scroll to position [1004, 0]
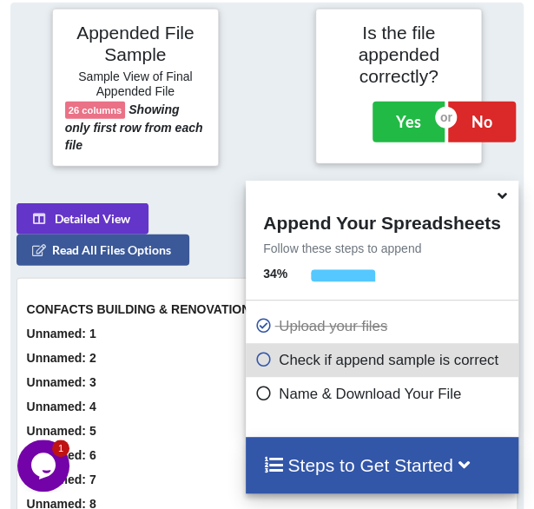
click at [251, 114] on div at bounding box center [267, 88] width 88 height 158
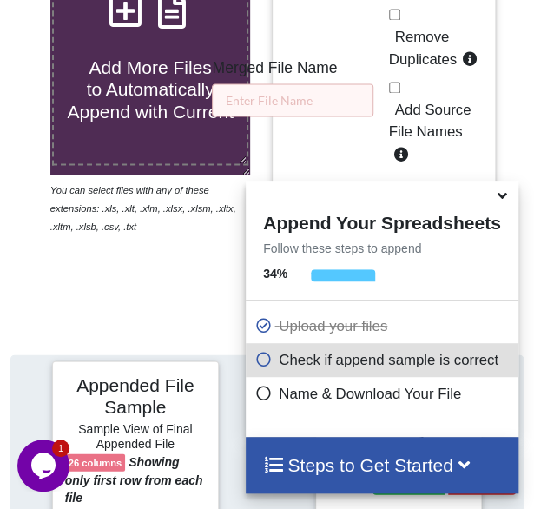
scroll to position [621, 0]
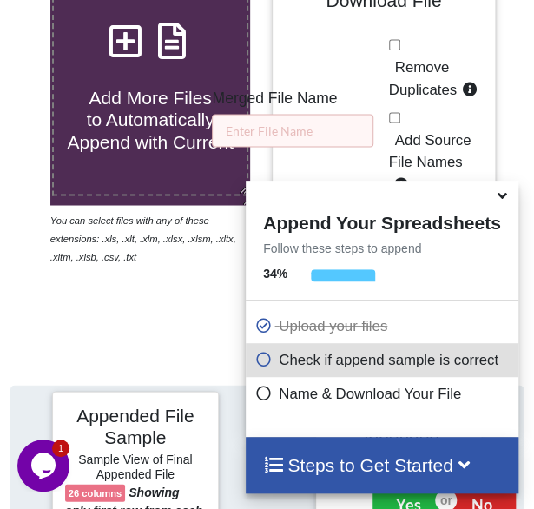
click at [507, 199] on icon at bounding box center [502, 193] width 18 height 16
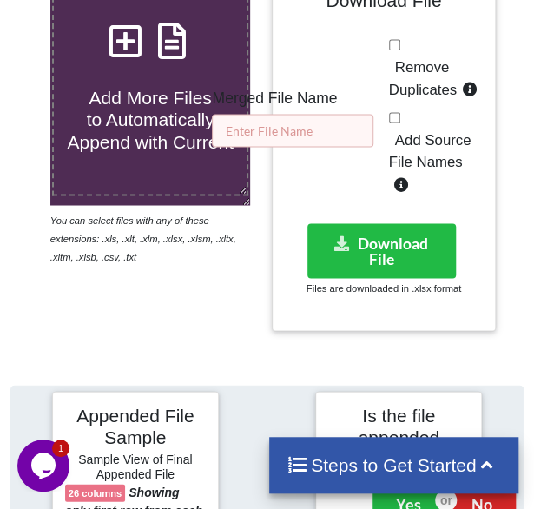
click at [315, 135] on input "text" at bounding box center [293, 130] width 162 height 33
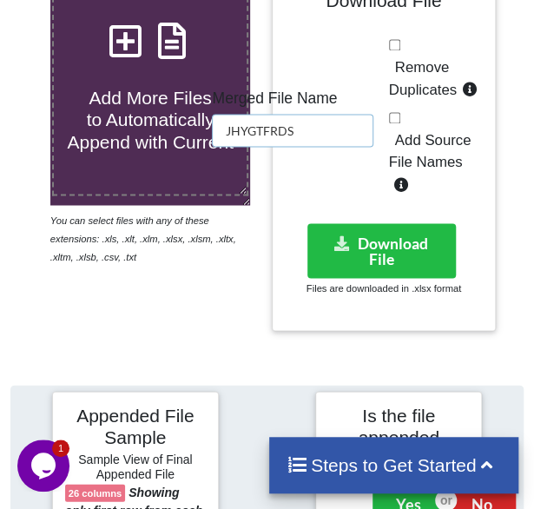
type input "JHYGTFRDS"
click at [428, 91] on span "Remove Duplicates" at bounding box center [423, 78] width 68 height 39
click at [401, 50] on input "Remove Duplicates" at bounding box center [394, 44] width 11 height 11
checkbox input "true"
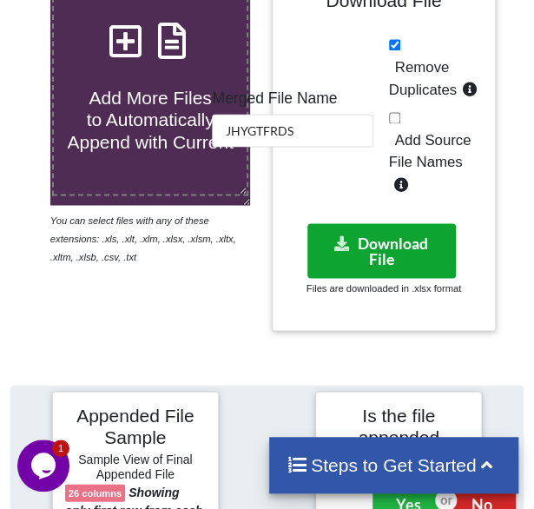
click at [357, 228] on button "Download File" at bounding box center [382, 250] width 149 height 55
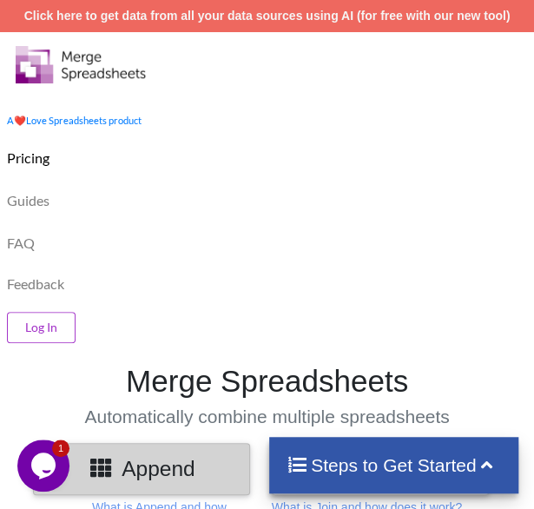
click at [235, 240] on div "FAQ" at bounding box center [267, 241] width 543 height 43
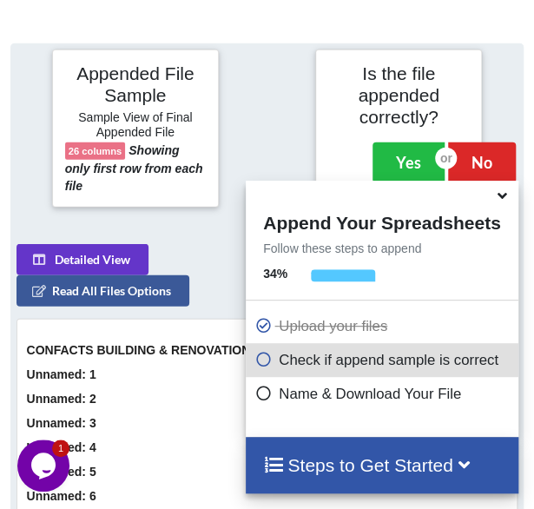
scroll to position [1004, 0]
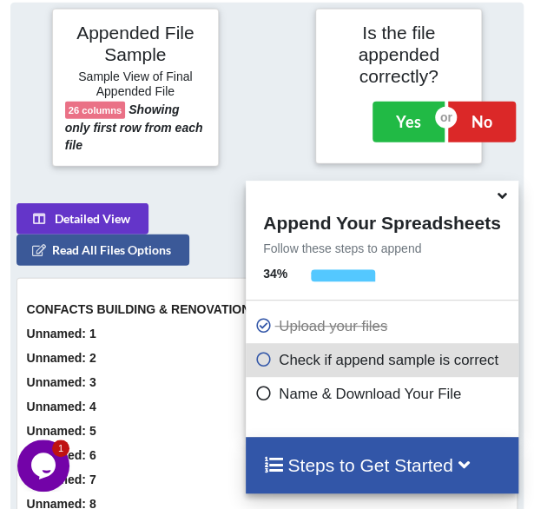
click at [268, 136] on div at bounding box center [267, 88] width 88 height 158
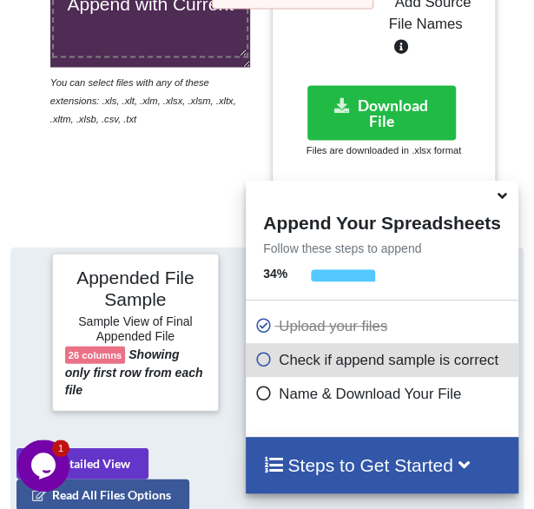
scroll to position [691, 0]
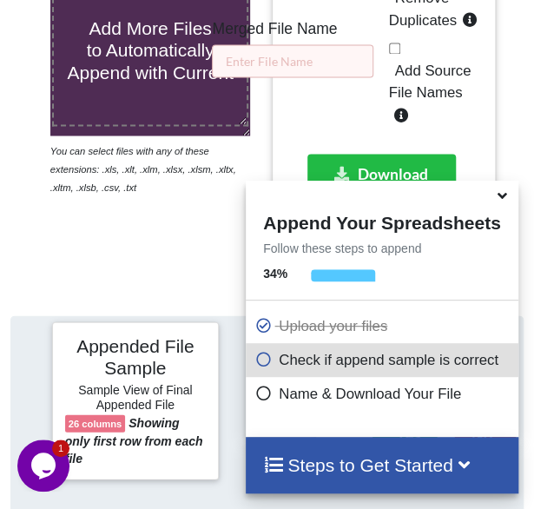
click at [421, 20] on span "Remove Duplicates" at bounding box center [423, 9] width 68 height 39
checkbox input "true"
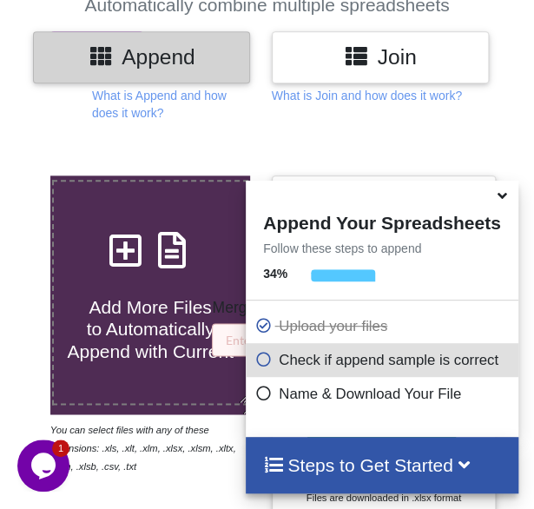
click at [499, 200] on icon at bounding box center [502, 193] width 18 height 16
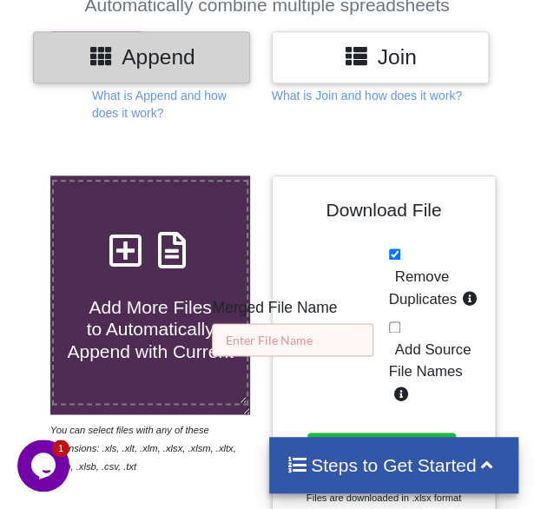
click at [326, 348] on input "text" at bounding box center [293, 339] width 162 height 33
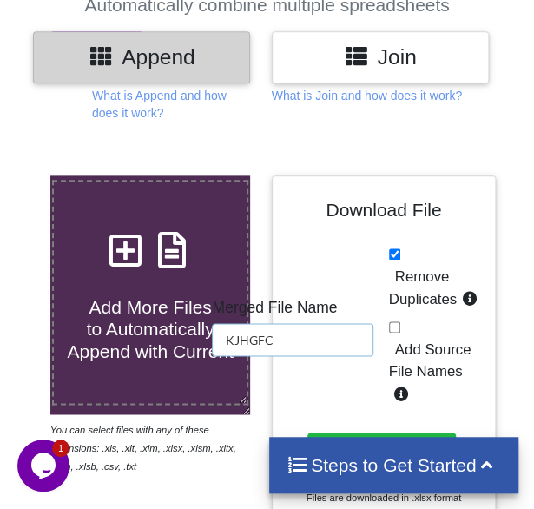
type input "KJHGFC"
click at [381, 437] on div "Steps to Get Started" at bounding box center [393, 465] width 249 height 56
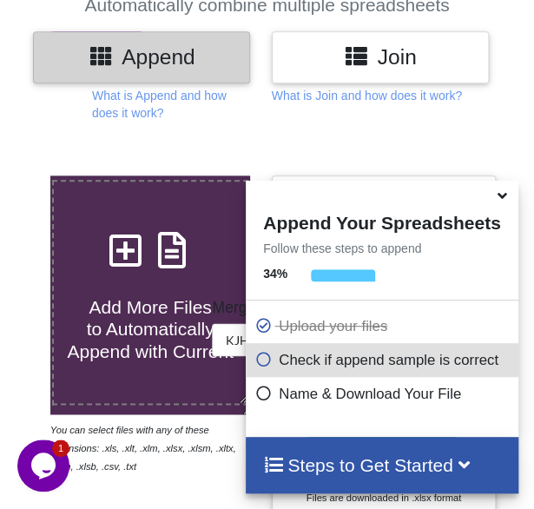
click at [499, 201] on icon at bounding box center [502, 193] width 18 height 16
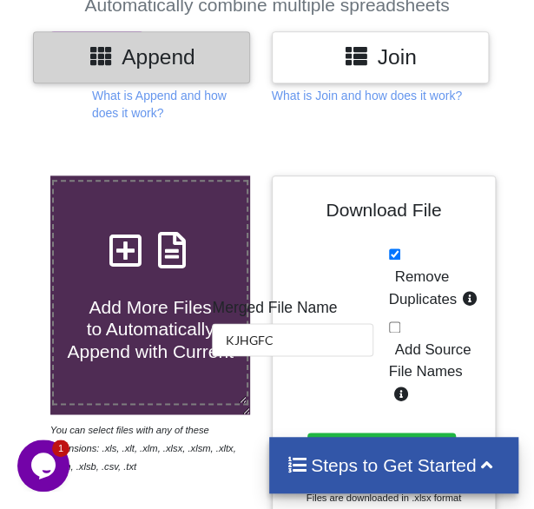
click at [534, 216] on div at bounding box center [524, 358] width 47 height 365
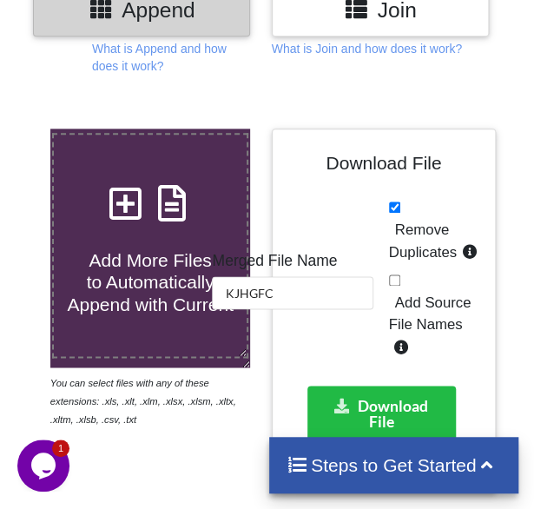
scroll to position [481, 0]
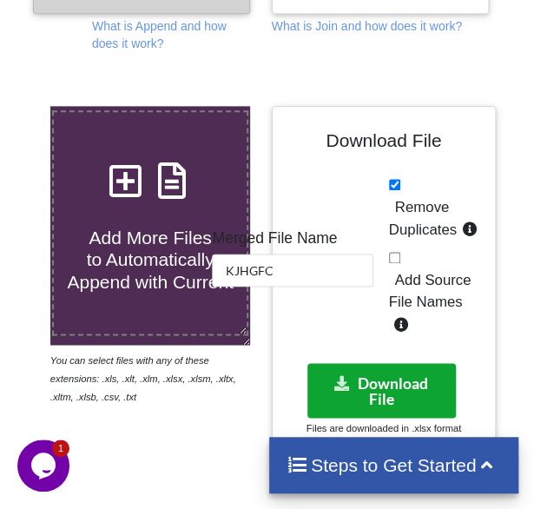
click at [426, 374] on button "Download File" at bounding box center [382, 390] width 149 height 55
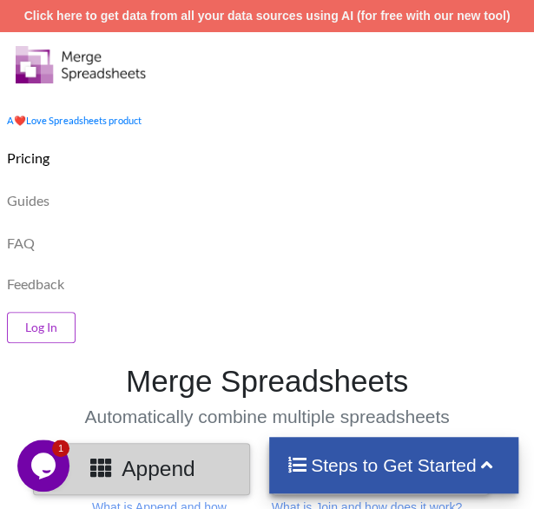
click at [388, 157] on div "Pricing" at bounding box center [267, 156] width 543 height 43
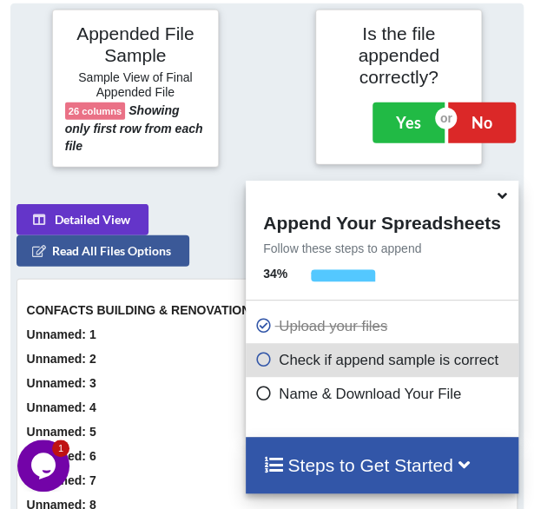
scroll to position [1004, 0]
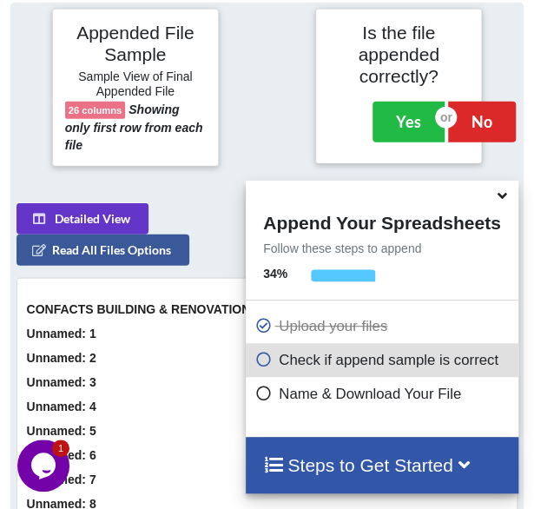
click at [236, 87] on div at bounding box center [267, 88] width 88 height 158
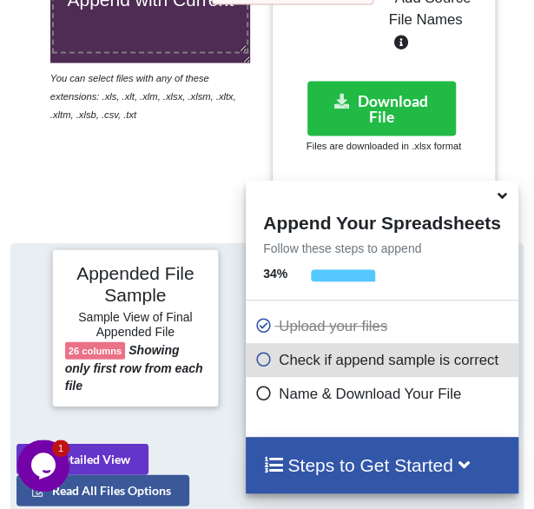
scroll to position [691, 0]
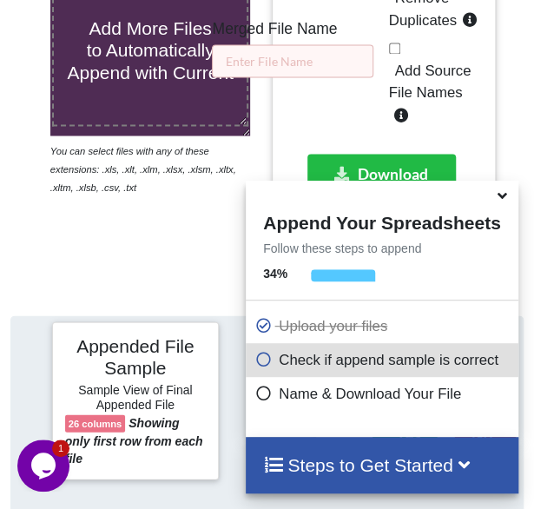
click at [410, 16] on span "Remove Duplicates" at bounding box center [423, 9] width 68 height 39
checkbox input "true"
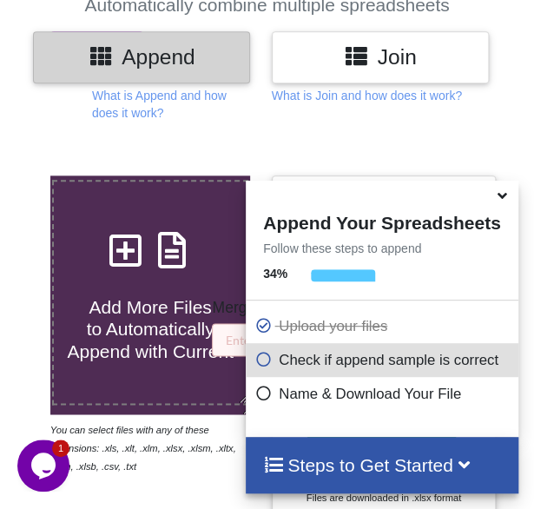
click at [501, 196] on icon at bounding box center [502, 193] width 18 height 16
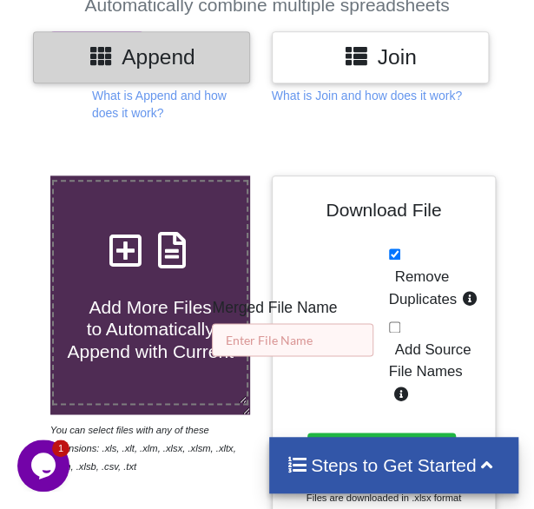
click at [335, 328] on input "text" at bounding box center [293, 339] width 162 height 33
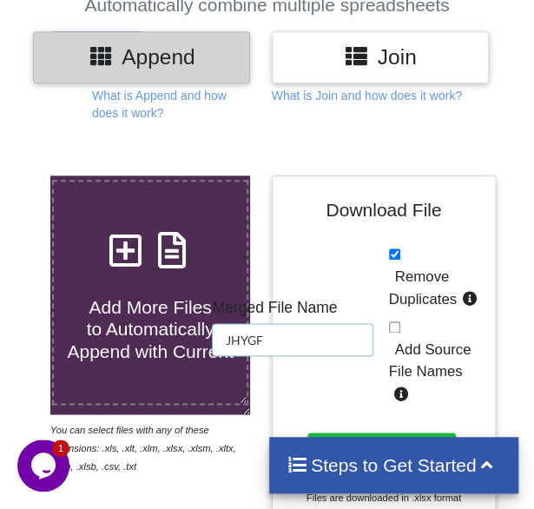
type input "JHYGF"
click at [362, 414] on div "Download File Merged File Name JHYGF Remove Duplicates Add Source File Names Do…" at bounding box center [384, 358] width 199 height 339
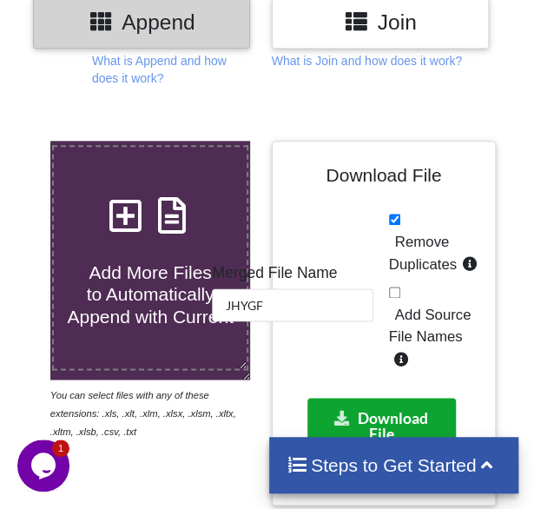
click at [362, 414] on button "Download File" at bounding box center [382, 425] width 149 height 55
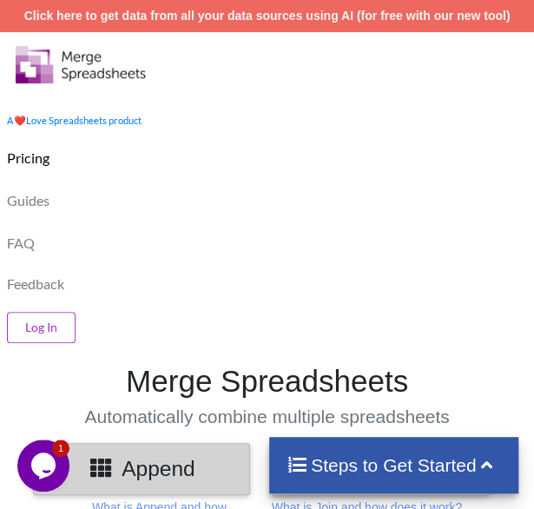
click at [276, 196] on div "Guides" at bounding box center [267, 198] width 543 height 43
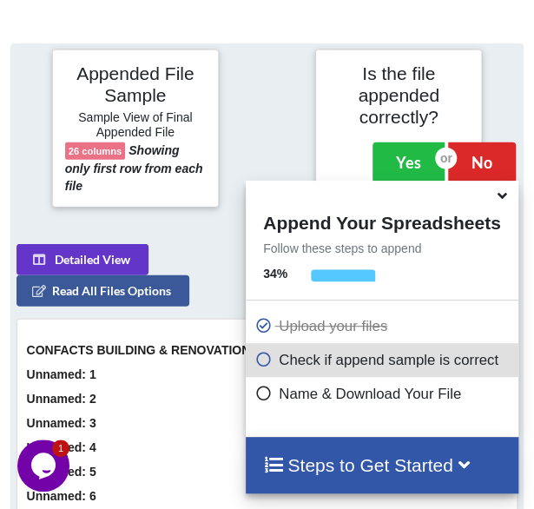
scroll to position [1004, 0]
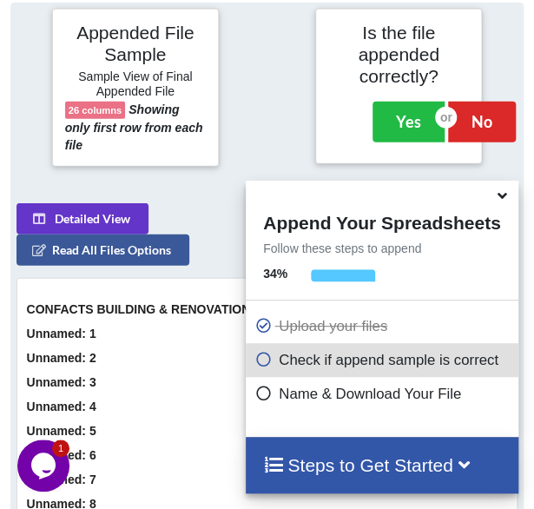
click at [215, 162] on div "Appended File Sample Sample View of Final Appended File 26 columns Showing only…" at bounding box center [266, 87] width 537 height 169
click at [502, 199] on icon at bounding box center [502, 193] width 18 height 16
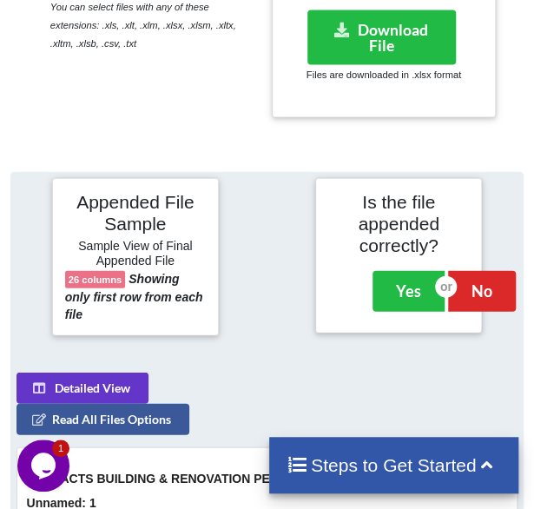
scroll to position [656, 0]
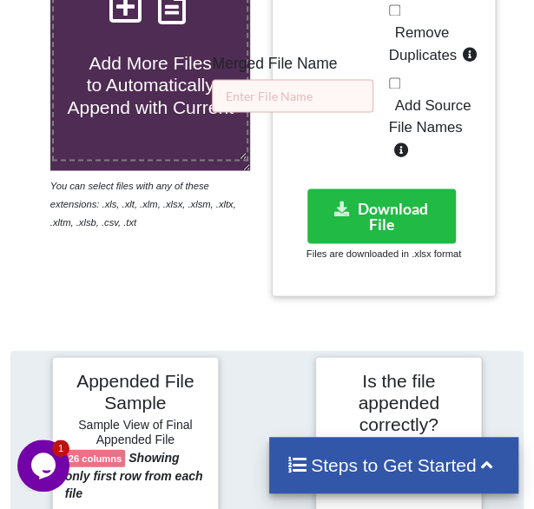
click at [422, 51] on span "Remove Duplicates" at bounding box center [423, 43] width 68 height 39
click at [401, 16] on input "Remove Duplicates" at bounding box center [394, 9] width 11 height 11
checkbox input "true"
click at [344, 87] on input "text" at bounding box center [293, 95] width 162 height 33
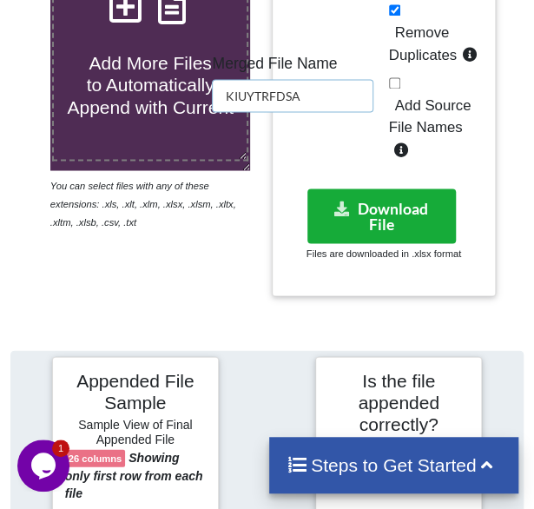
type input "KIUYTRFDSA"
click at [365, 196] on button "Download File" at bounding box center [382, 216] width 149 height 55
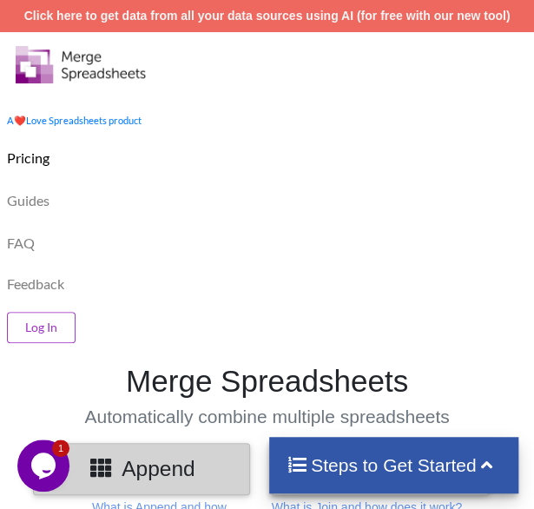
click at [323, 216] on div "Guides" at bounding box center [267, 198] width 543 height 43
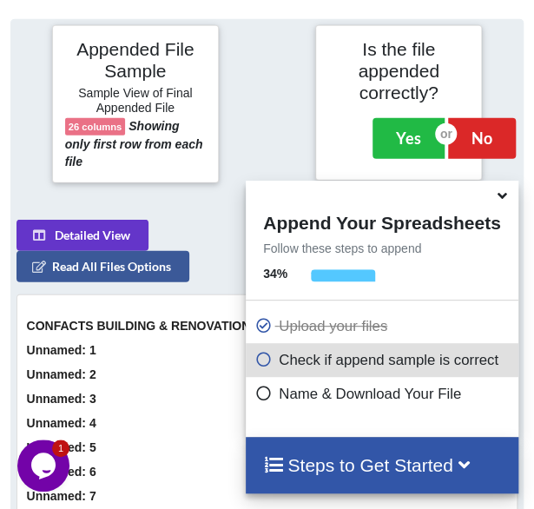
scroll to position [1004, 0]
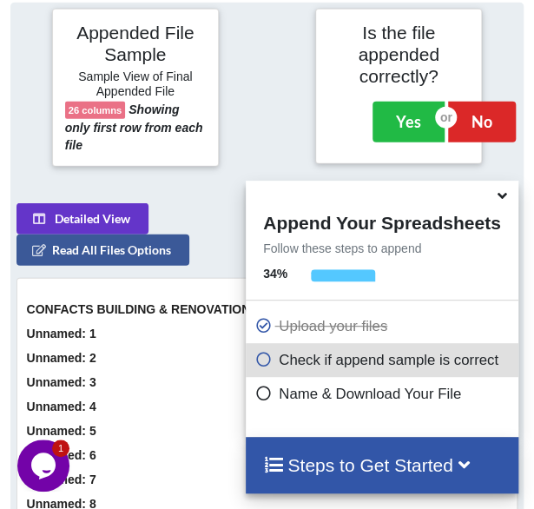
click at [291, 110] on div at bounding box center [267, 88] width 88 height 158
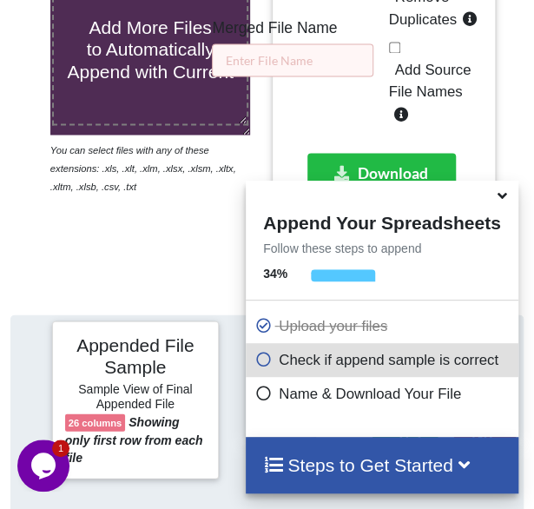
scroll to position [691, 0]
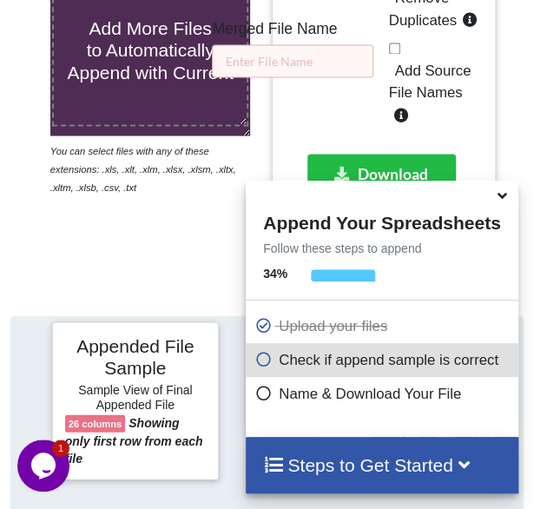
click at [501, 200] on icon at bounding box center [502, 193] width 18 height 16
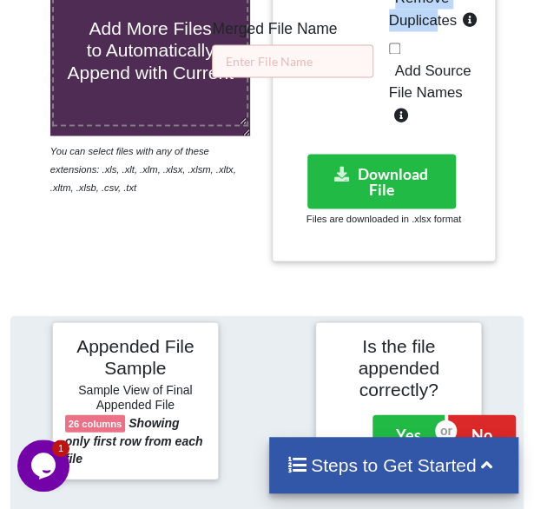
click at [434, 24] on div "Remove Duplicates Add Source File Names" at bounding box center [436, 48] width 95 height 167
click at [434, 24] on span "Remove Duplicates" at bounding box center [423, 9] width 68 height 39
drag, startPoint x: 434, startPoint y: 24, endPoint x: 364, endPoint y: 19, distance: 70.6
click at [364, 20] on h5 "Merged File Name" at bounding box center [293, 29] width 162 height 18
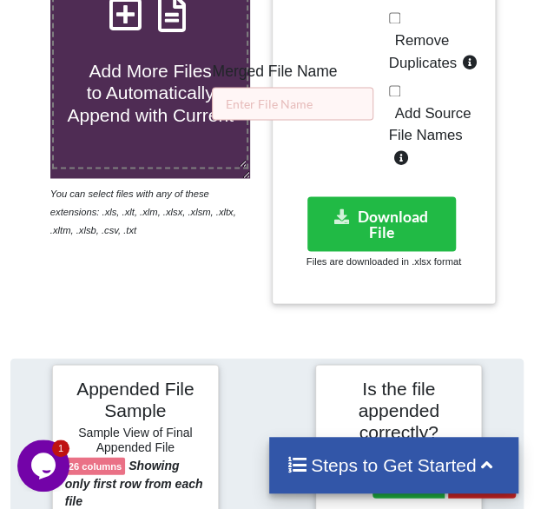
scroll to position [621, 0]
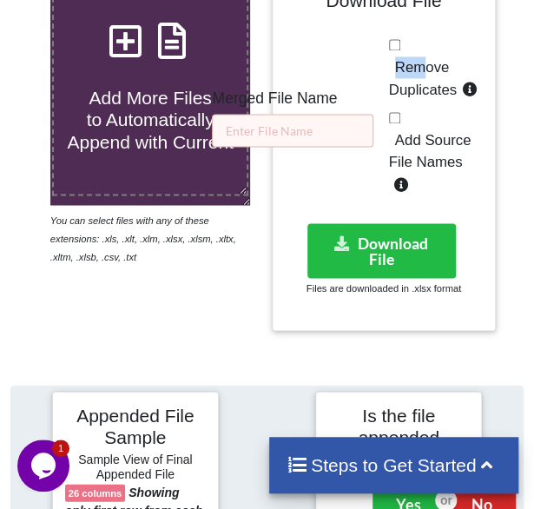
drag, startPoint x: 388, startPoint y: 79, endPoint x: 419, endPoint y: 77, distance: 31.3
click at [419, 77] on div "Download File Merged File Name Remove Duplicates Add Source File Names Download…" at bounding box center [384, 148] width 199 height 339
click at [419, 77] on label "Remove Duplicates" at bounding box center [436, 78] width 95 height 44
click at [401, 50] on input "Remove Duplicates" at bounding box center [394, 44] width 11 height 11
checkbox input "true"
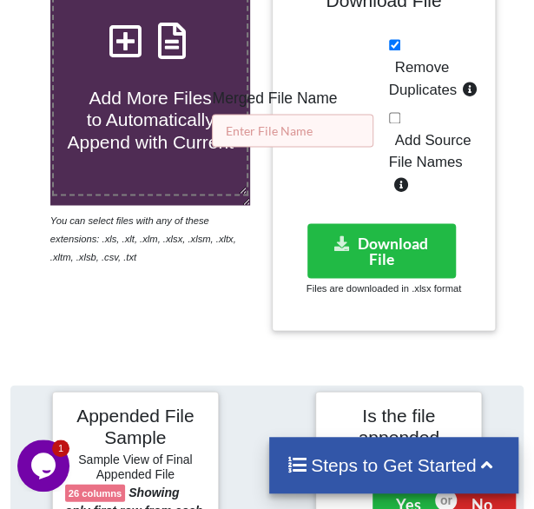
click at [322, 136] on input "text" at bounding box center [293, 130] width 162 height 33
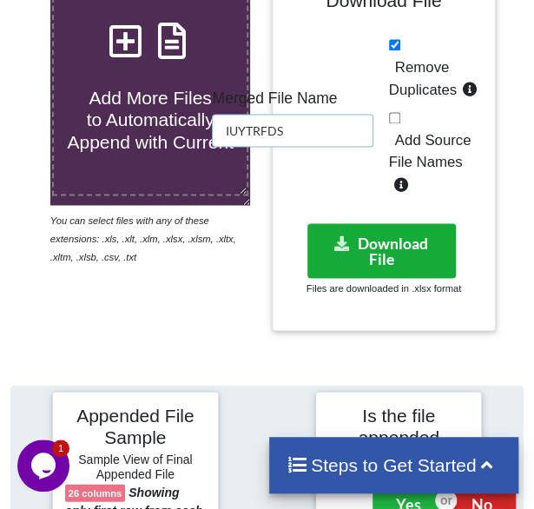
type input "IUYTRFDS"
click at [370, 242] on button "Download File" at bounding box center [382, 250] width 149 height 55
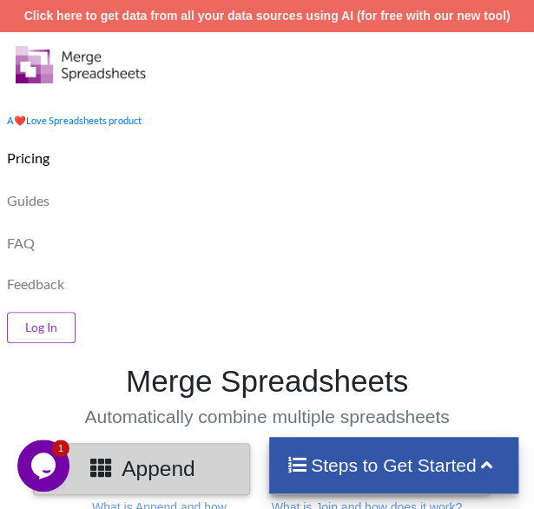
click at [296, 255] on div "FAQ" at bounding box center [267, 241] width 543 height 43
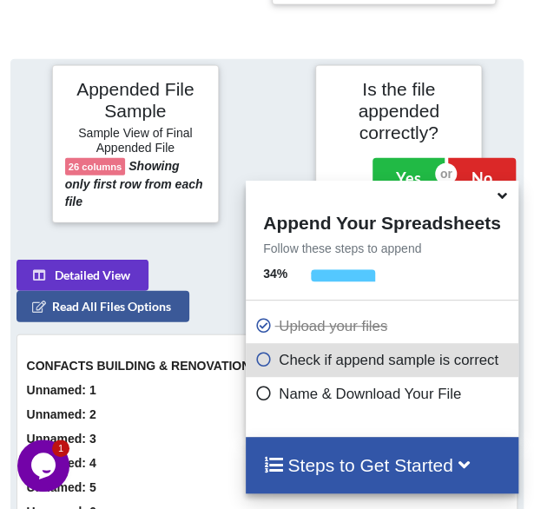
scroll to position [1004, 0]
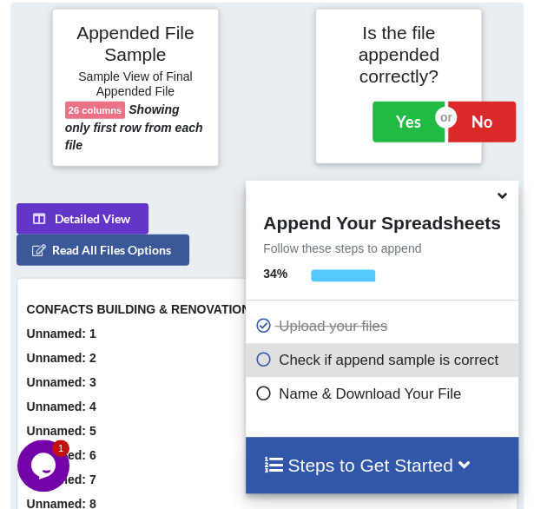
click at [171, 162] on div "Appended File Sample Sample View of Final Appended File 26 columns Showing only…" at bounding box center [266, 87] width 537 height 169
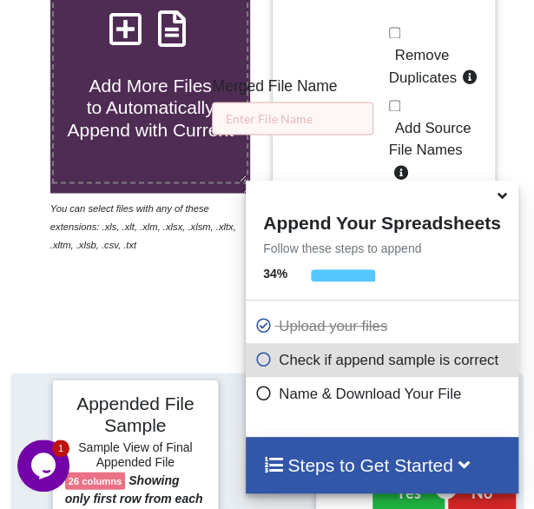
scroll to position [621, 0]
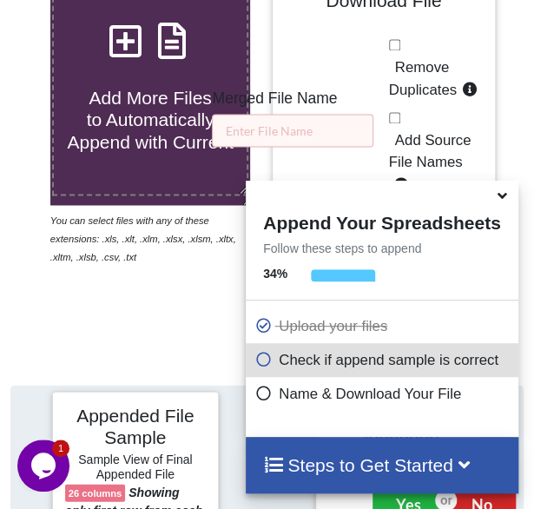
click at [501, 193] on icon at bounding box center [502, 193] width 18 height 16
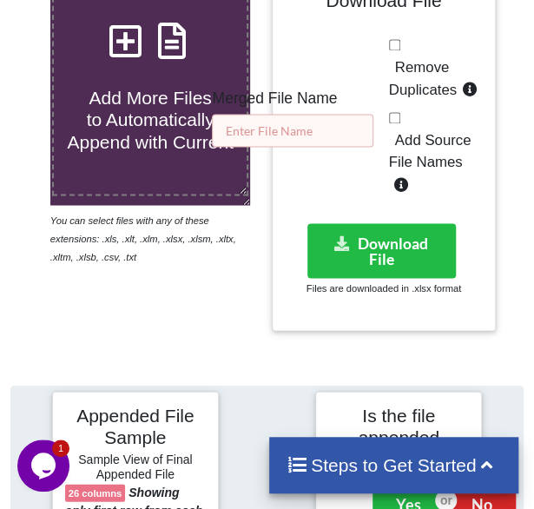
click at [309, 122] on input "text" at bounding box center [293, 130] width 162 height 33
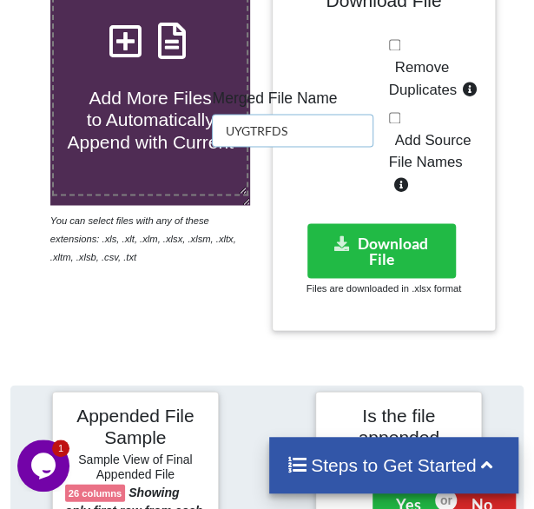
type input "UYGTRFDS"
click at [421, 90] on span "Remove Duplicates" at bounding box center [423, 78] width 68 height 39
click at [401, 50] on input "Remove Duplicates" at bounding box center [394, 44] width 11 height 11
checkbox input "true"
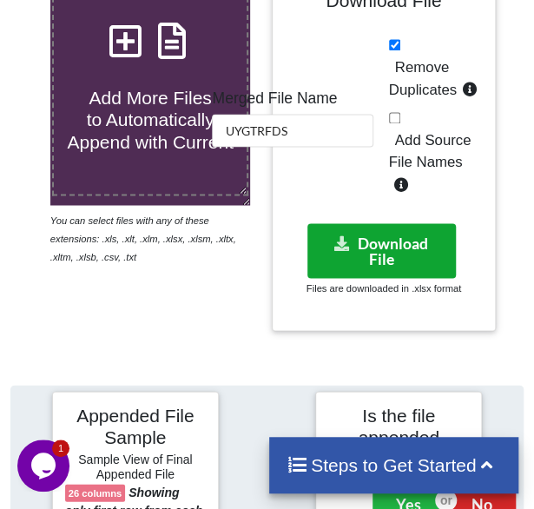
click at [377, 257] on button "Download File" at bounding box center [382, 250] width 149 height 55
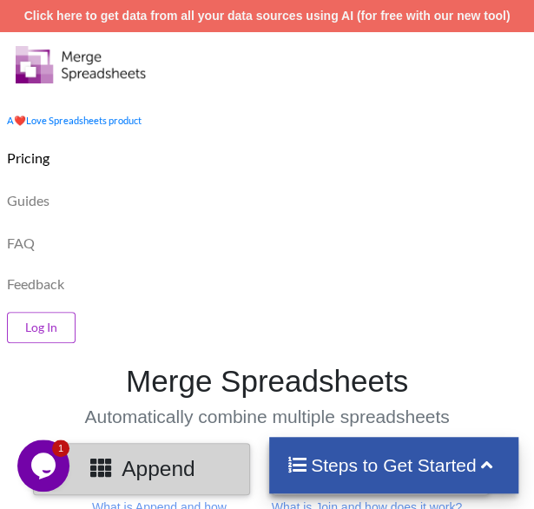
click at [287, 255] on div "FAQ" at bounding box center [267, 241] width 543 height 43
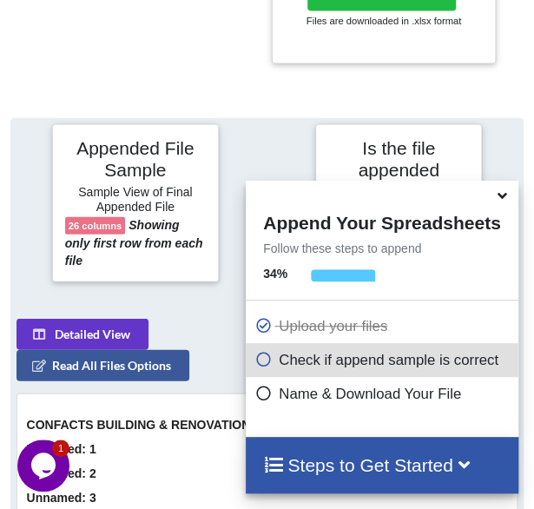
scroll to position [1004, 0]
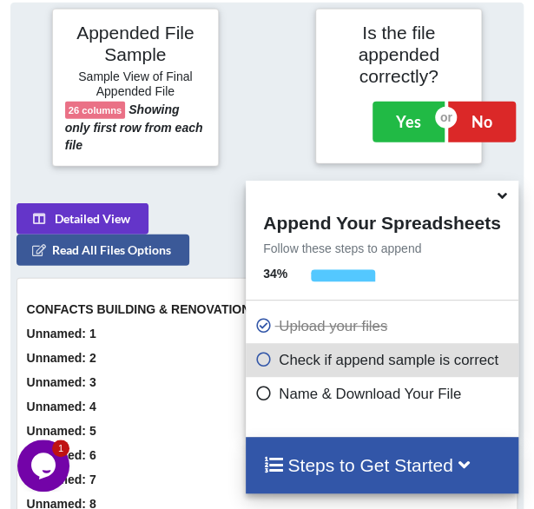
click at [259, 119] on div at bounding box center [267, 88] width 88 height 158
click at [500, 199] on icon at bounding box center [502, 193] width 18 height 16
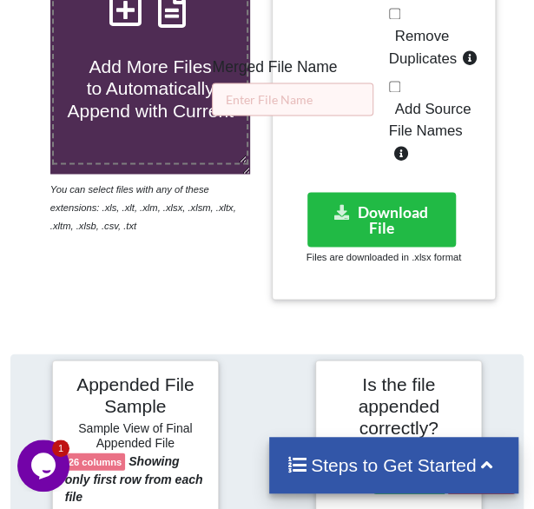
scroll to position [621, 0]
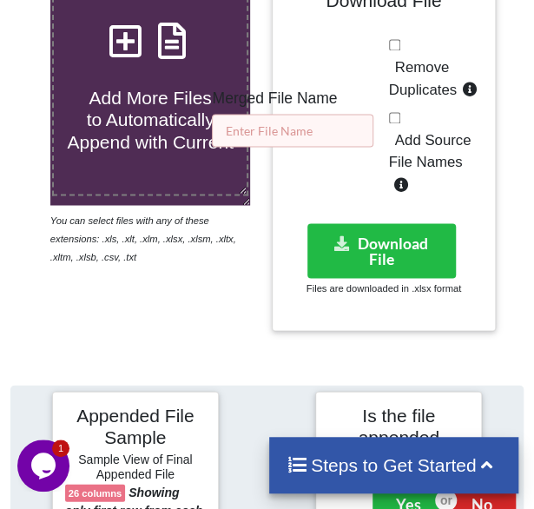
click at [342, 121] on input "text" at bounding box center [293, 130] width 162 height 33
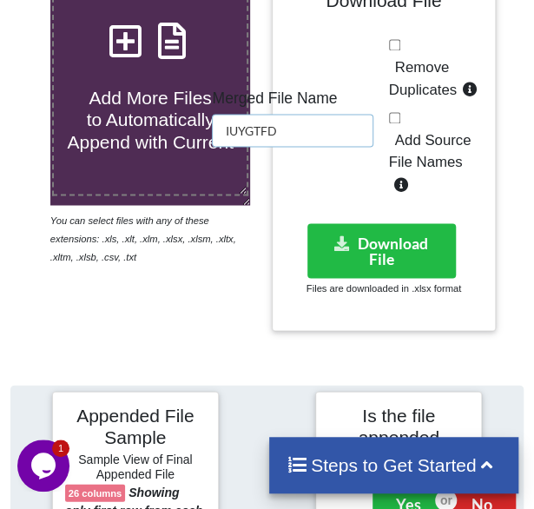
type input "IUYGTFD"
click at [413, 89] on span "Remove Duplicates" at bounding box center [423, 78] width 68 height 39
click at [401, 50] on input "Remove Duplicates" at bounding box center [394, 44] width 11 height 11
checkbox input "true"
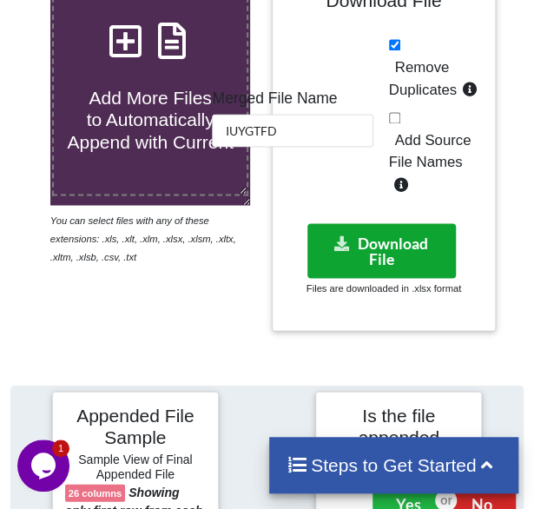
click at [401, 228] on button "Download File" at bounding box center [382, 250] width 149 height 55
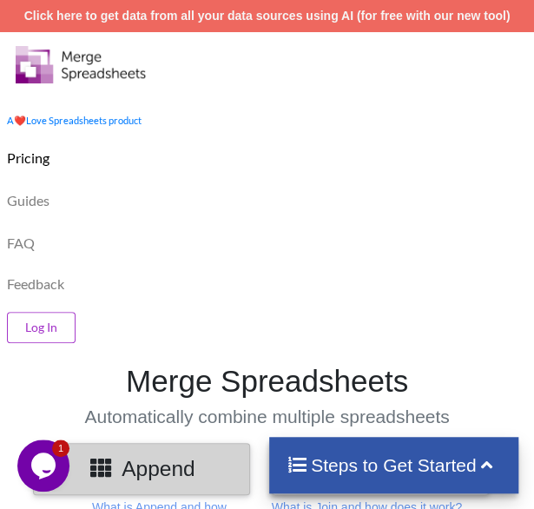
click at [262, 204] on div "Guides" at bounding box center [267, 198] width 543 height 43
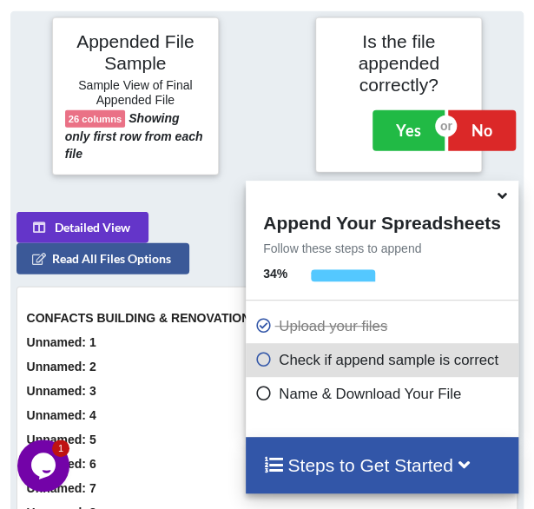
scroll to position [1004, 0]
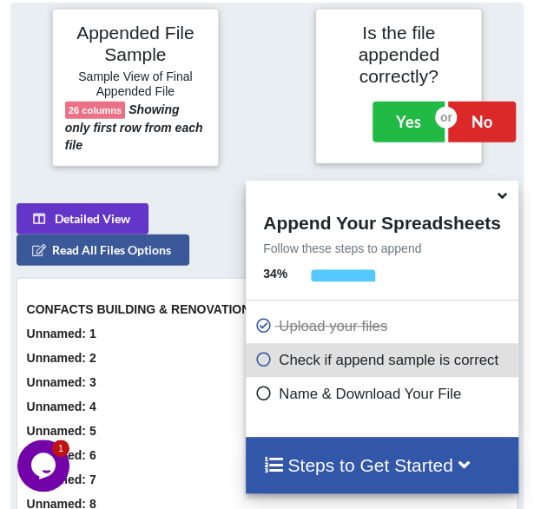
click at [507, 199] on icon at bounding box center [502, 193] width 18 height 16
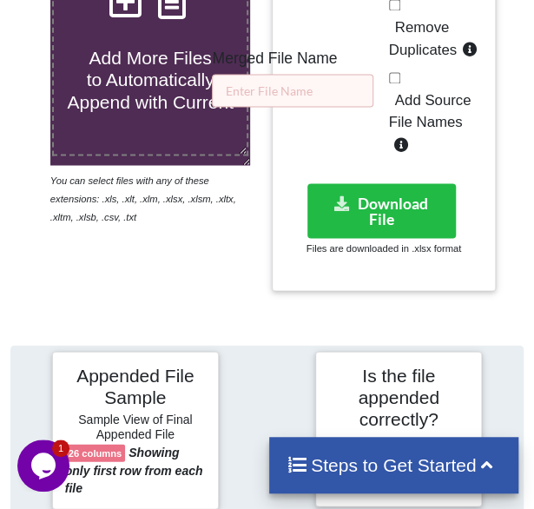
scroll to position [656, 0]
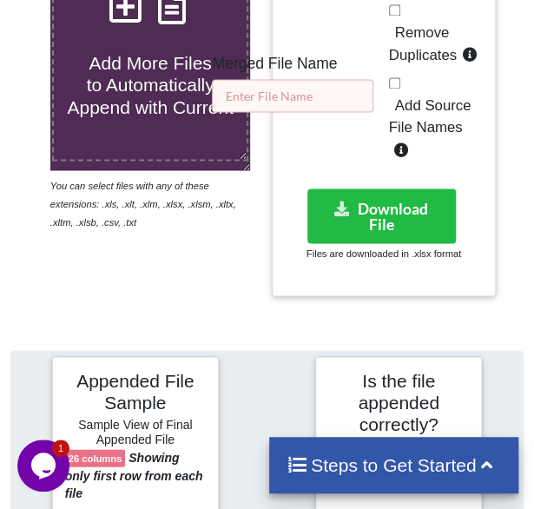
click at [337, 107] on input "text" at bounding box center [293, 95] width 162 height 33
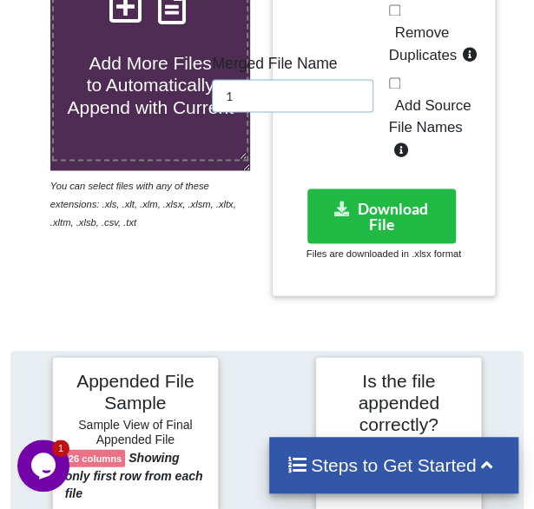
type input "1"
click at [410, 50] on span "Remove Duplicates" at bounding box center [423, 43] width 68 height 39
click at [401, 16] on input "Remove Duplicates" at bounding box center [394, 9] width 11 height 11
checkbox input "true"
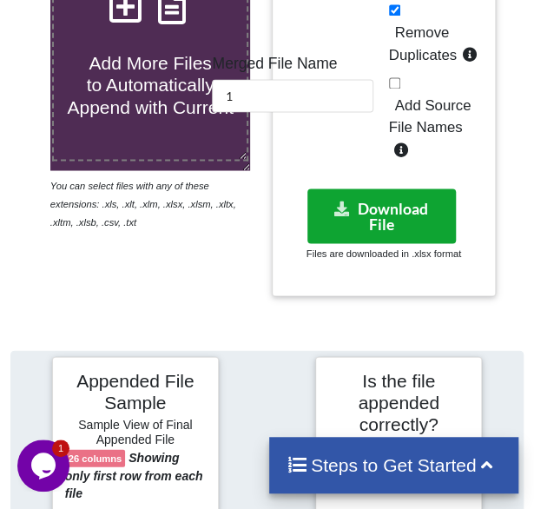
click at [383, 189] on button "Download File" at bounding box center [382, 216] width 149 height 55
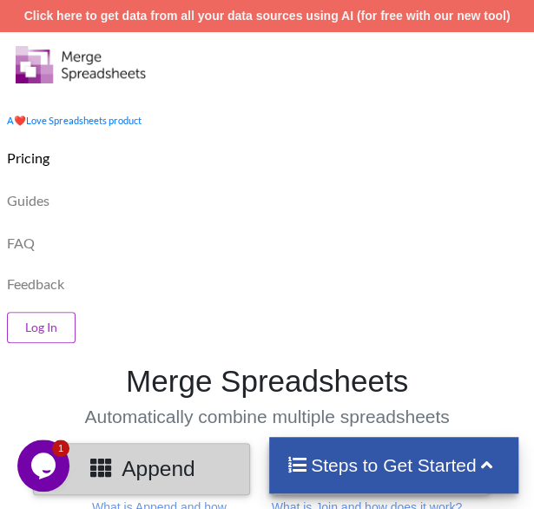
click at [310, 244] on div "FAQ" at bounding box center [267, 241] width 543 height 43
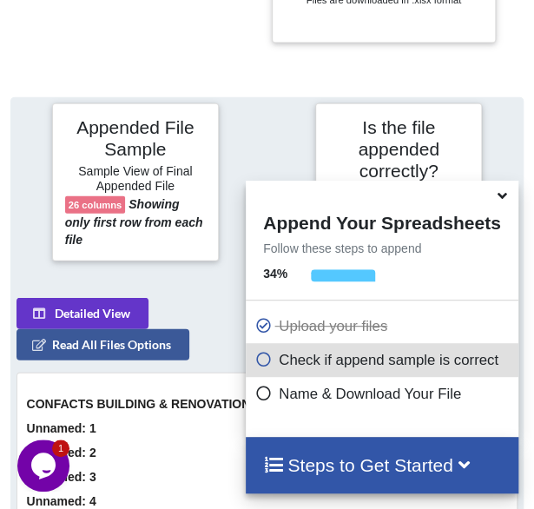
scroll to position [1004, 0]
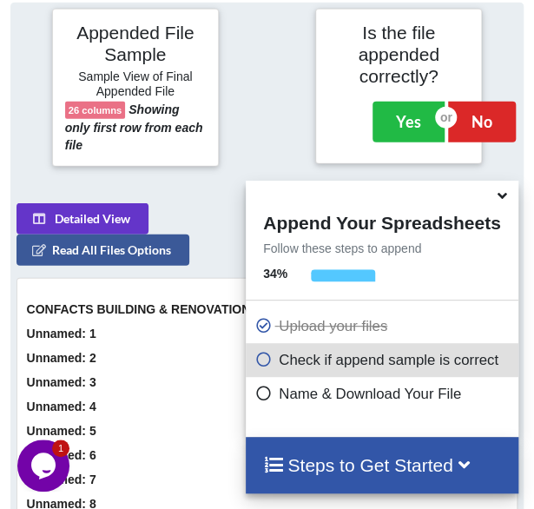
click at [502, 197] on icon at bounding box center [502, 193] width 18 height 16
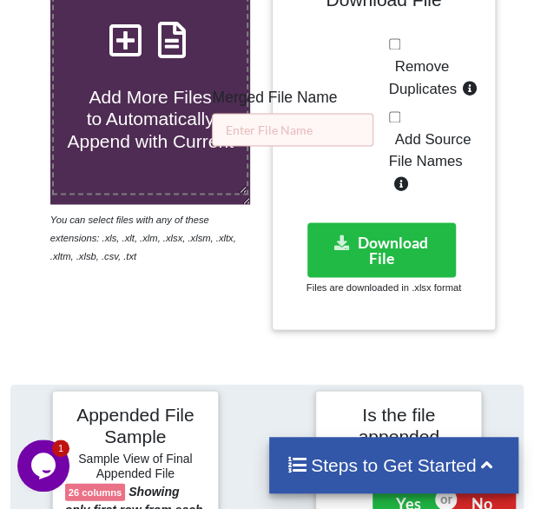
scroll to position [621, 0]
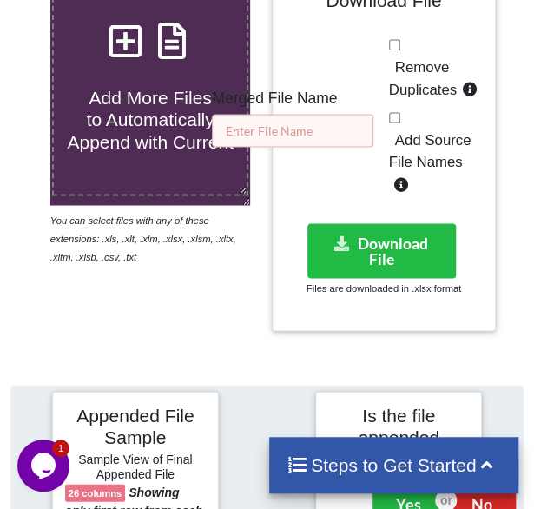
click at [358, 128] on input "text" at bounding box center [293, 130] width 162 height 33
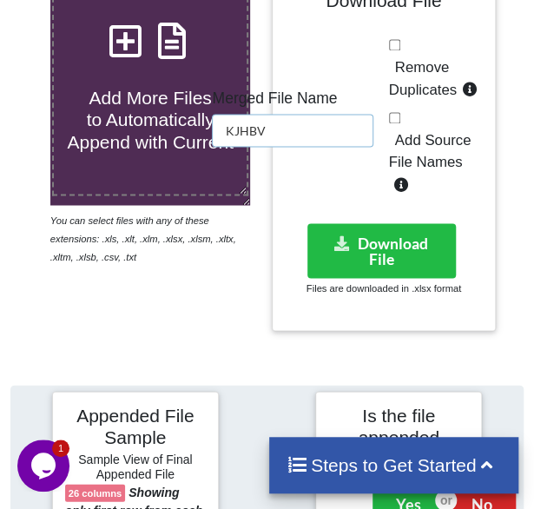
type input "KJHBV"
click at [445, 79] on span "Remove Duplicates" at bounding box center [423, 78] width 68 height 39
click at [401, 50] on input "Remove Duplicates" at bounding box center [394, 44] width 11 height 11
checkbox input "true"
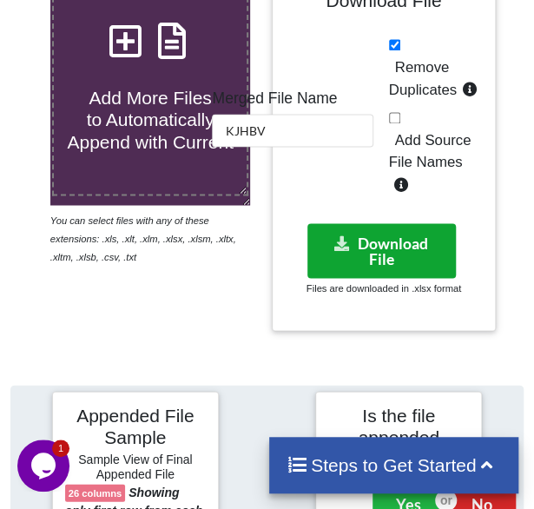
click at [377, 235] on button "Download File" at bounding box center [382, 250] width 149 height 55
